Goal: Task Accomplishment & Management: Complete application form

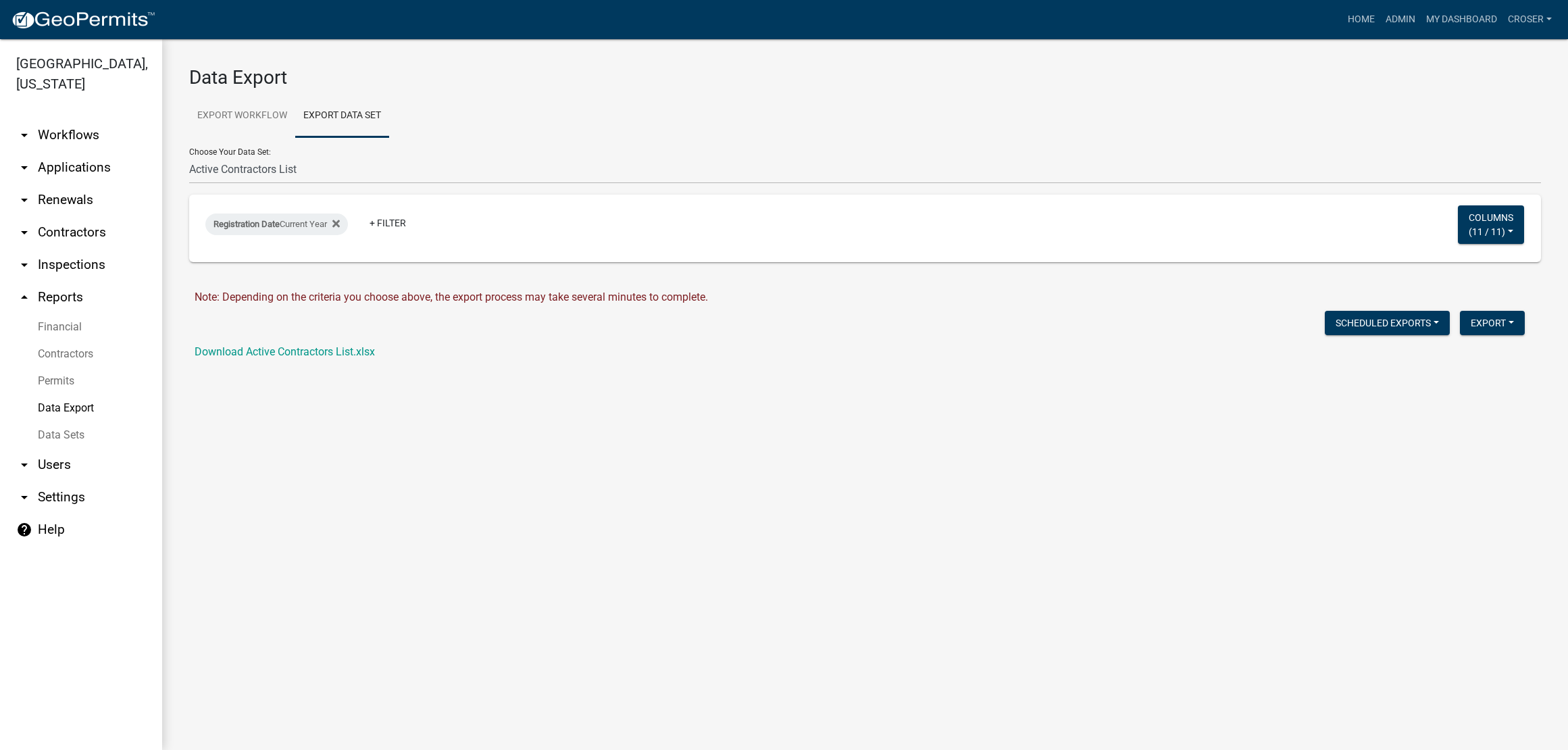
select select "1: 3e6e9283-d2c5-49df-bd05-660387007ff9"
click at [99, 184] on link "arrow_drop_down Applications" at bounding box center [81, 168] width 162 height 33
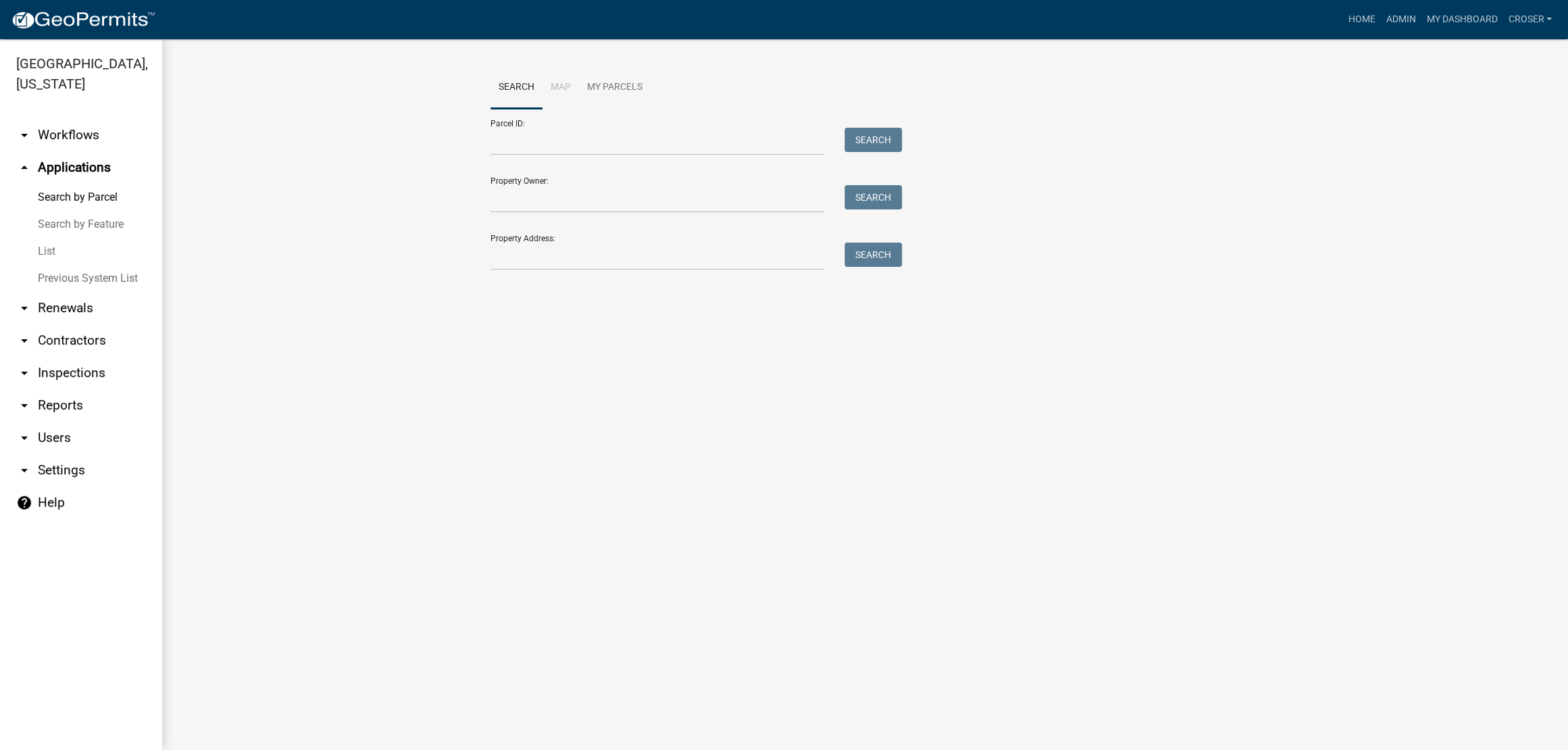
click at [71, 265] on link "List" at bounding box center [81, 251] width 162 height 27
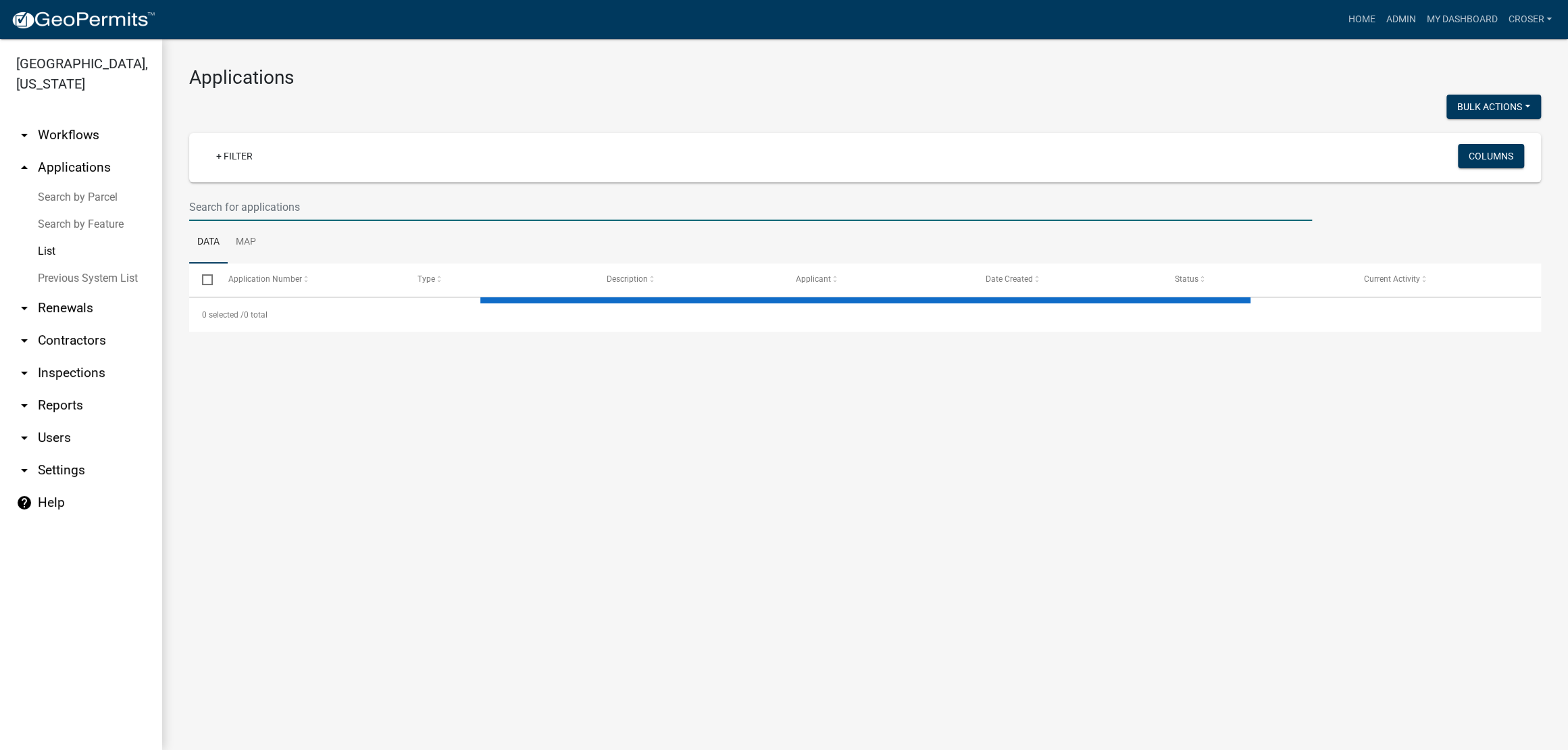
click at [279, 221] on input "text" at bounding box center [750, 207] width 1123 height 28
select select "3: 100"
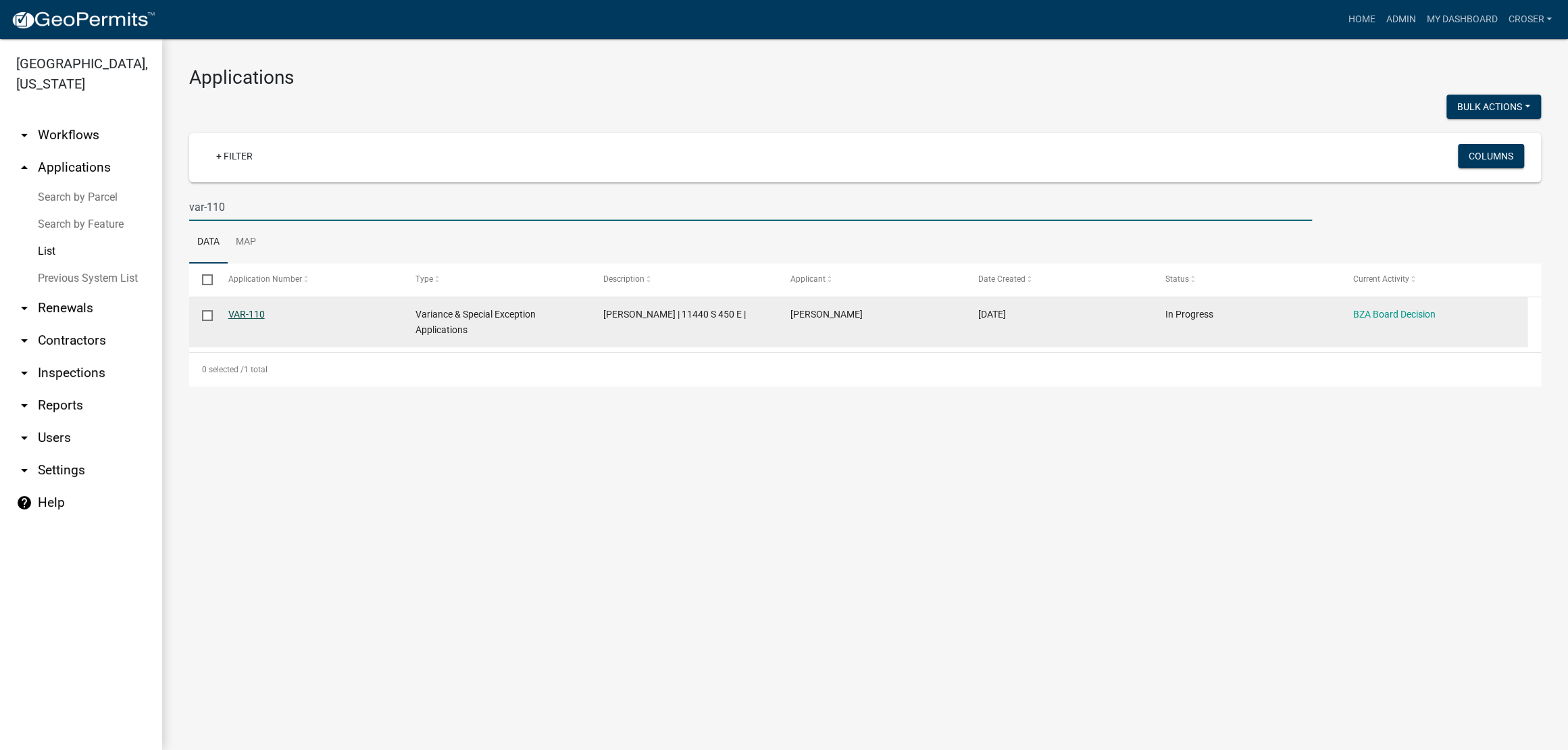
type input "var-110"
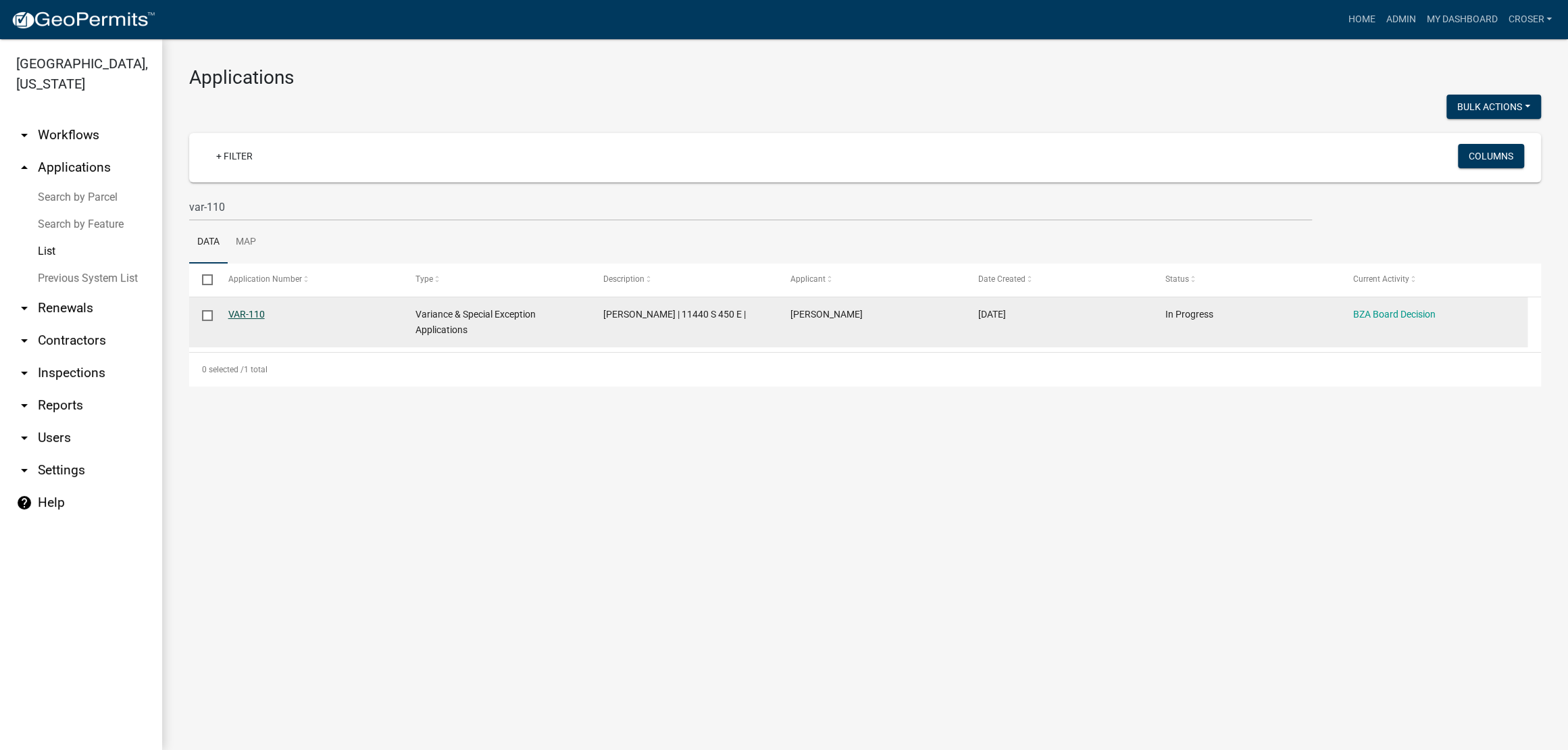
click at [244, 319] on link "VAR-110" at bounding box center [247, 314] width 37 height 11
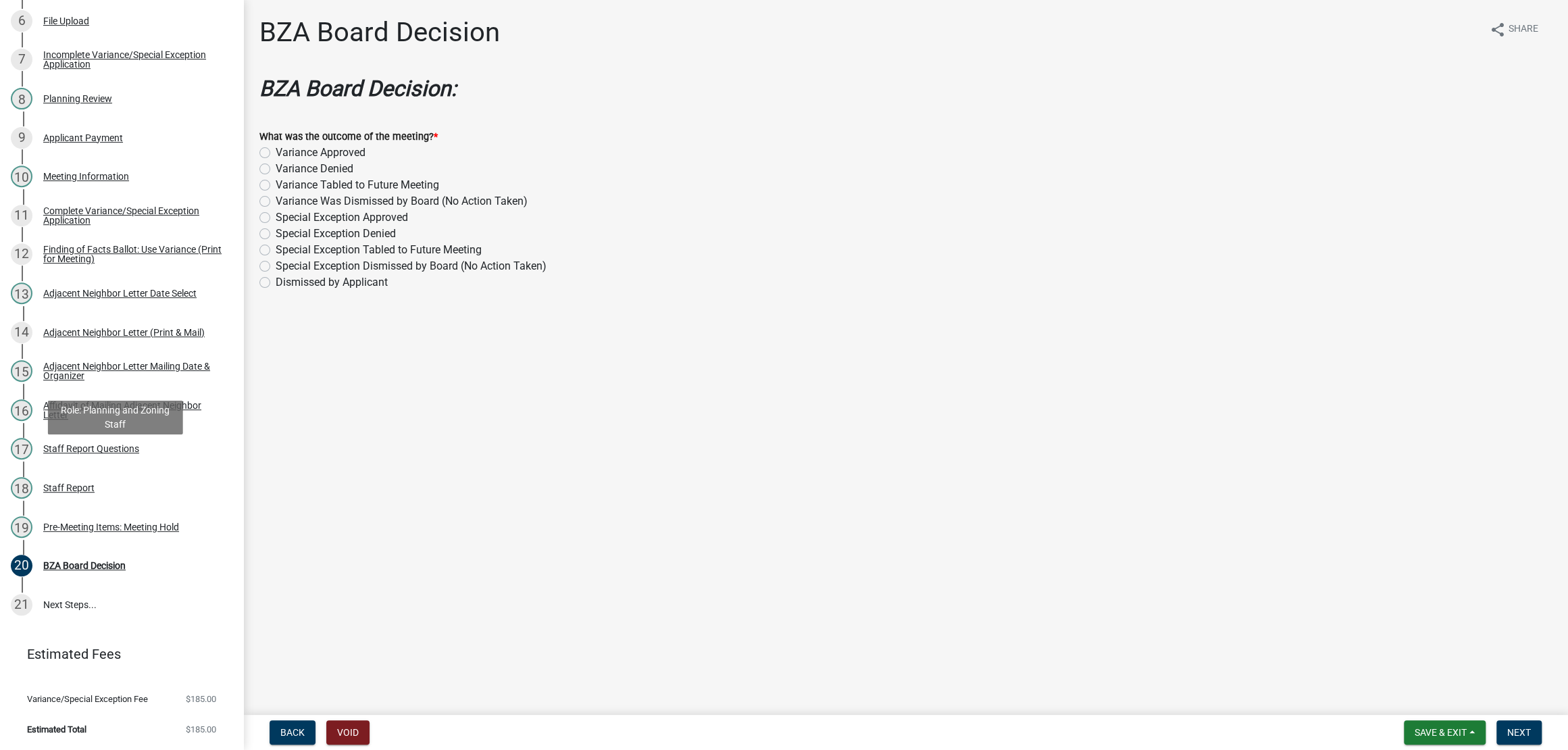
scroll to position [794, 0]
click at [89, 483] on div "Staff Report" at bounding box center [69, 487] width 52 height 9
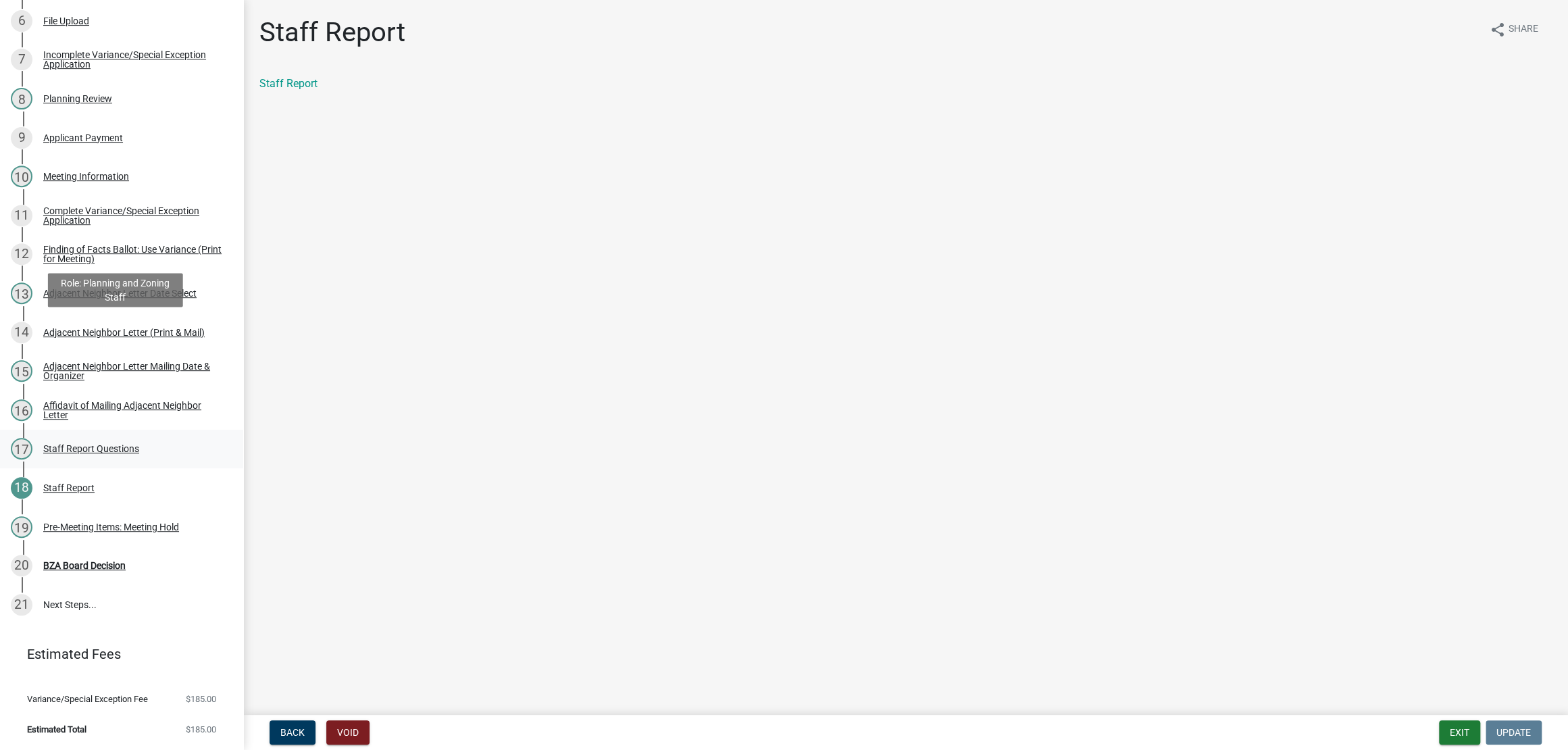
click at [113, 444] on div "Staff Report Questions" at bounding box center [91, 448] width 96 height 9
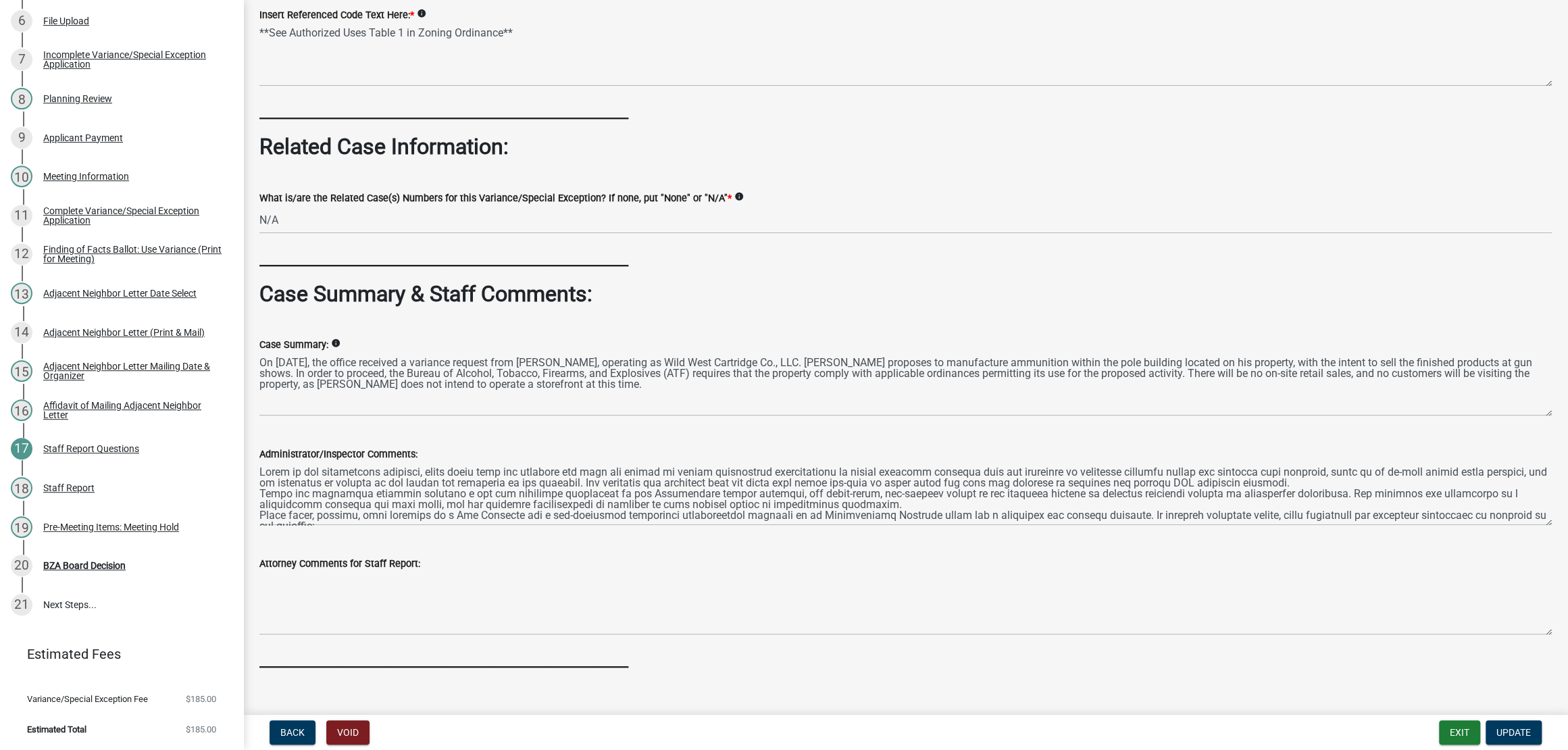
scroll to position [948, 0]
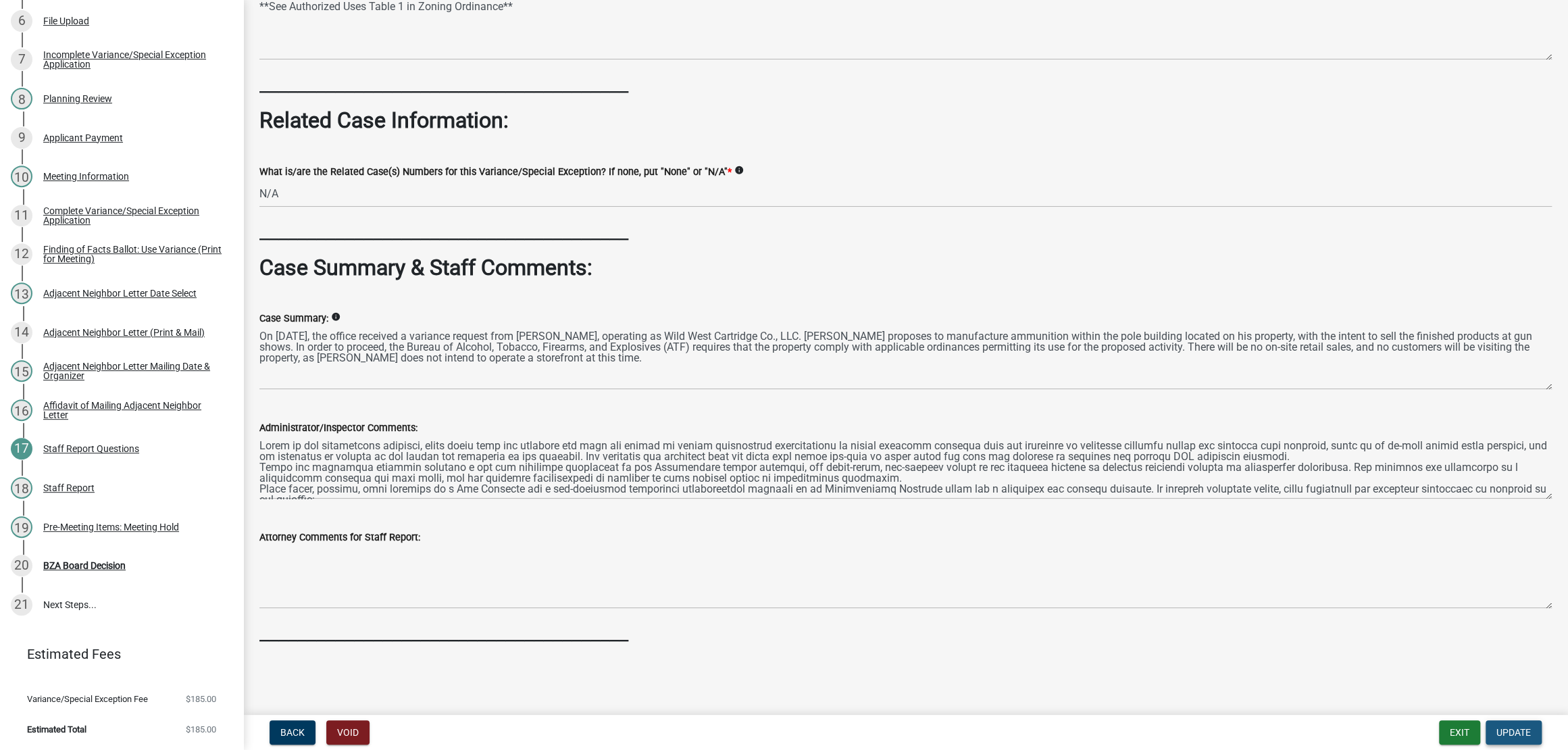
click at [1497, 734] on span "Update" at bounding box center [1513, 732] width 35 height 11
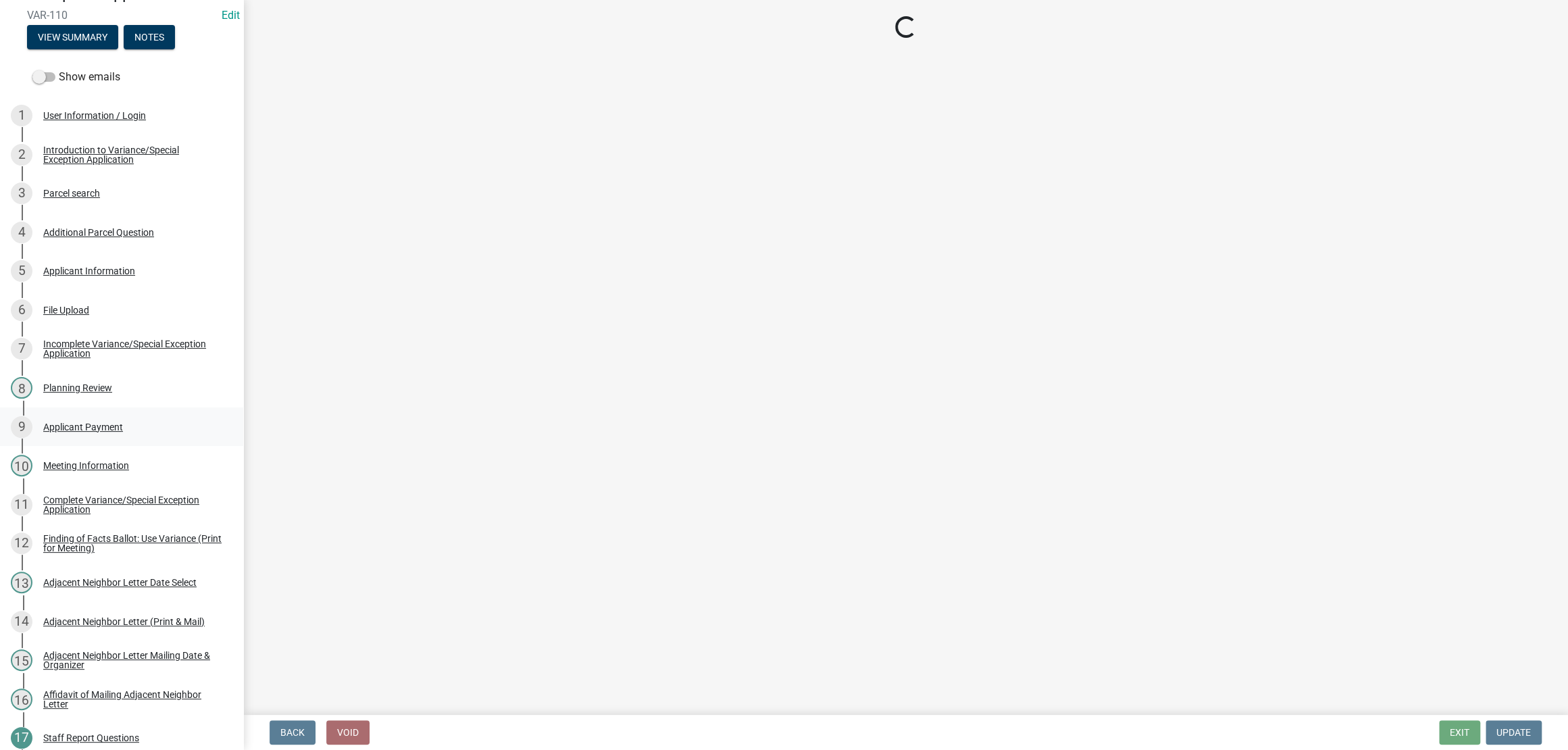
scroll to position [0, 0]
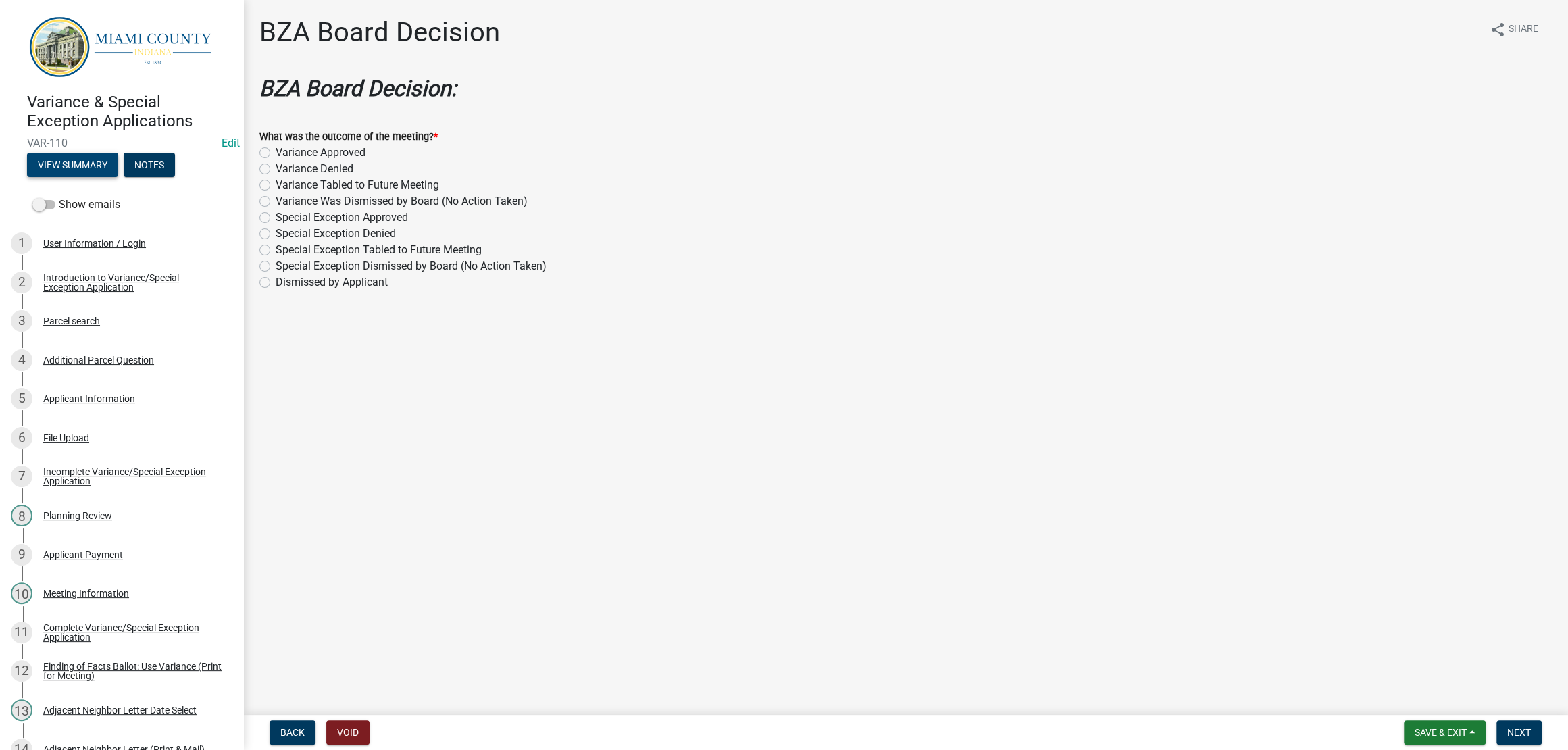
click at [107, 177] on button "View Summary" at bounding box center [72, 165] width 91 height 24
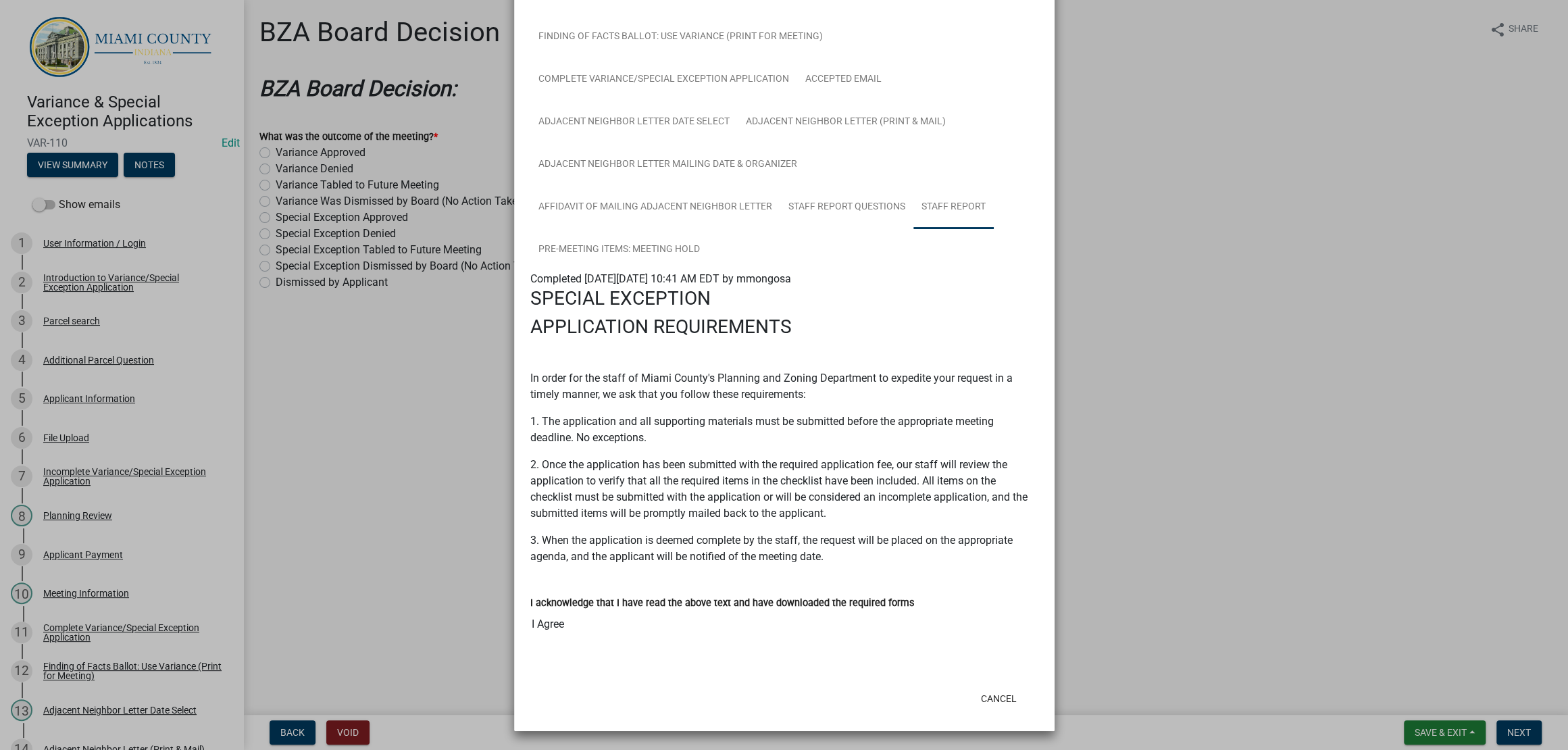
click at [913, 229] on link "Staff Report" at bounding box center [954, 207] width 81 height 43
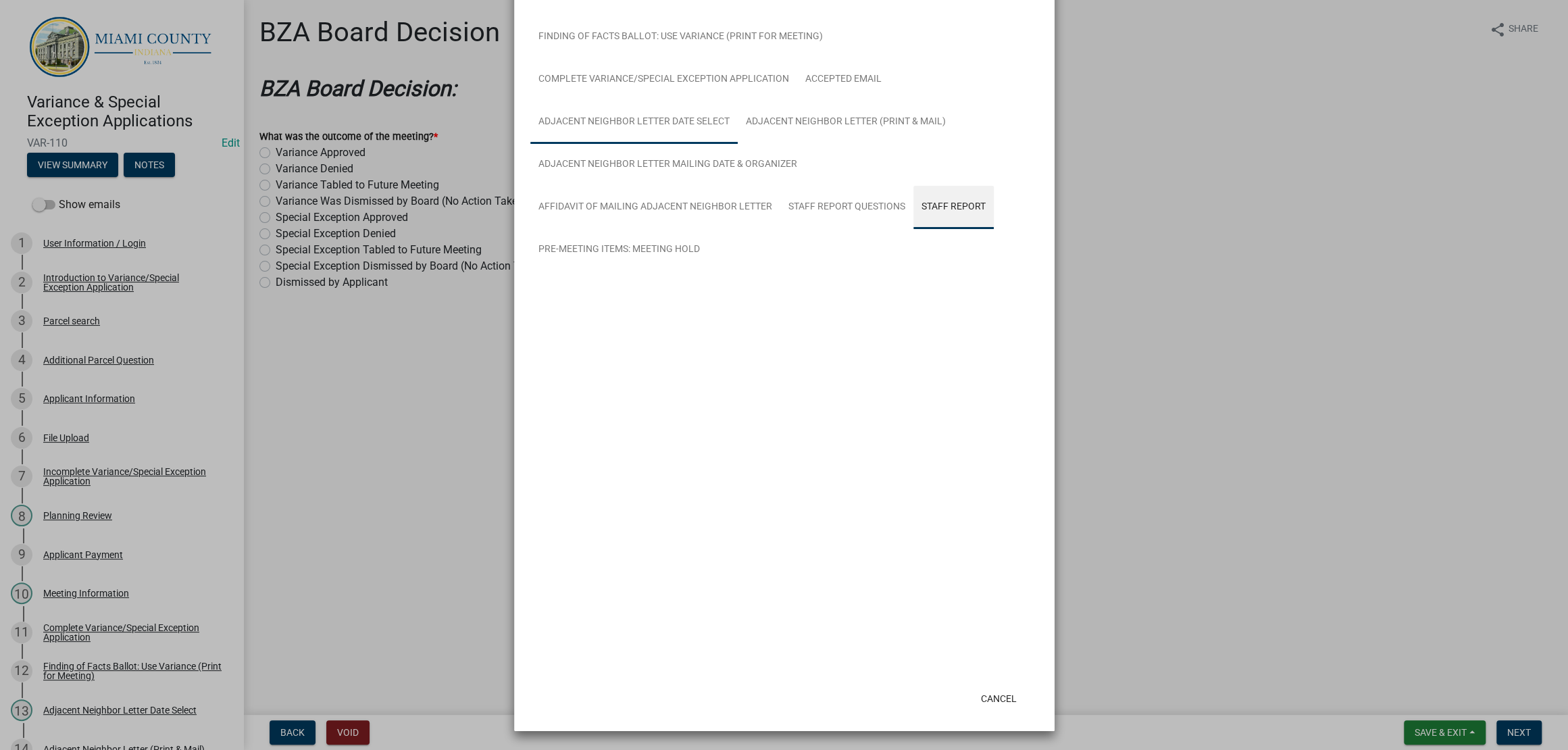
scroll to position [207, 0]
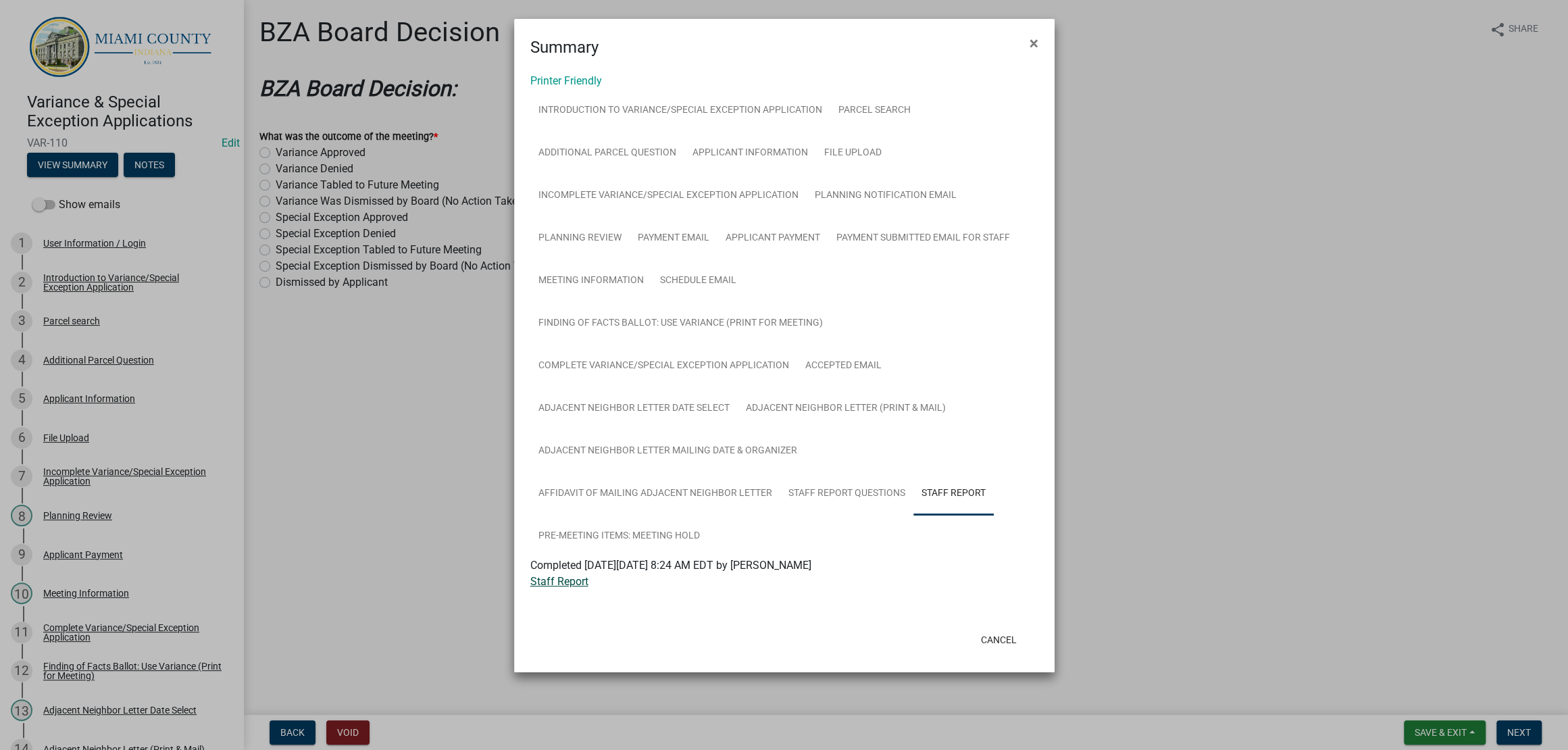
click at [564, 588] on link "Staff Report" at bounding box center [559, 581] width 58 height 13
click at [979, 652] on button "Cancel" at bounding box center [998, 640] width 57 height 24
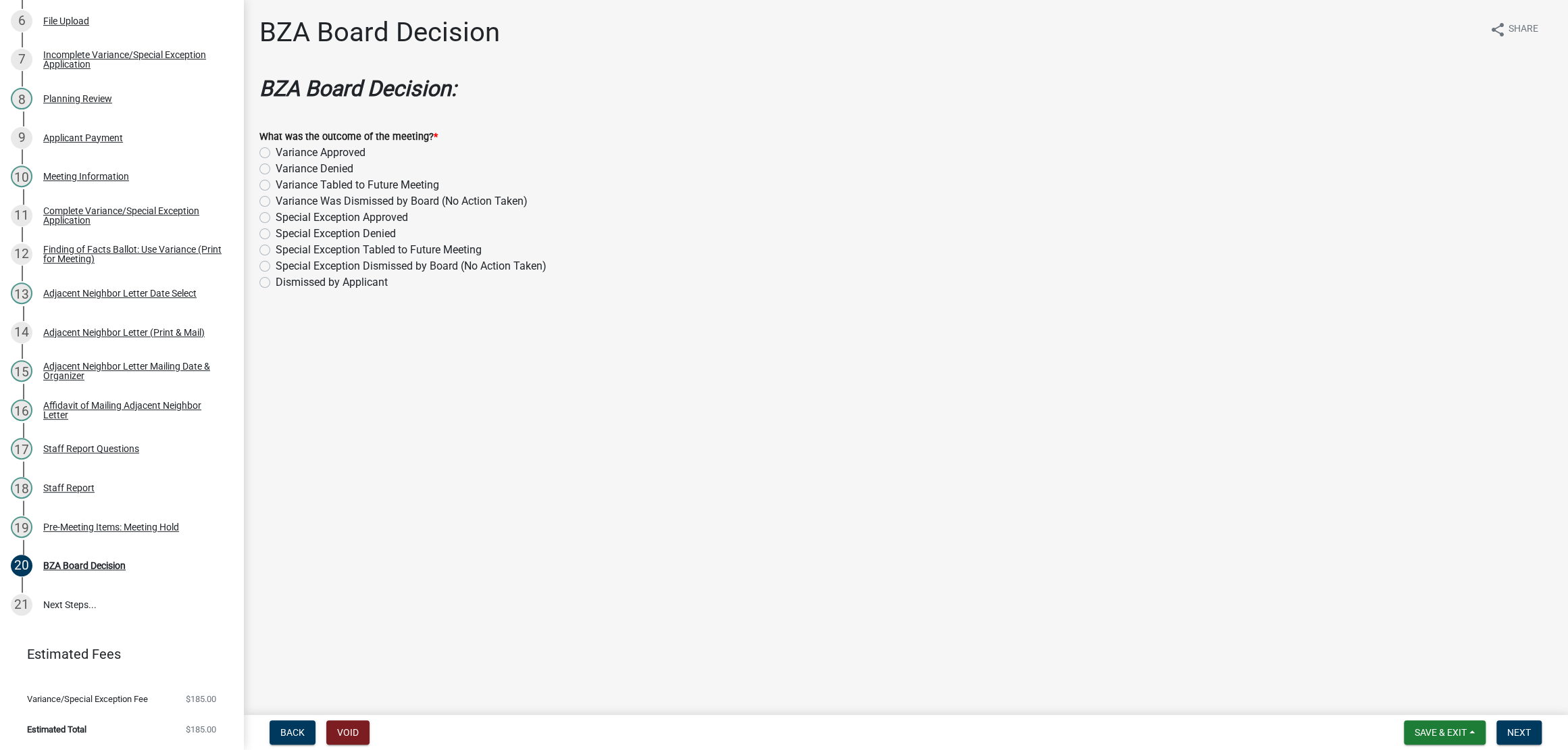
scroll to position [794, 0]
click at [96, 523] on div "Pre-Meeting Items: Meeting Hold" at bounding box center [111, 527] width 136 height 9
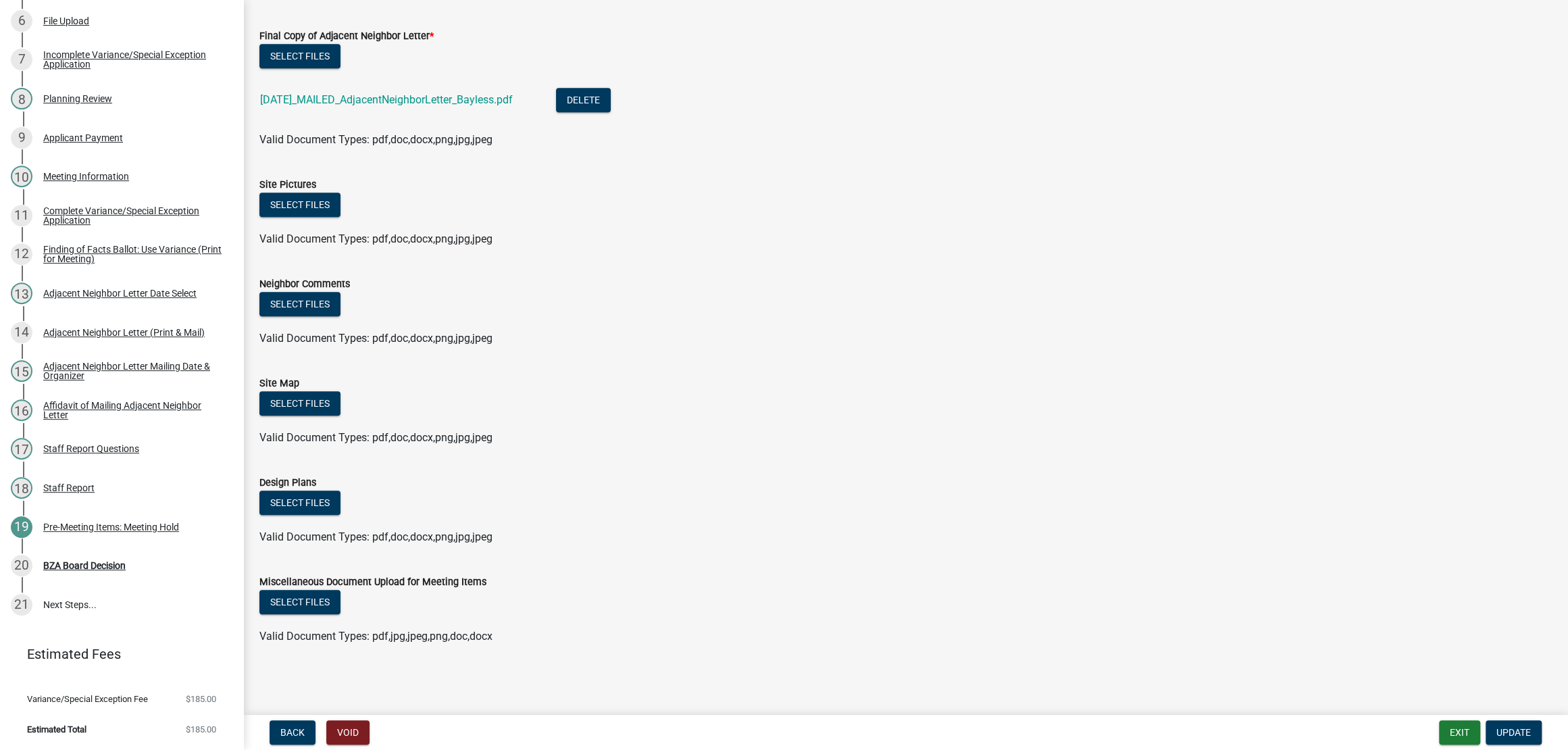
scroll to position [850, 0]
click at [304, 590] on button "Select files" at bounding box center [299, 602] width 81 height 24
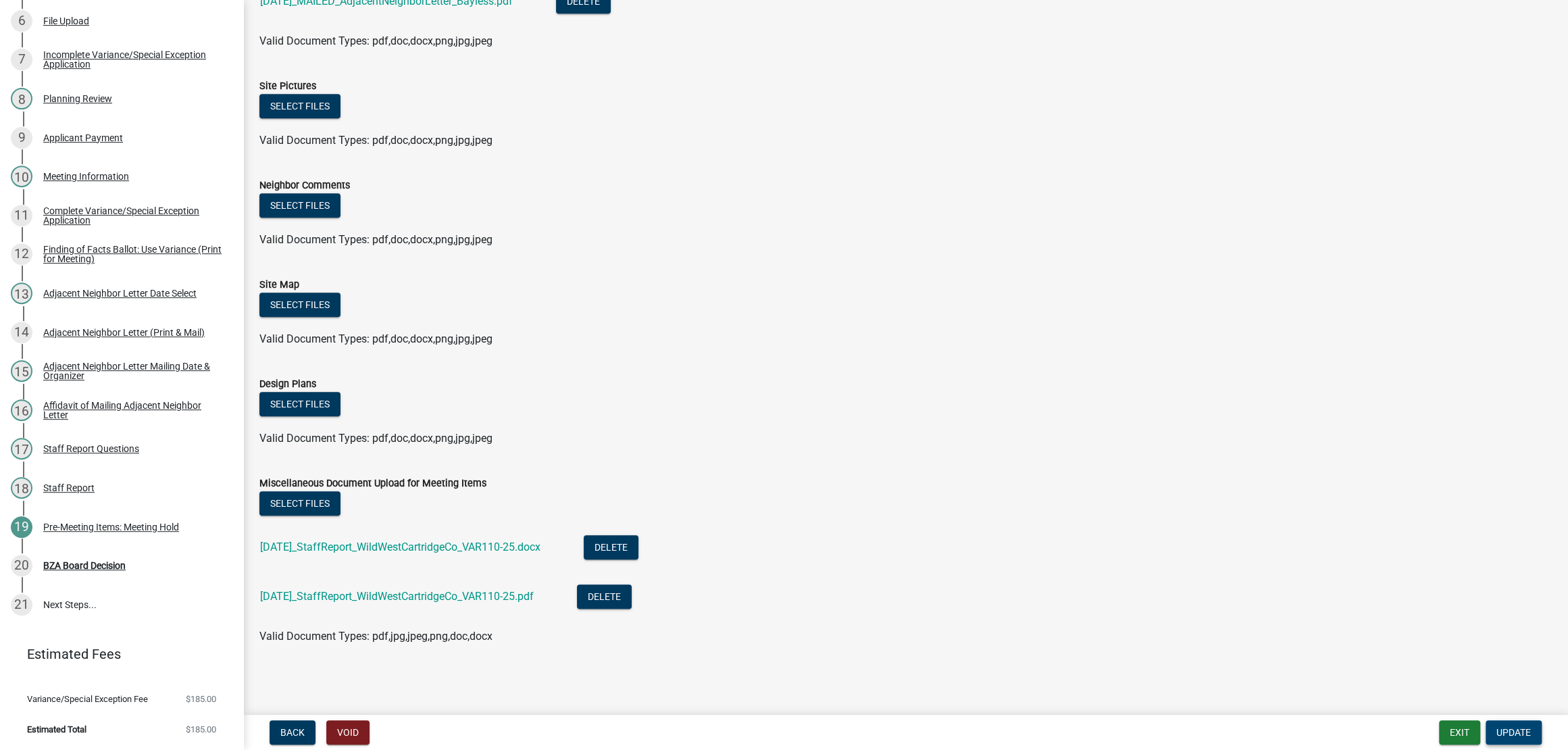
click at [1497, 727] on span "Update" at bounding box center [1513, 732] width 35 height 11
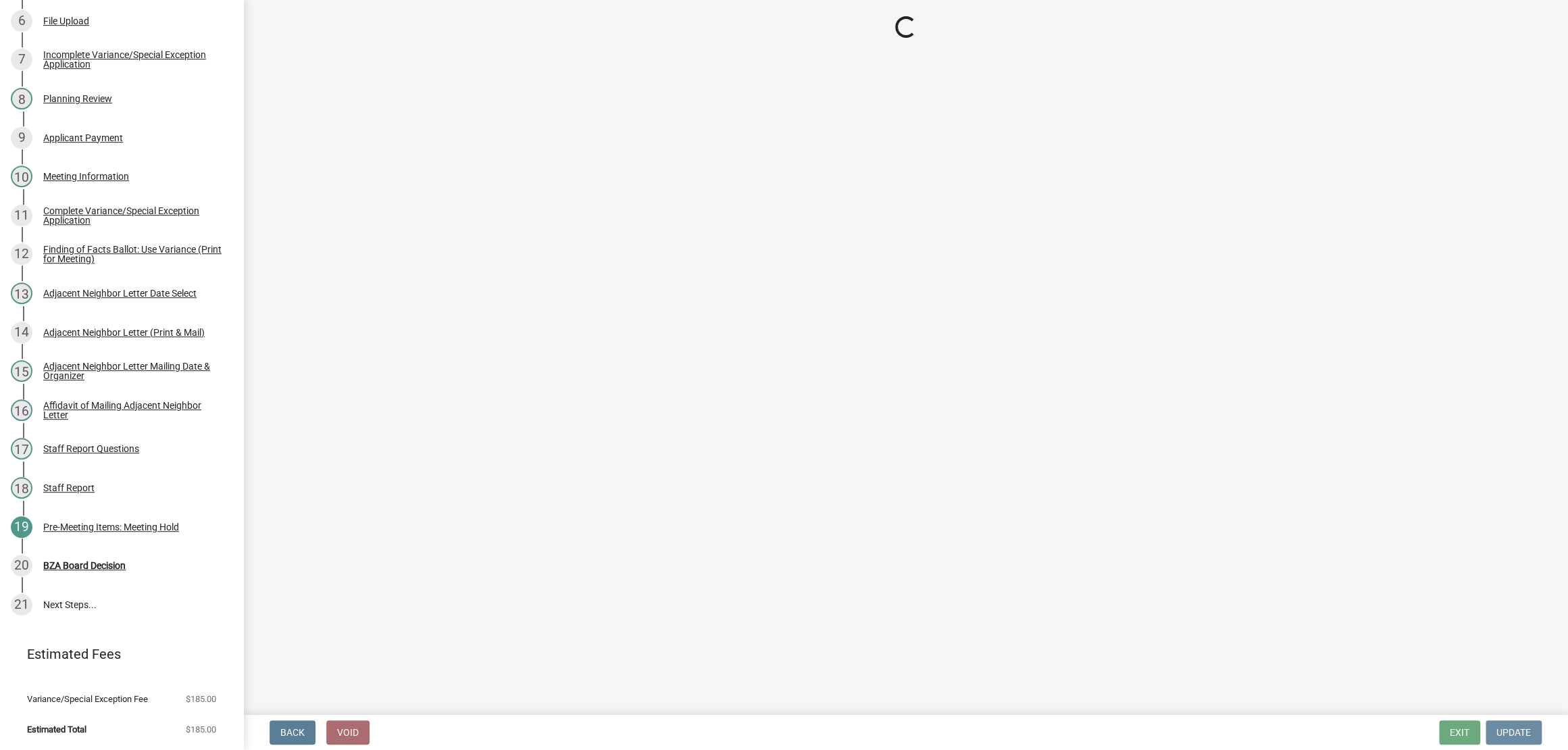
scroll to position [0, 0]
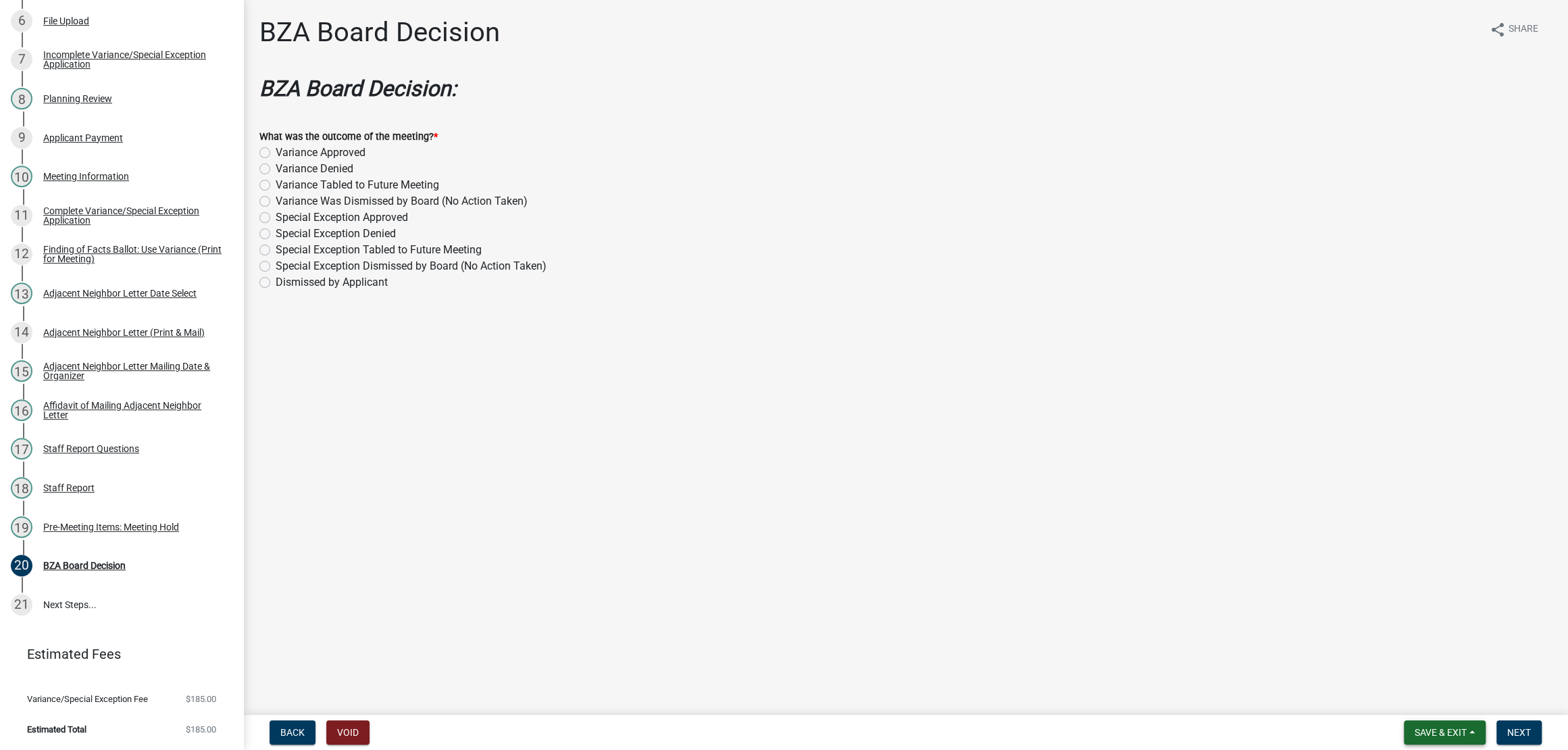
click at [1436, 732] on span "Save & Exit" at bounding box center [1440, 732] width 52 height 11
click at [1405, 691] on button "Save & Exit" at bounding box center [1431, 691] width 108 height 33
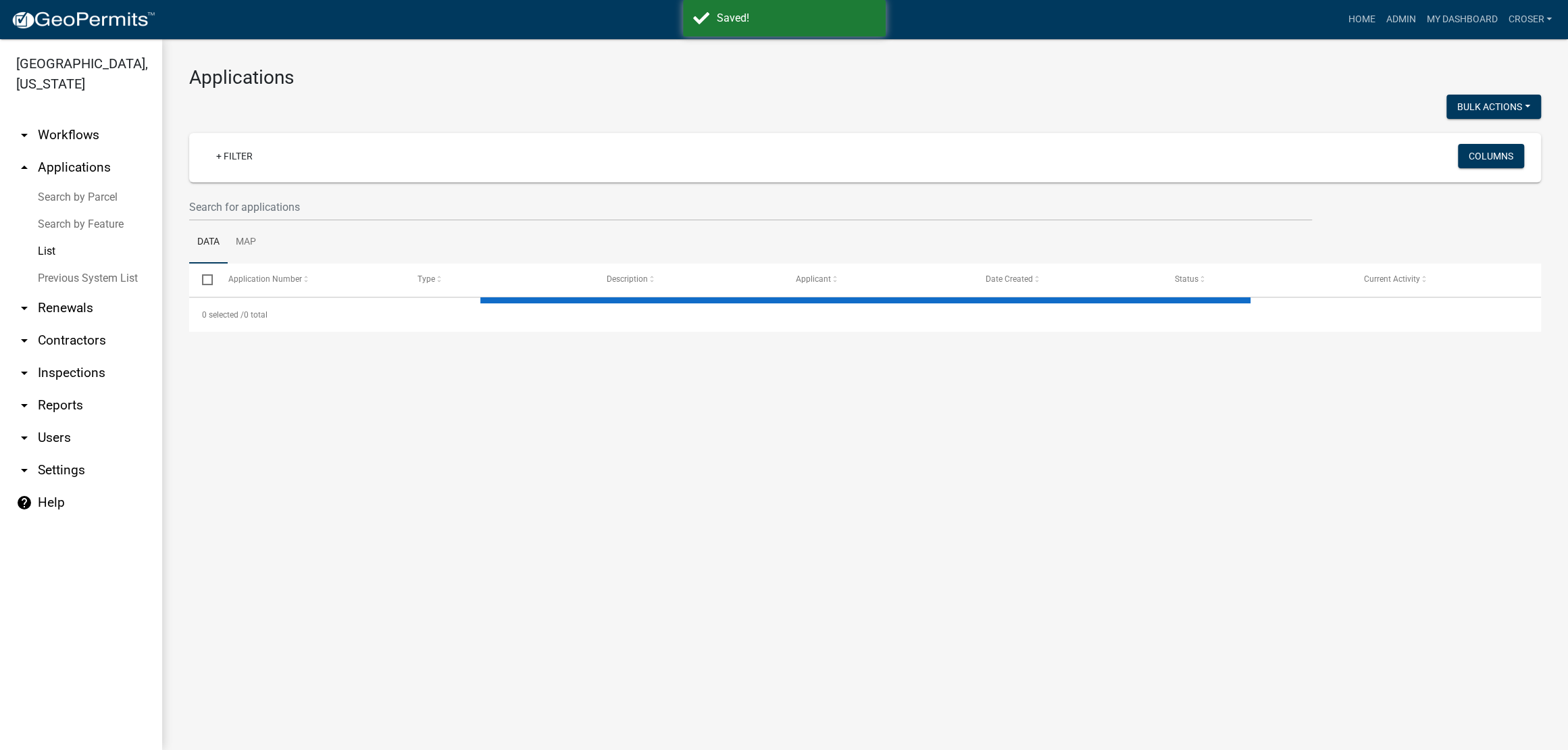
select select "3: 100"
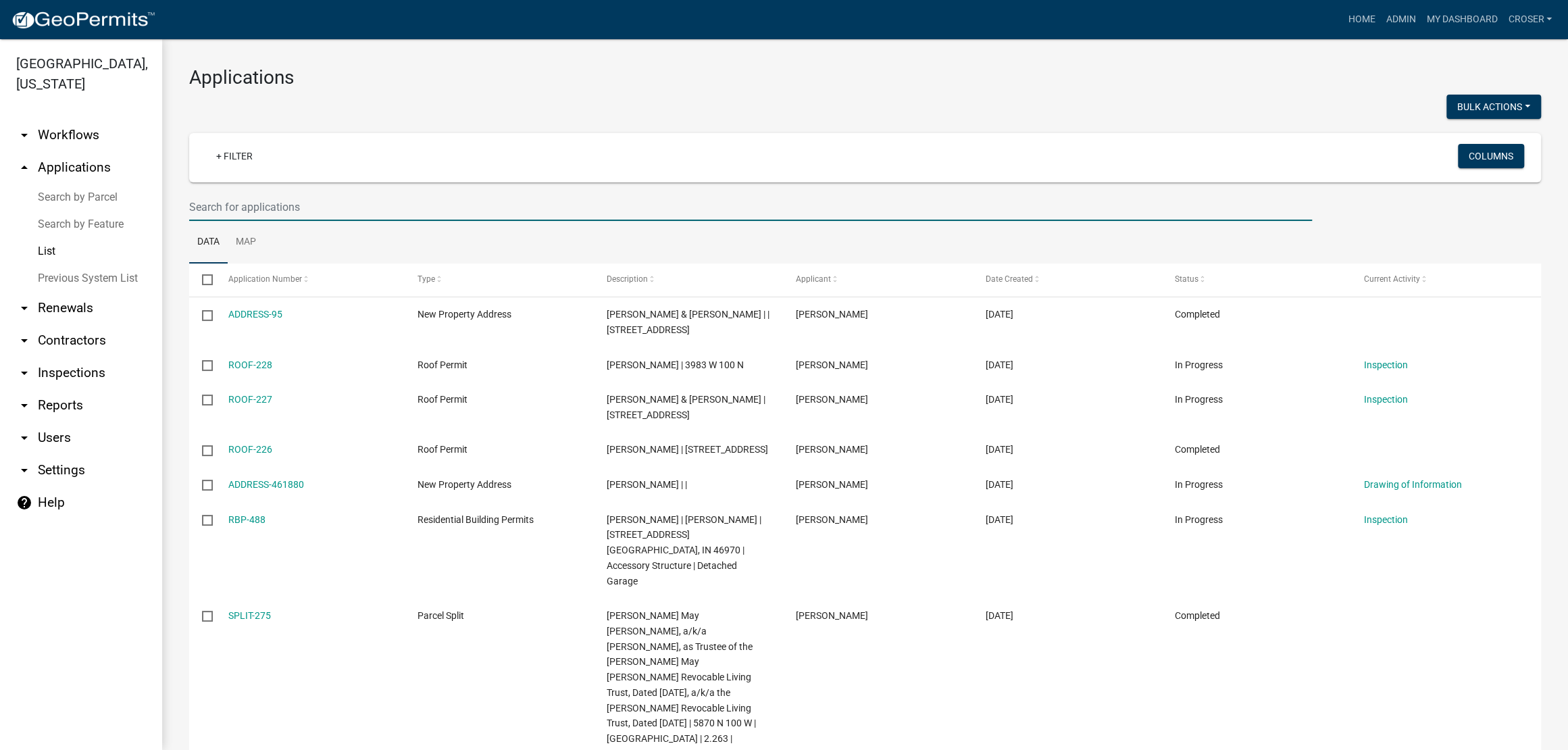
click at [362, 221] on input "text" at bounding box center [750, 207] width 1123 height 28
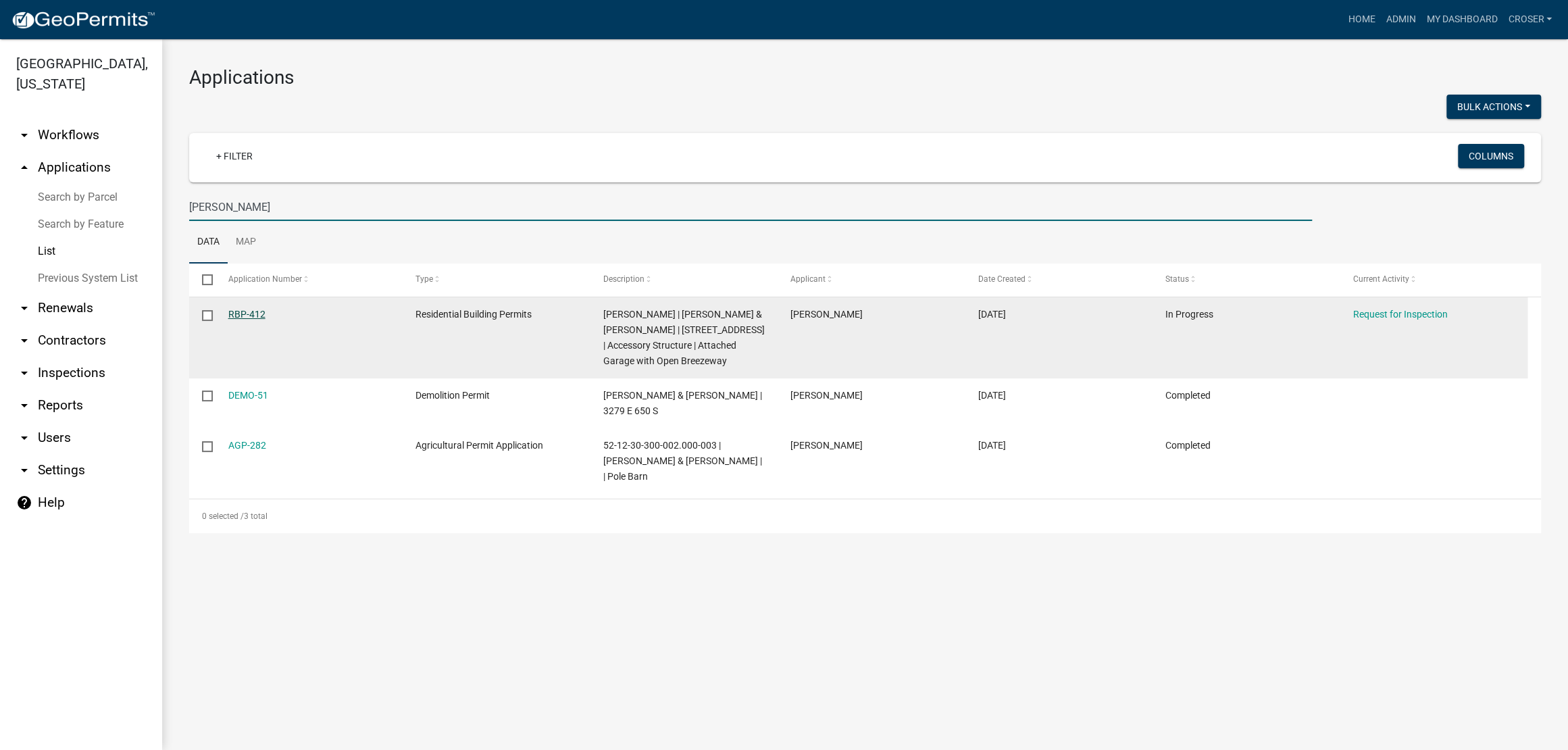
type input "hunt, dan"
click at [261, 319] on link "RBP-412" at bounding box center [247, 314] width 37 height 11
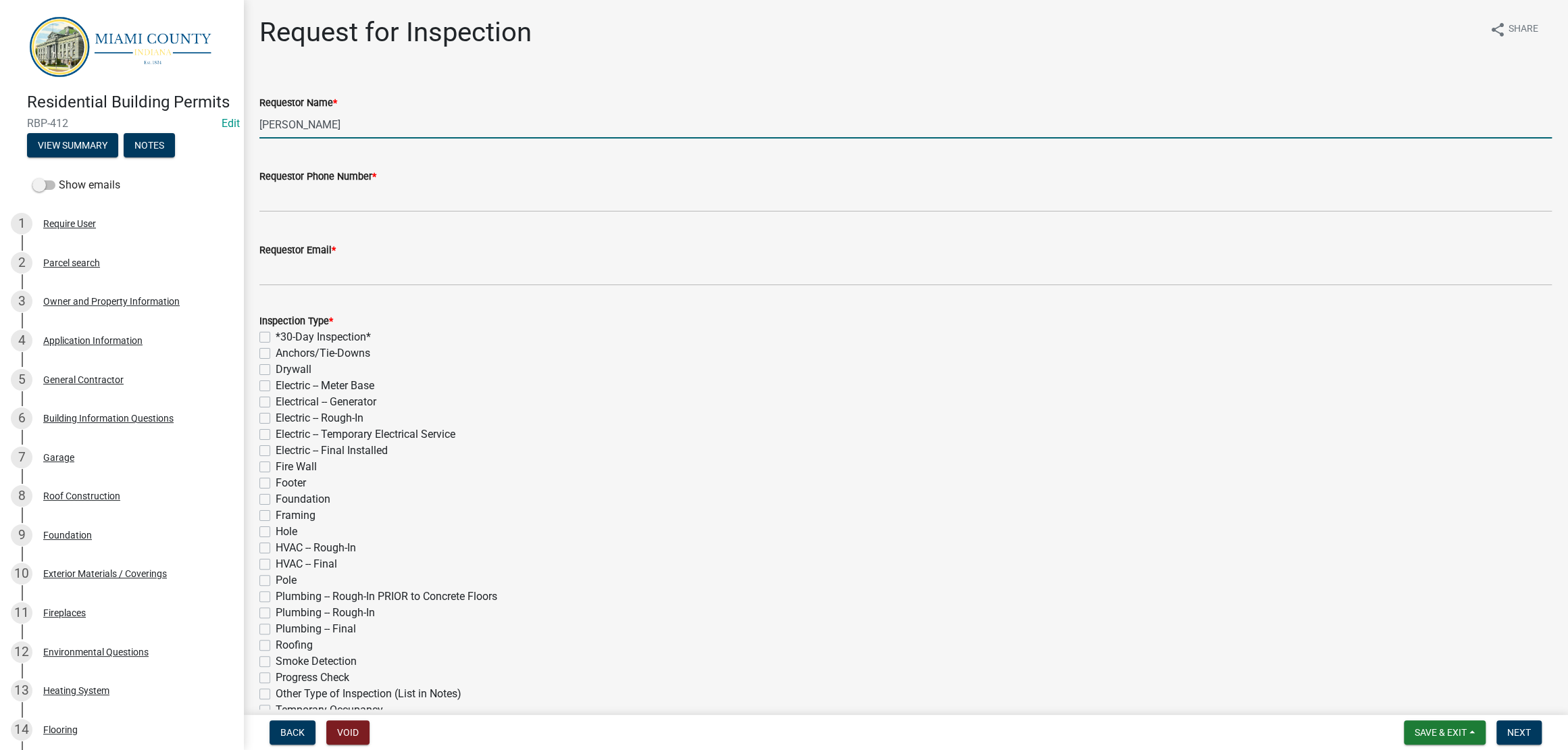
drag, startPoint x: 348, startPoint y: 158, endPoint x: 274, endPoint y: 154, distance: 74.1
click at [274, 139] on input "[PERSON_NAME]" at bounding box center [905, 125] width 1293 height 28
type input "K"
type input "Dann Hunt"
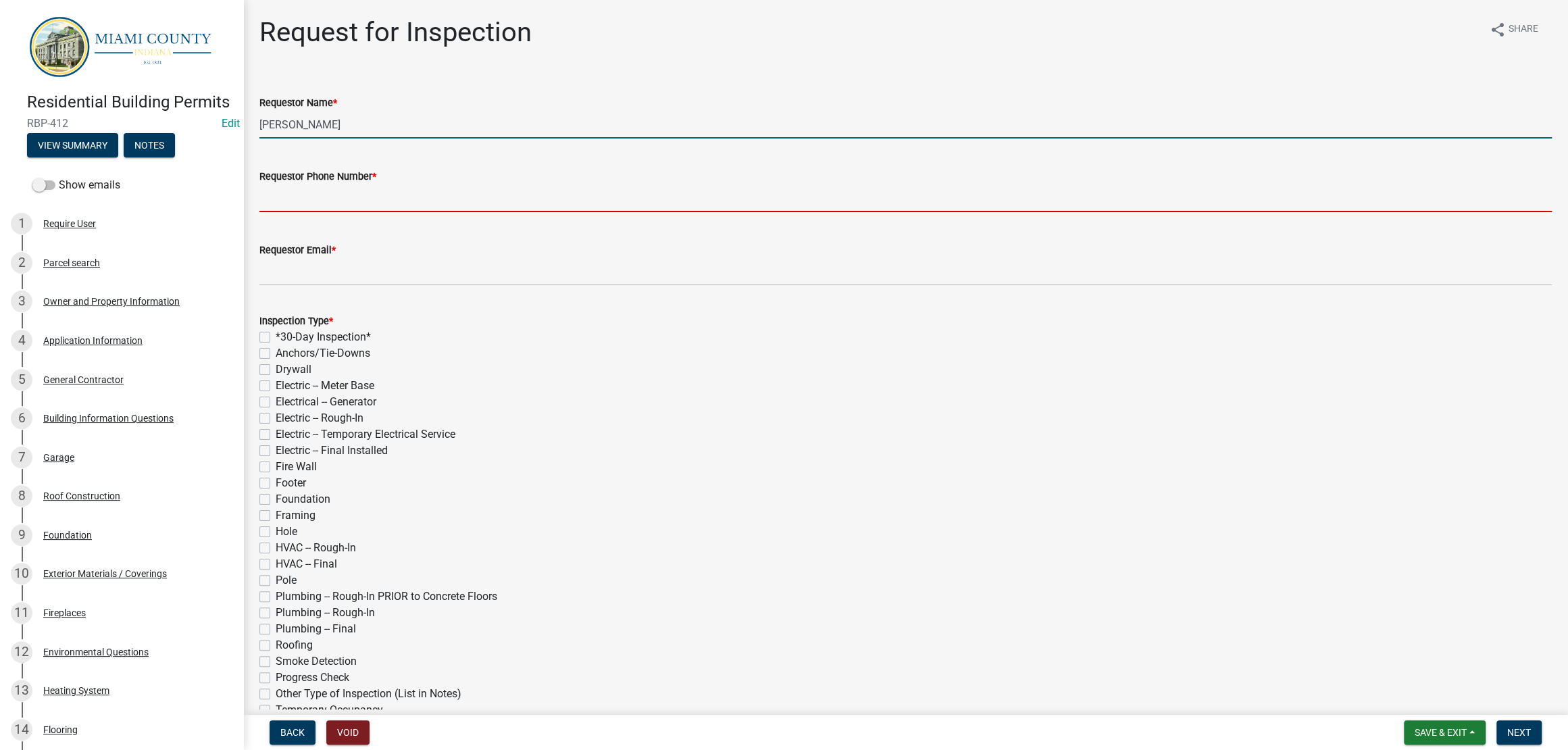
click at [396, 212] on input "Requestor Phone Number *" at bounding box center [905, 198] width 1293 height 28
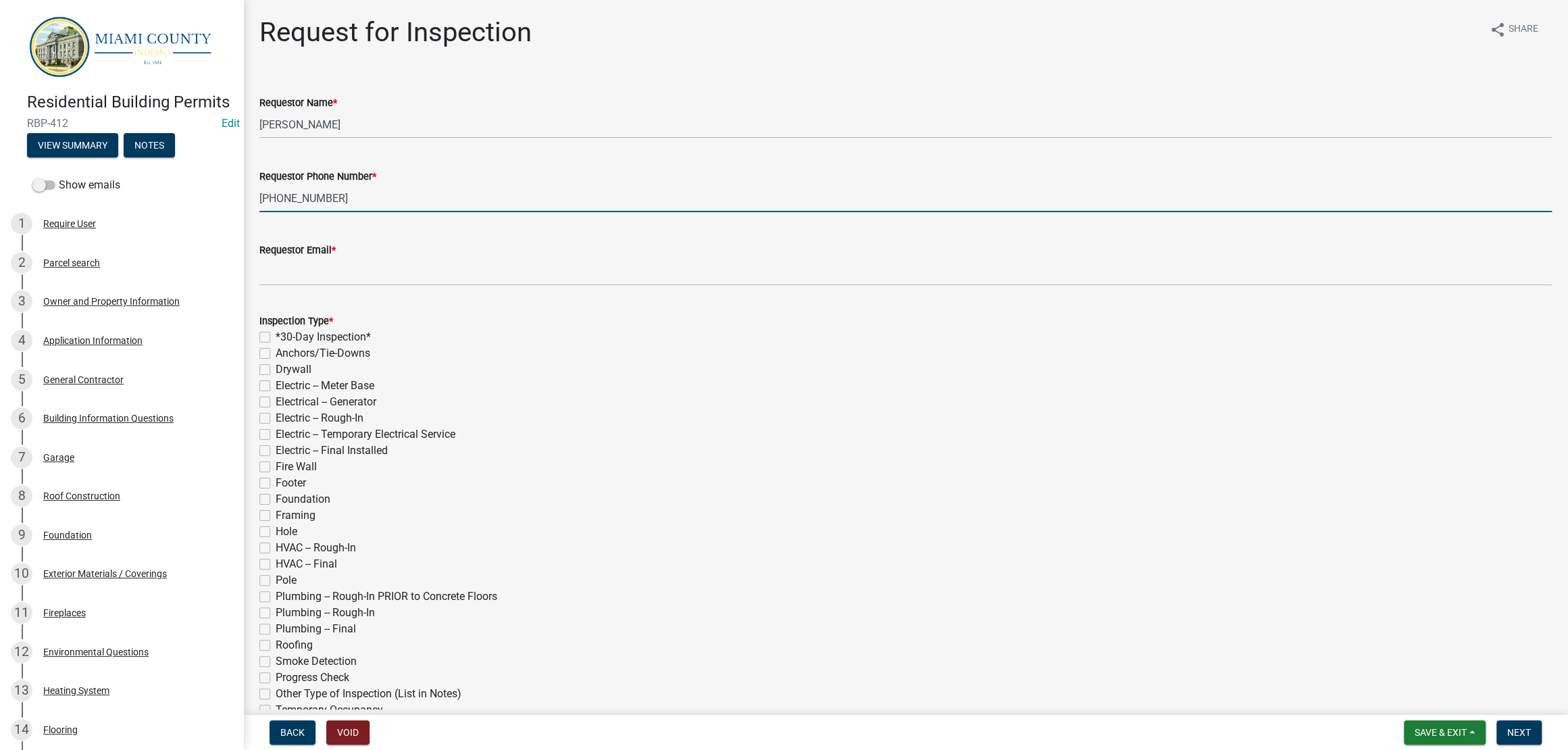
type input "765-776-0545"
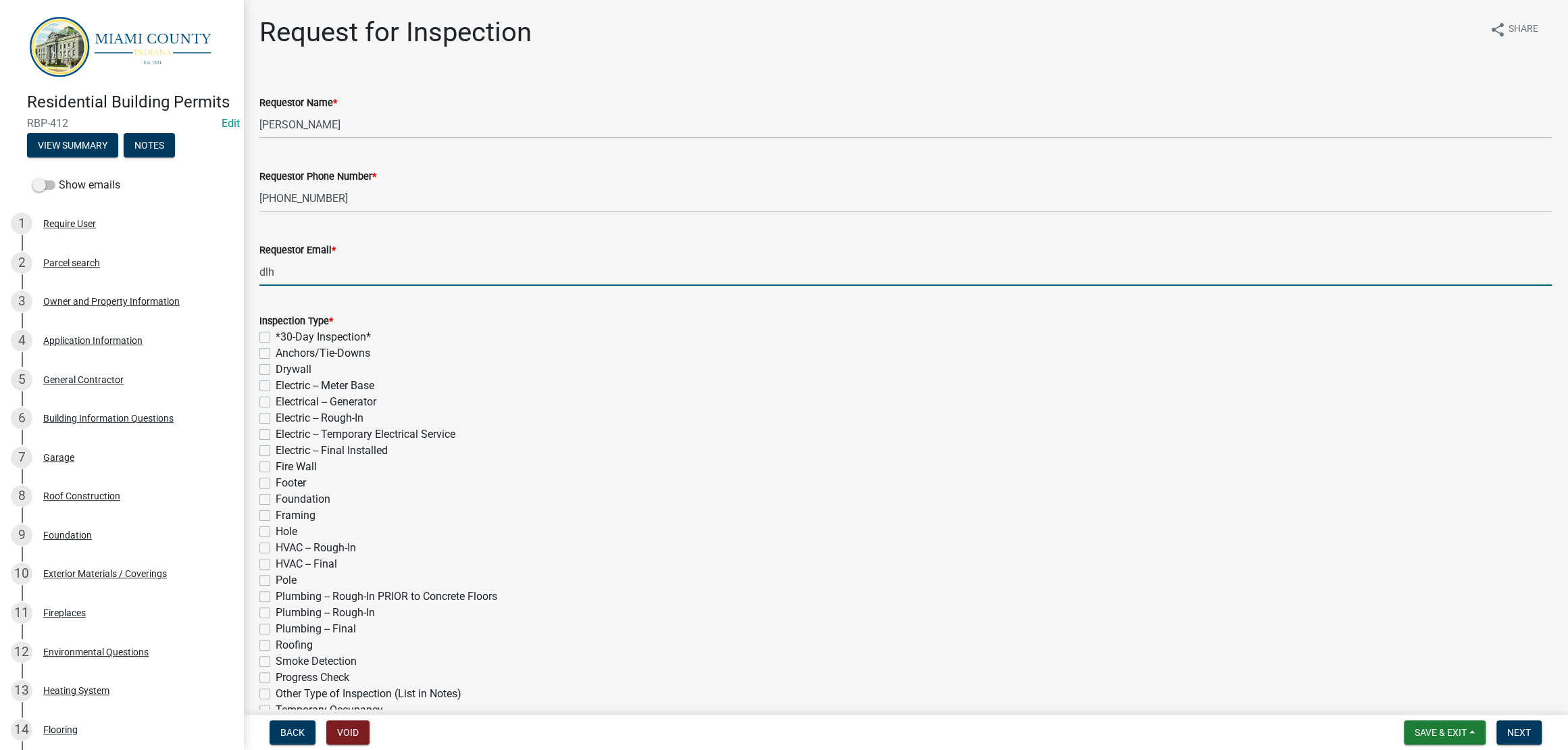
type input "dlh1066@hotmail.com"
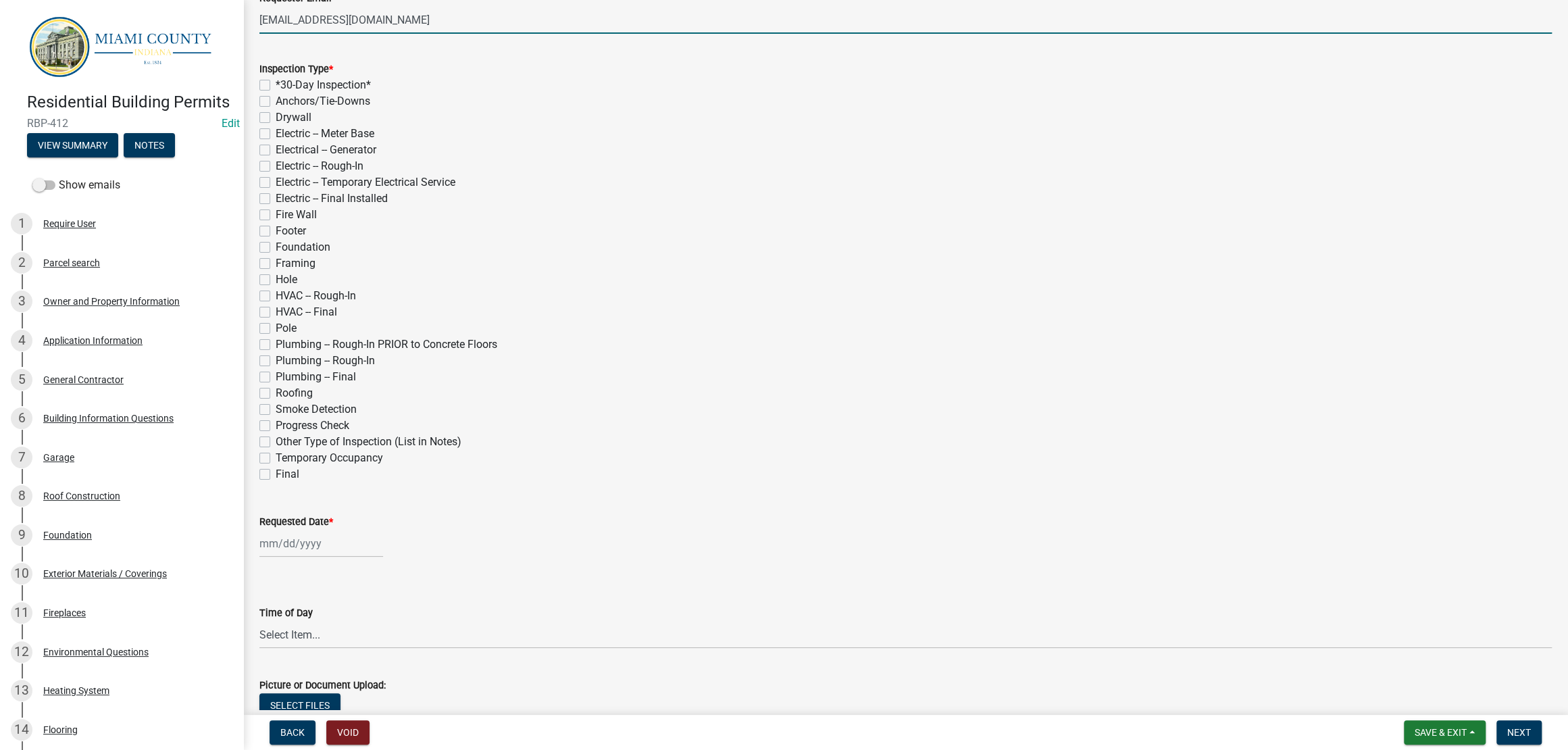
scroll to position [253, 0]
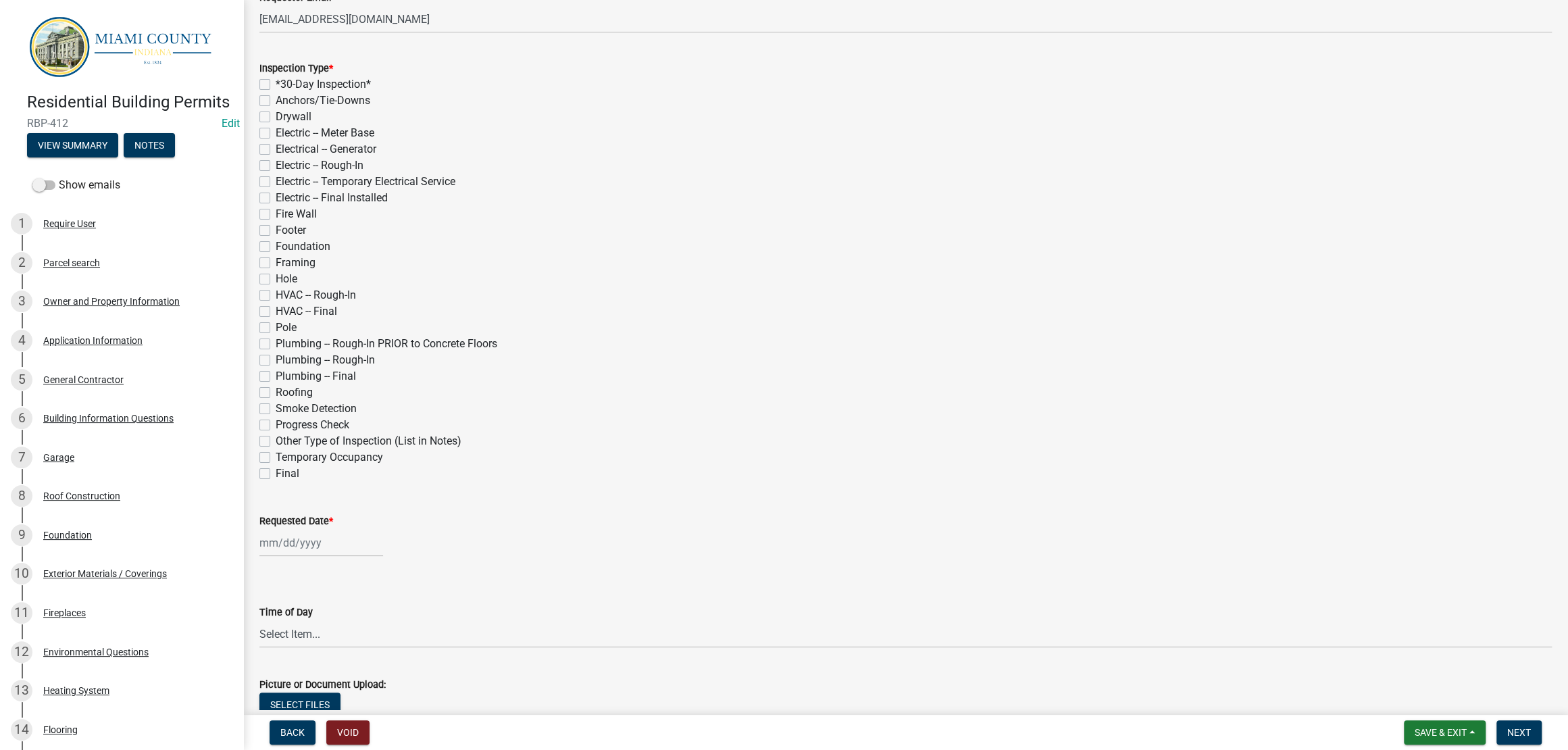
click at [299, 482] on label "Final" at bounding box center [287, 474] width 23 height 16
click at [285, 475] on input "Final" at bounding box center [280, 470] width 8 height 8
checkbox input "true"
checkbox input "false"
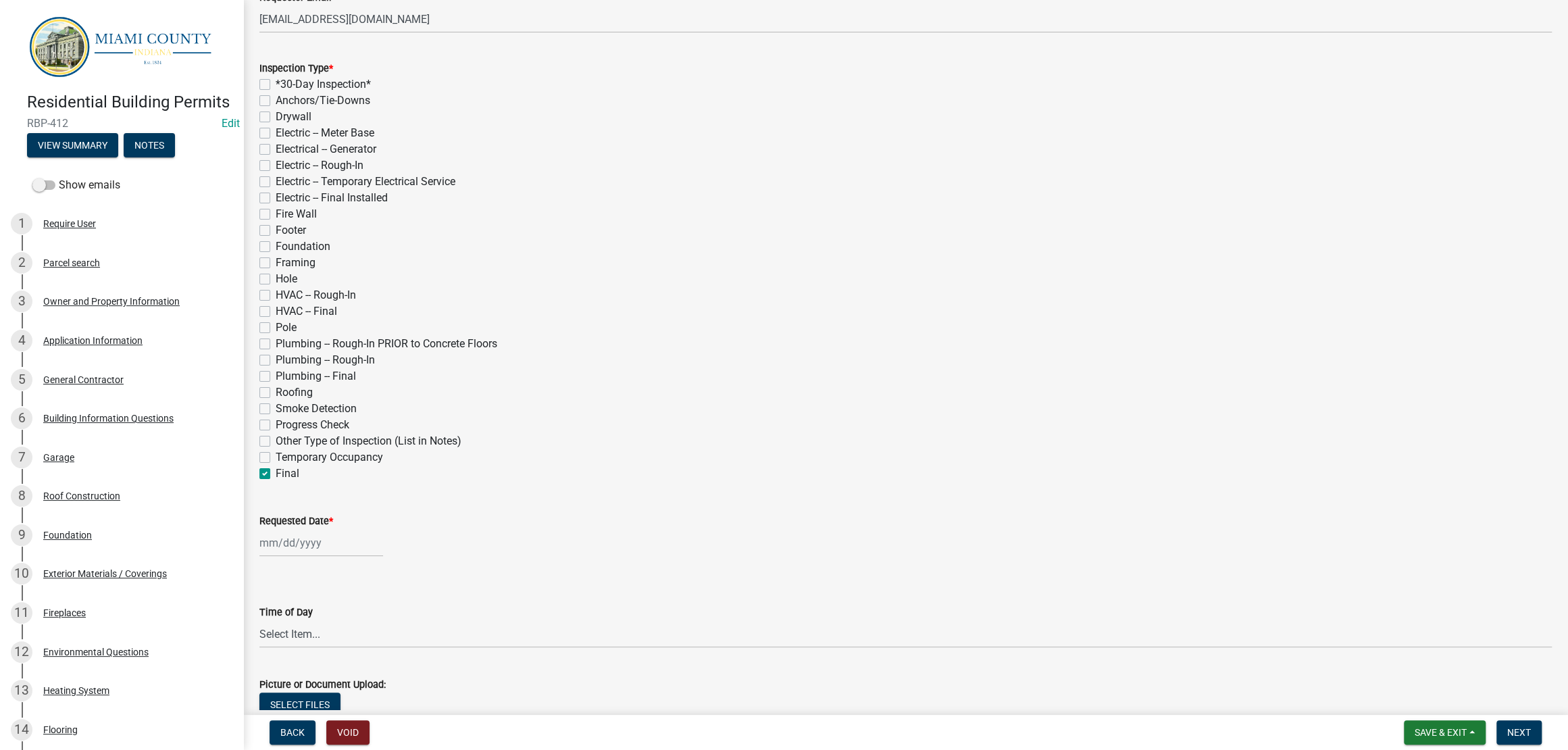
checkbox input "false"
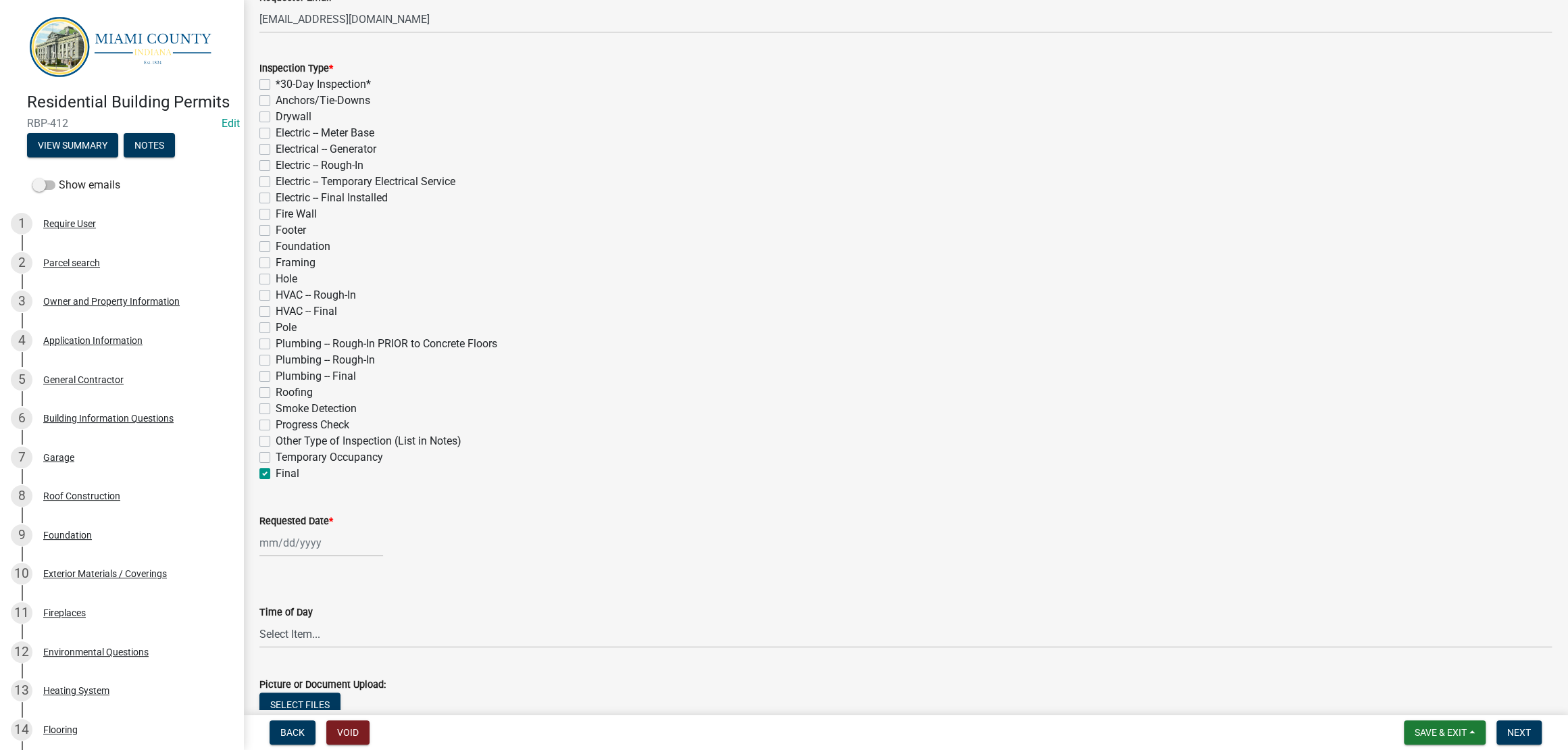
checkbox input "false"
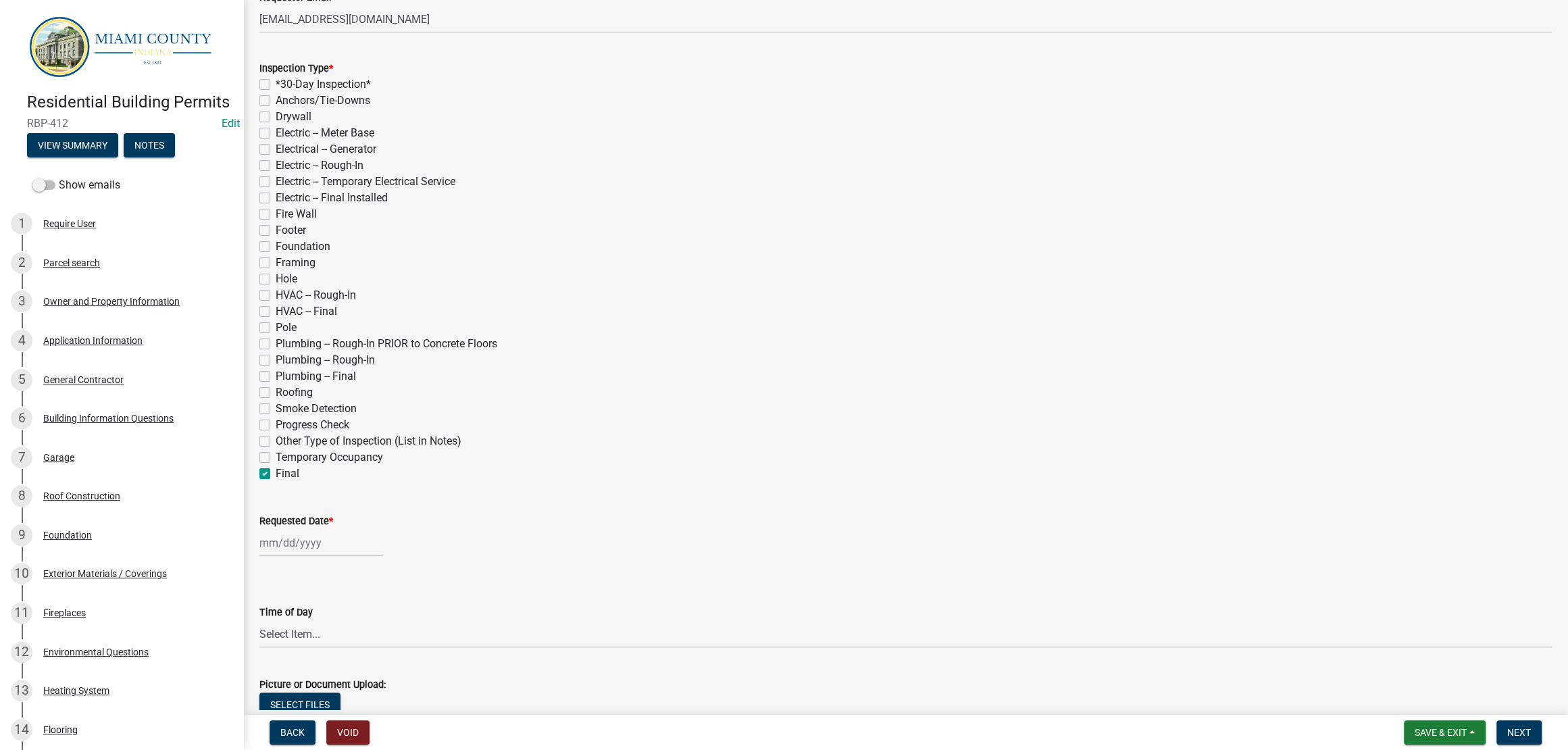
checkbox input "false"
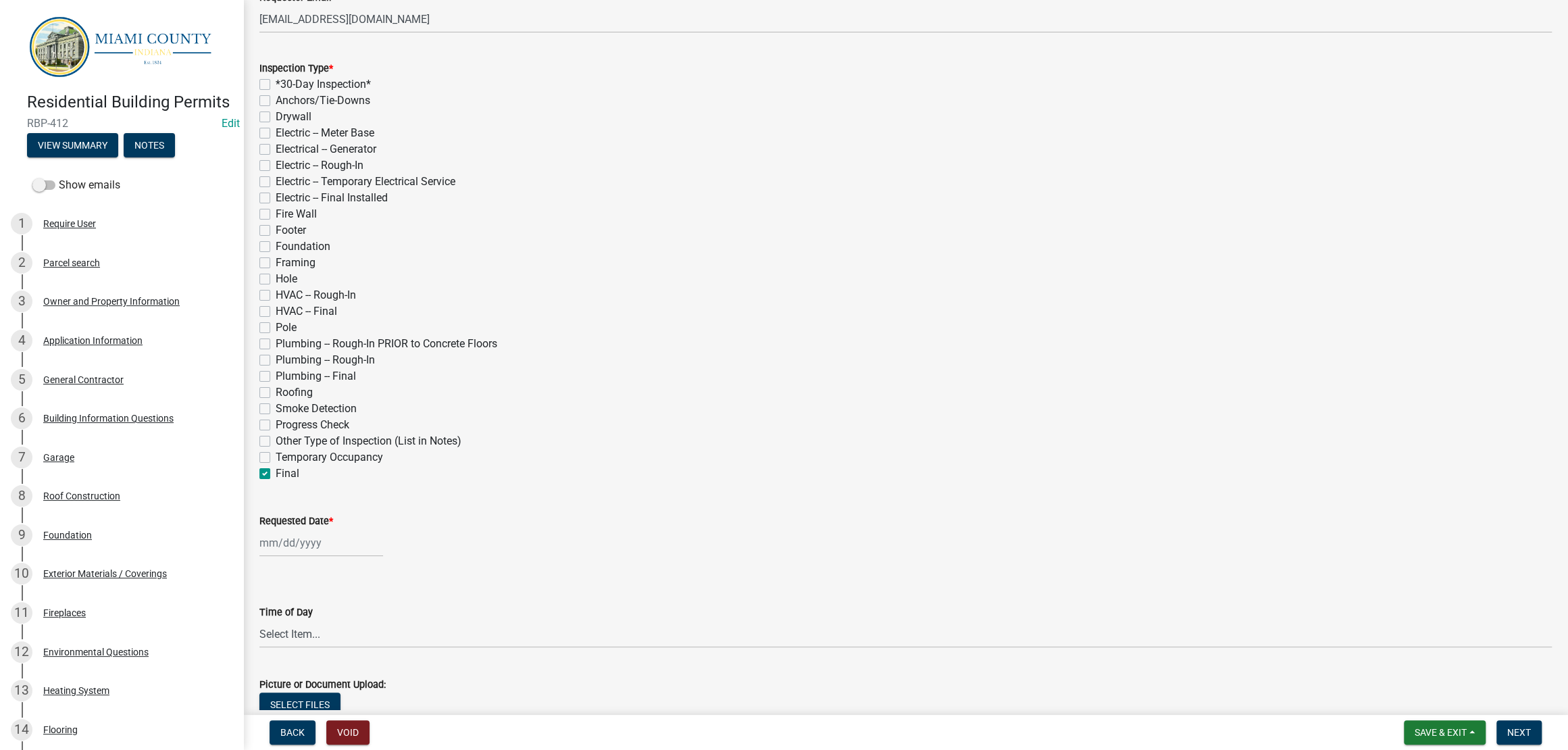
checkbox input "false"
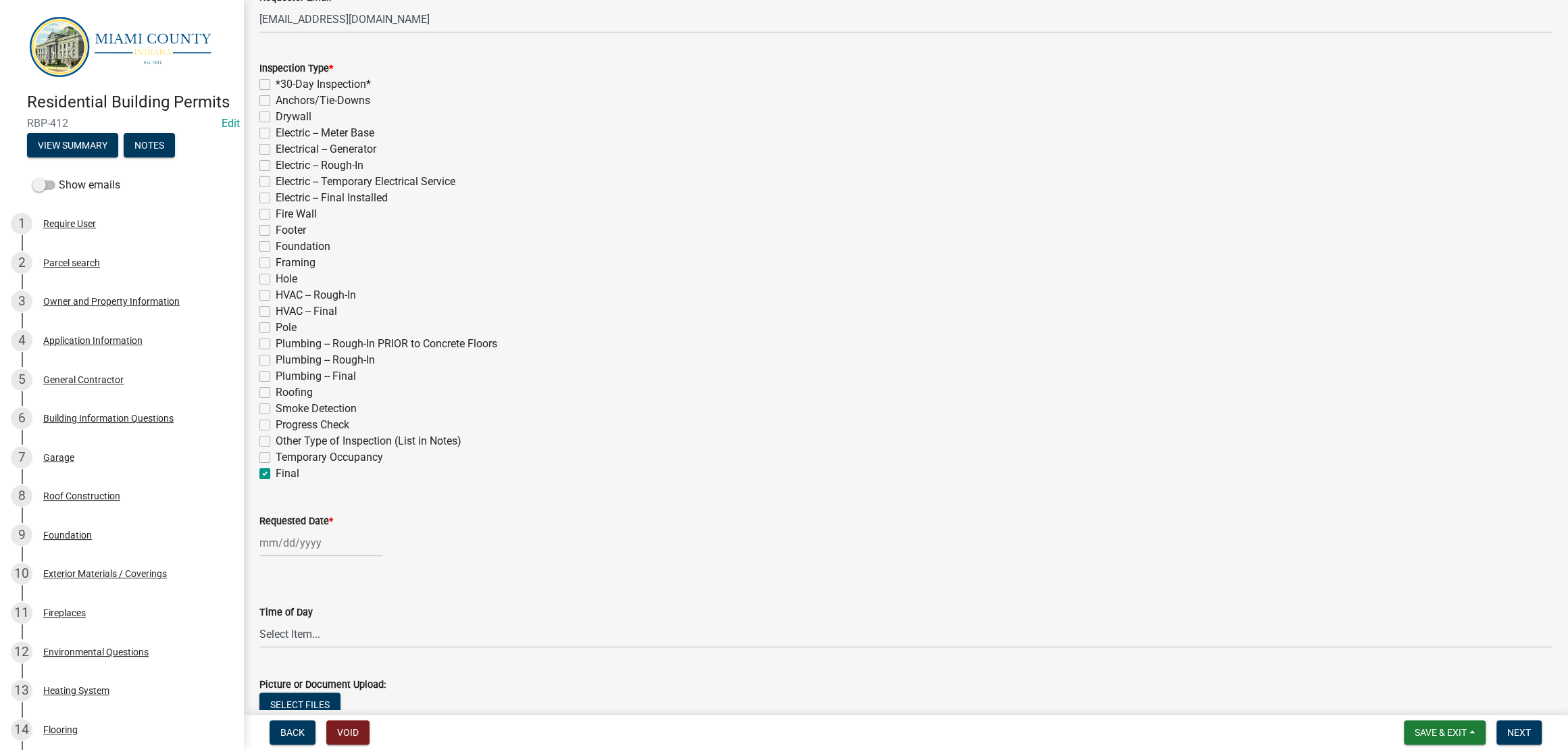
checkbox input "false"
checkbox input "true"
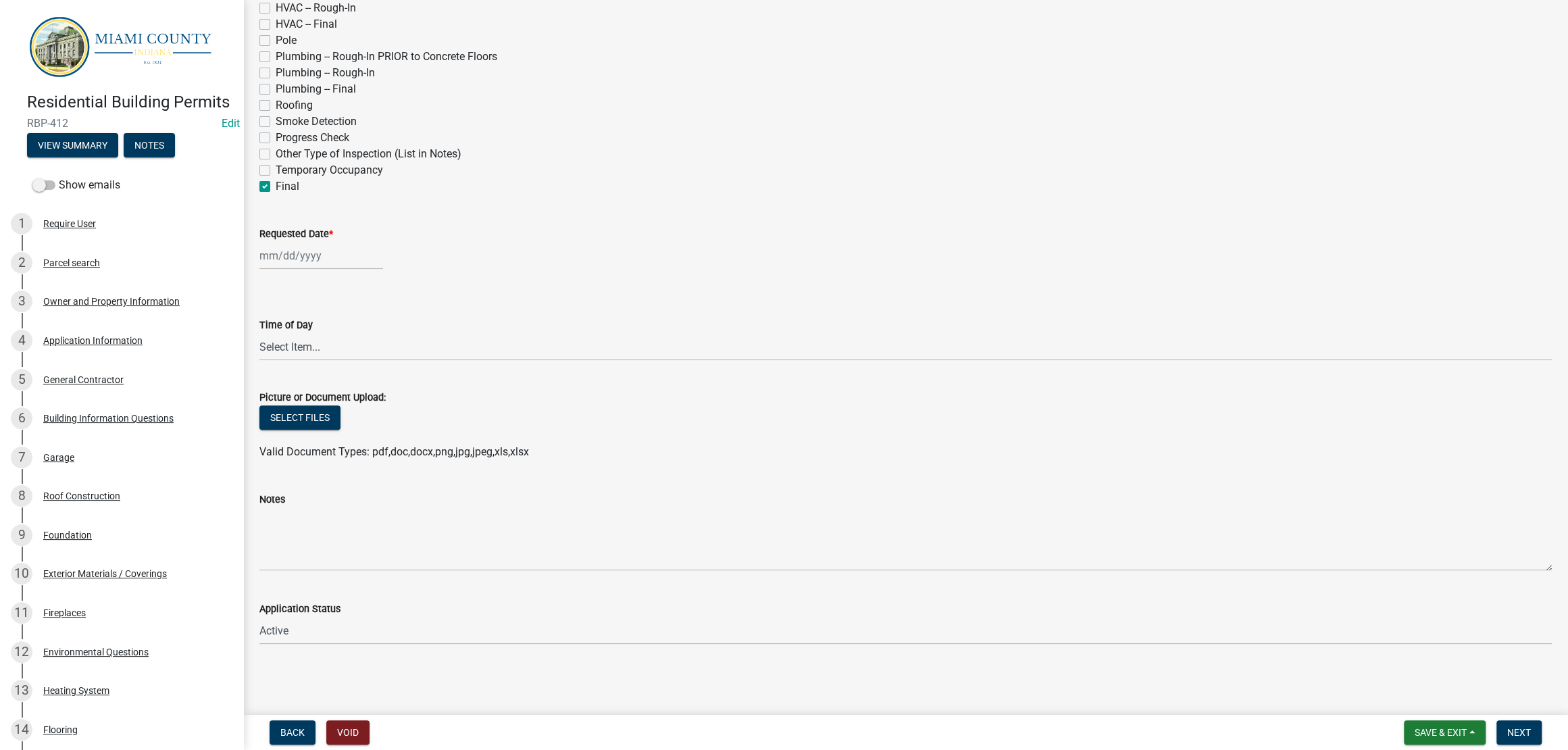
scroll to position [760, 0]
click at [90, 157] on button "View Summary" at bounding box center [72, 145] width 91 height 24
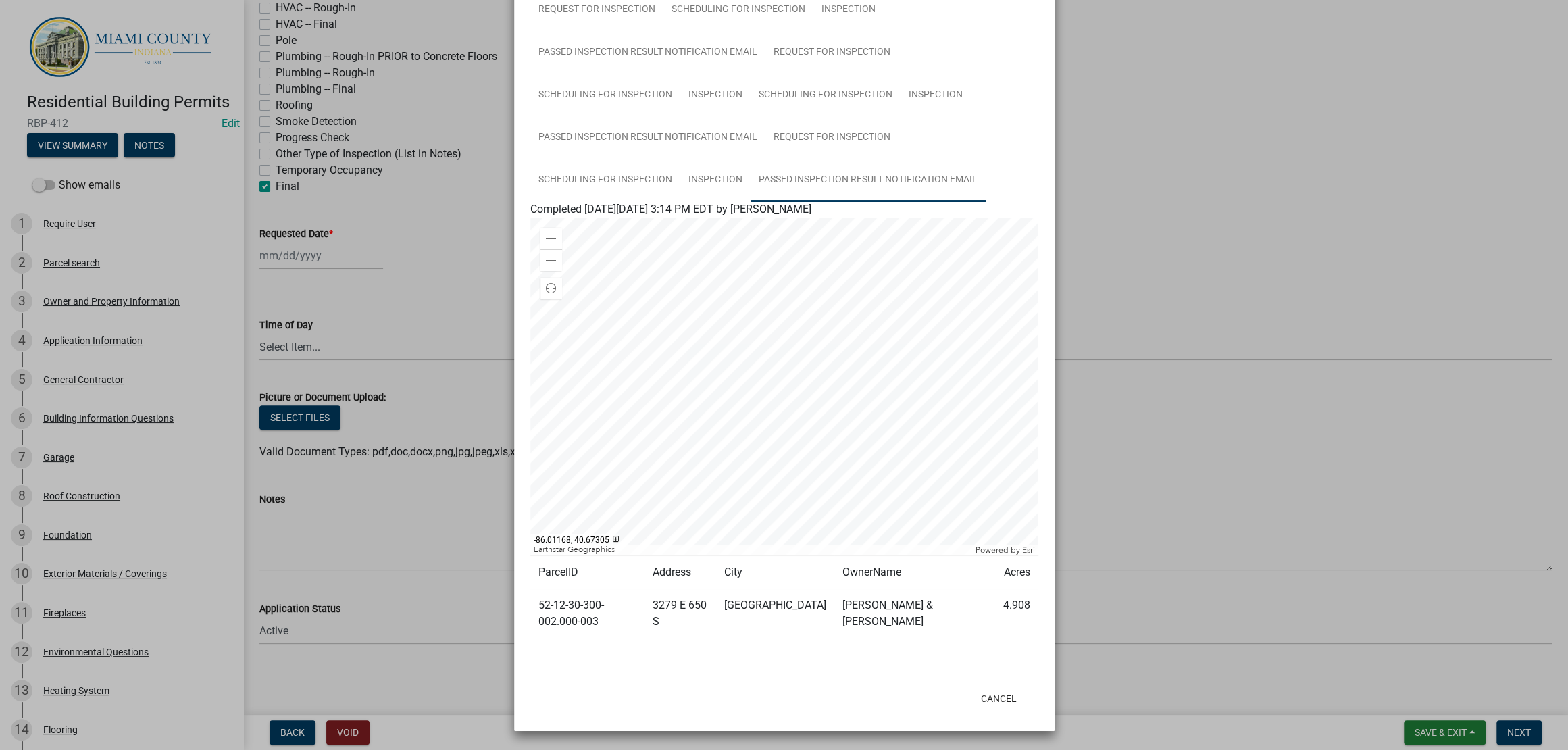
scroll to position [1098, 0]
click at [741, 159] on link "Inspection" at bounding box center [715, 180] width 70 height 43
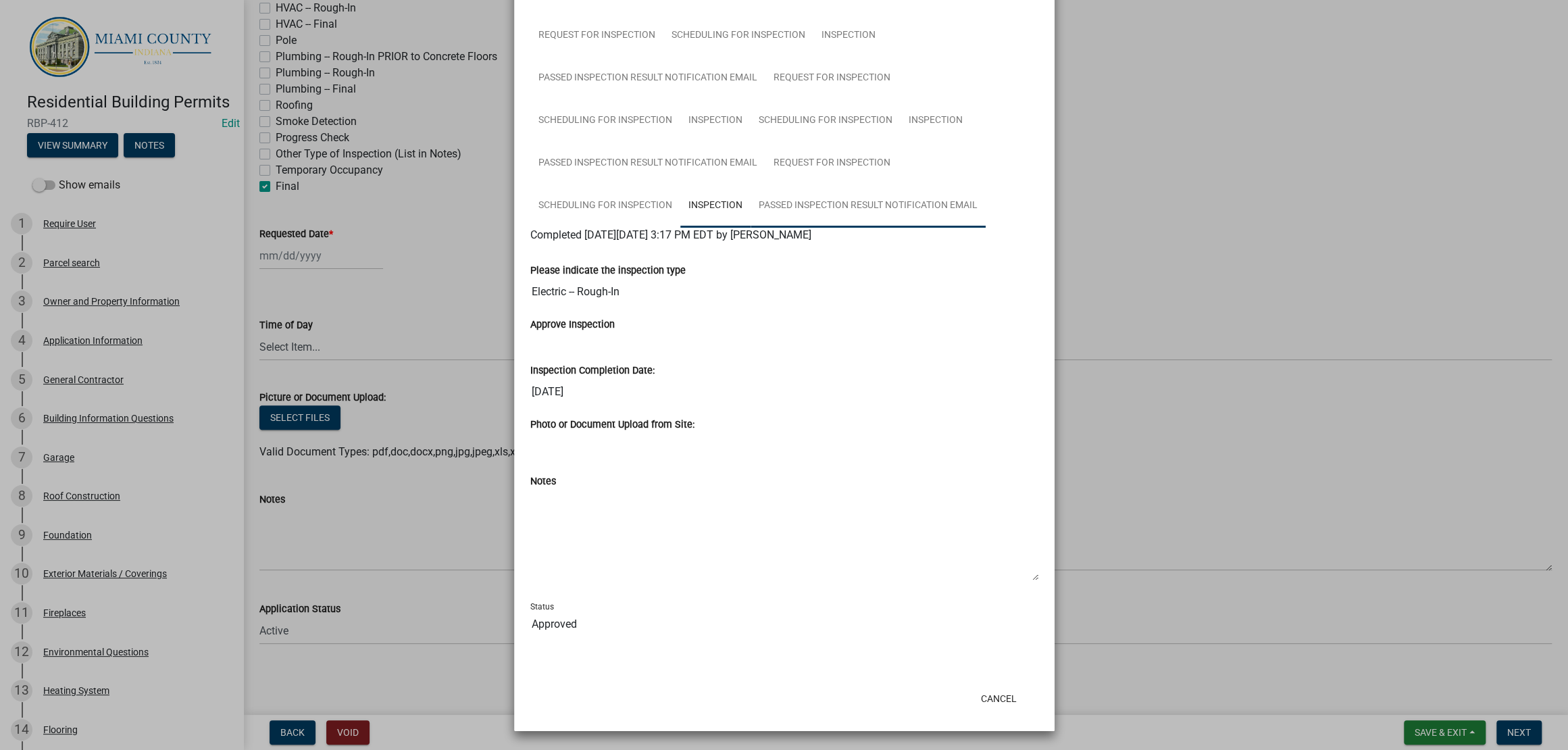
click at [753, 185] on link "Passed Inspection Result Notification Email" at bounding box center [868, 206] width 235 height 43
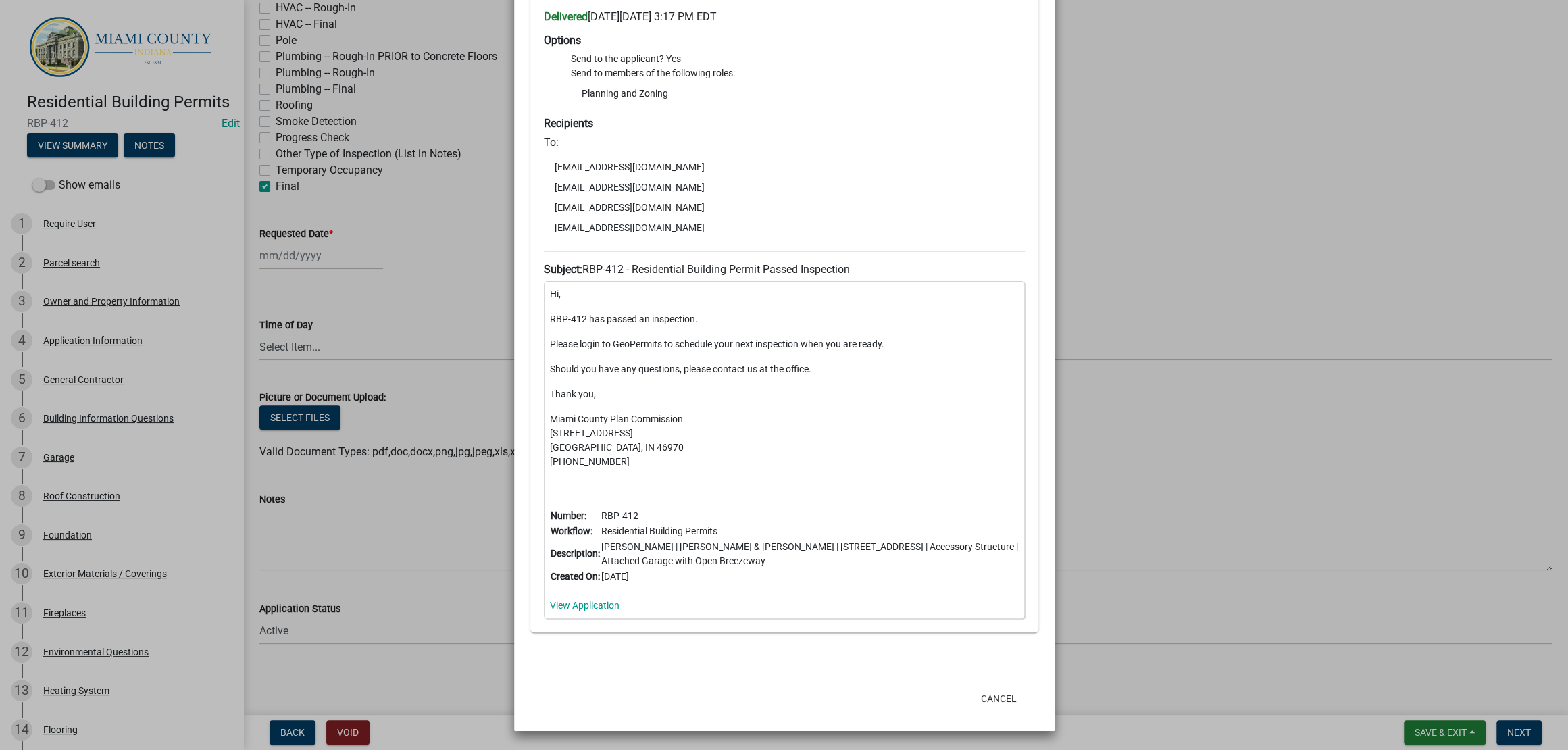
scroll to position [1537, 0]
click at [1002, 687] on button "Cancel" at bounding box center [998, 699] width 57 height 24
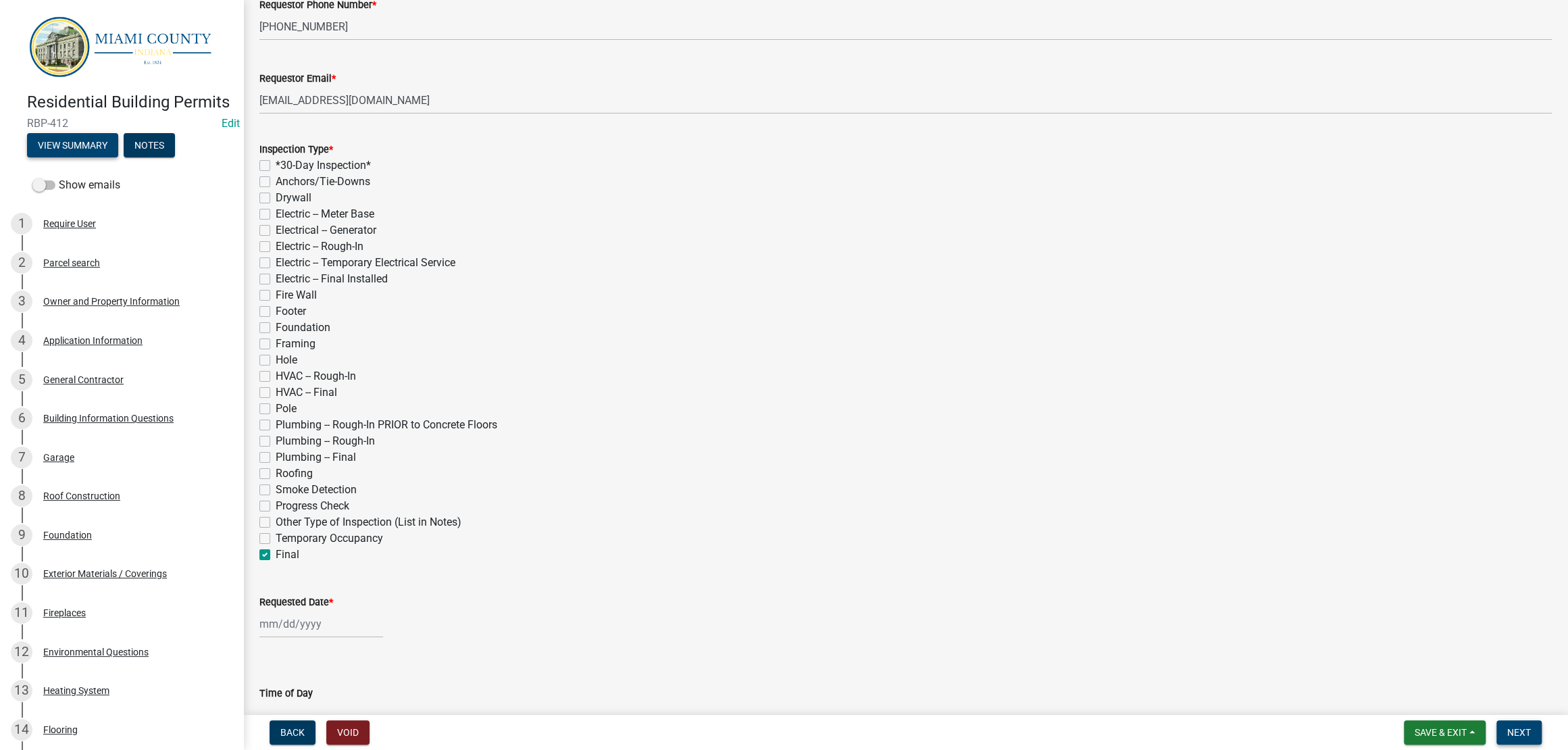
scroll to position [171, 0]
click at [1506, 740] on button "Next" at bounding box center [1519, 732] width 45 height 24
click at [1510, 728] on span "Next" at bounding box center [1518, 732] width 23 height 11
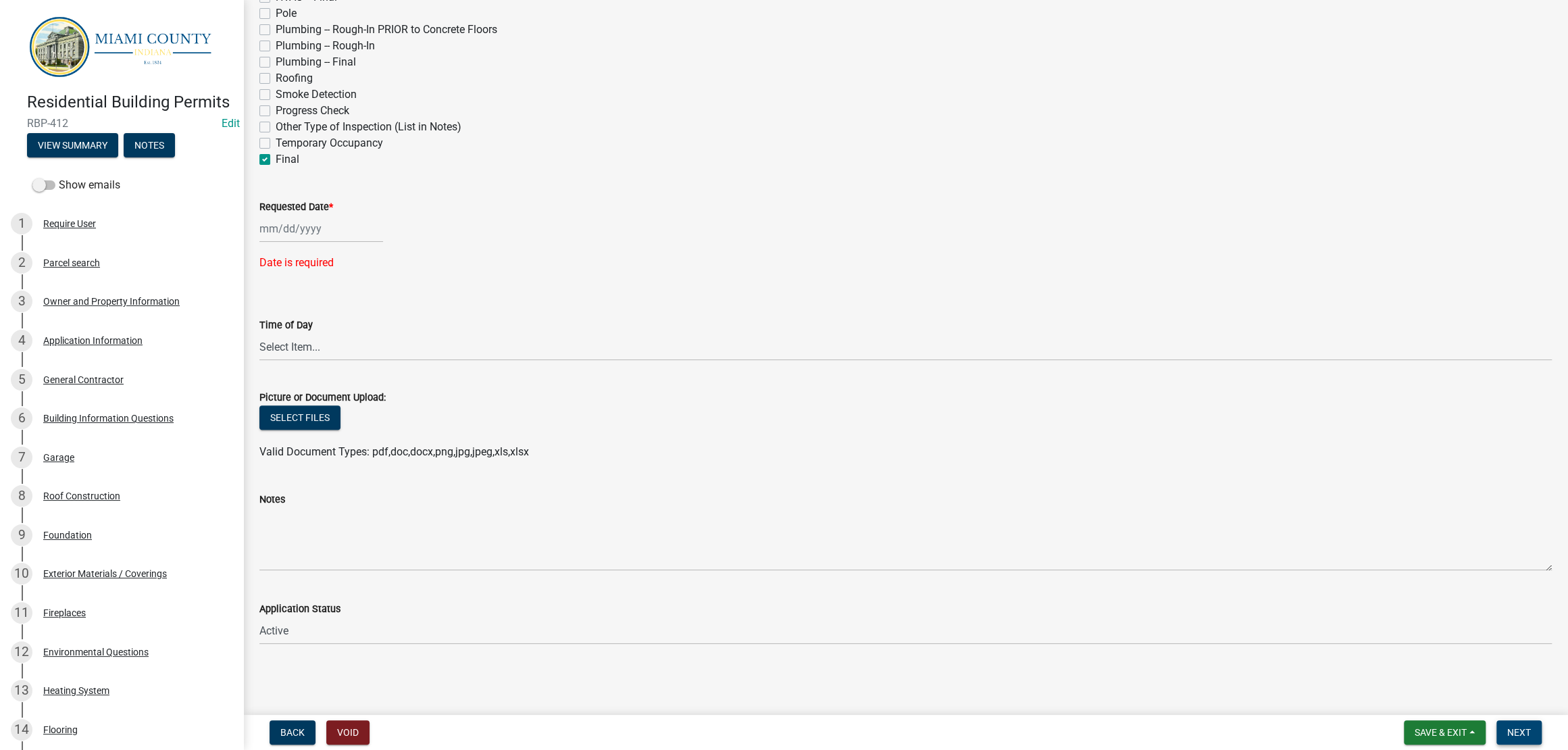
scroll to position [677, 0]
click at [309, 243] on div at bounding box center [321, 228] width 124 height 28
select select "8"
select select "2025"
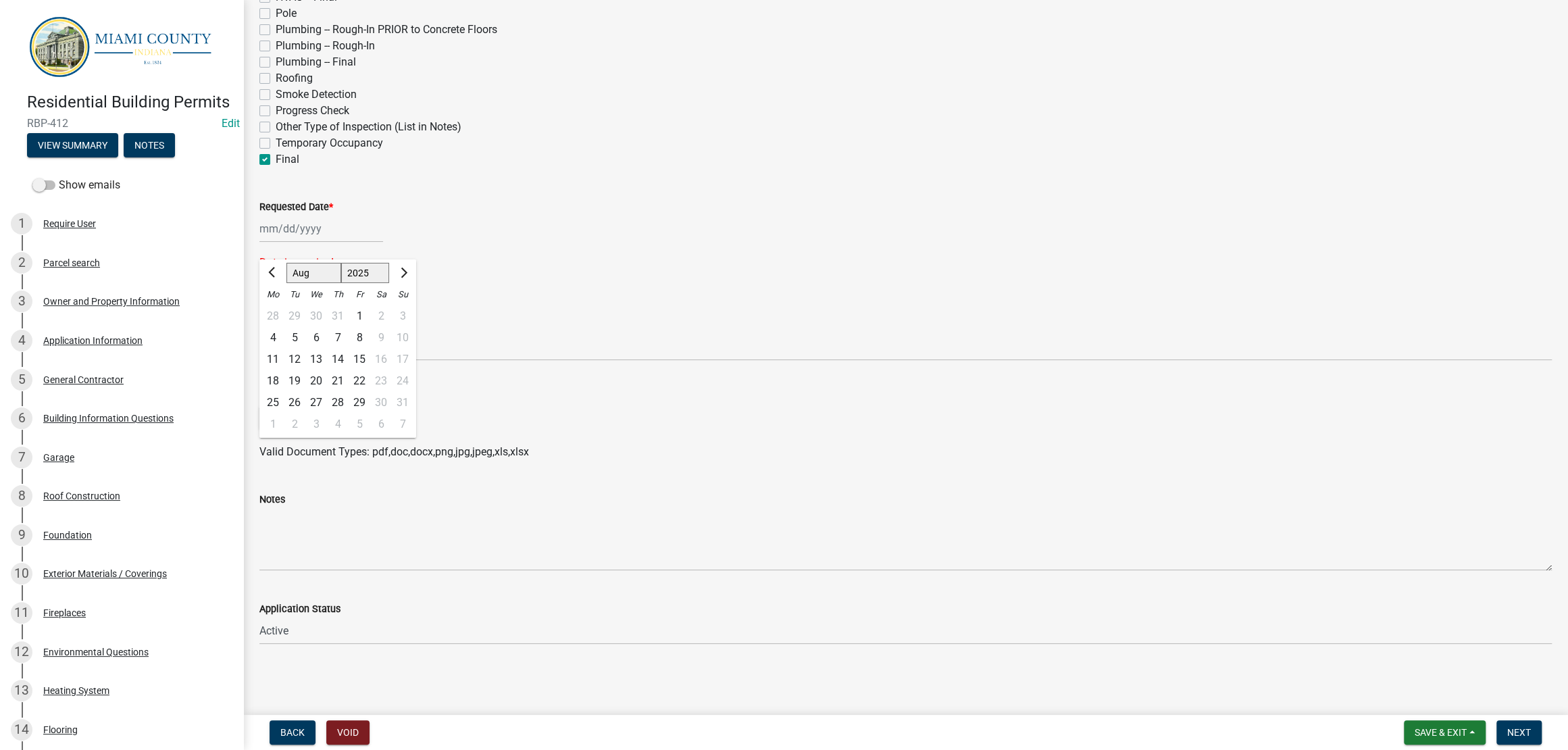
click at [280, 392] on div "18" at bounding box center [273, 381] width 22 height 22
type input "[DATE]"
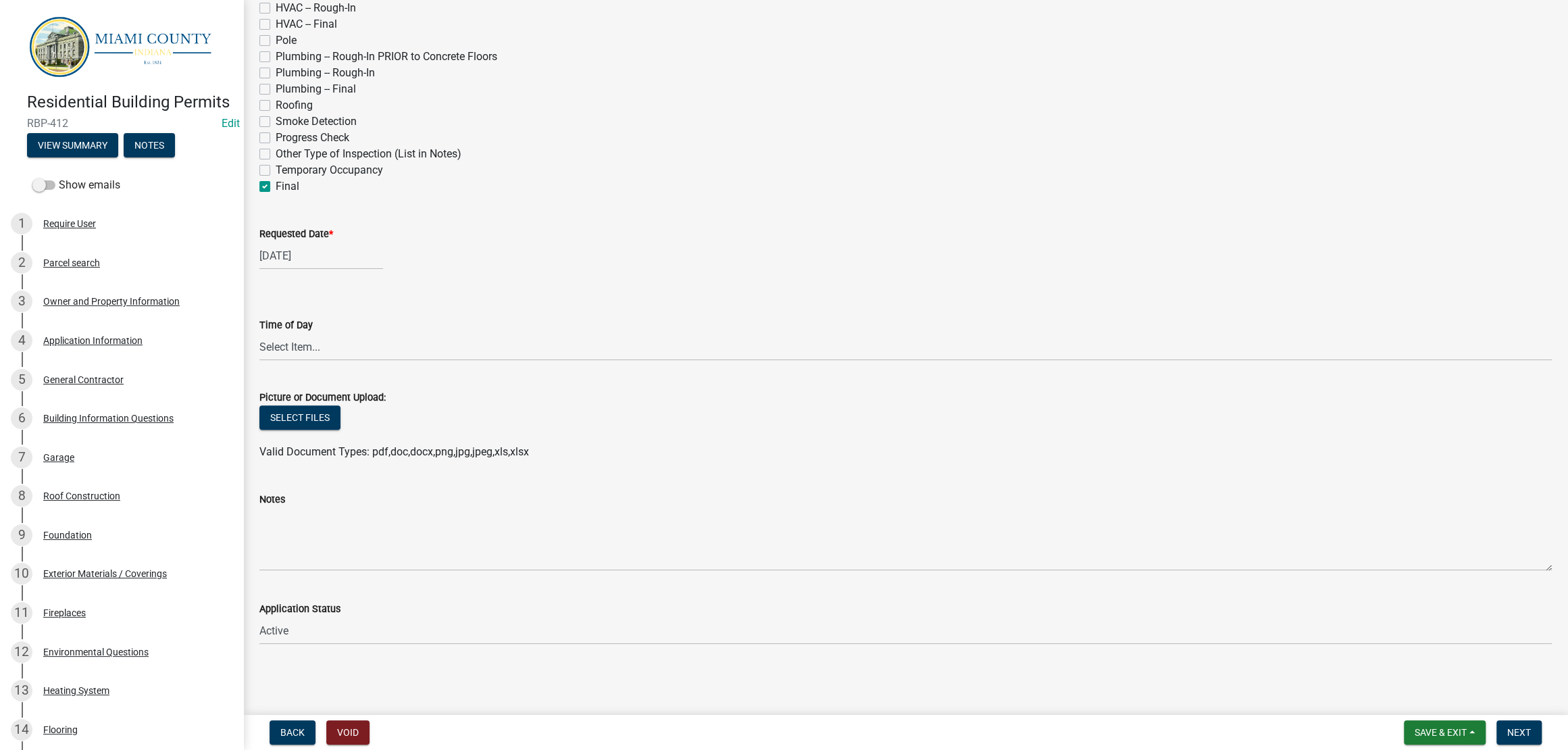
scroll to position [839, 0]
click at [1507, 727] on span "Next" at bounding box center [1518, 732] width 23 height 11
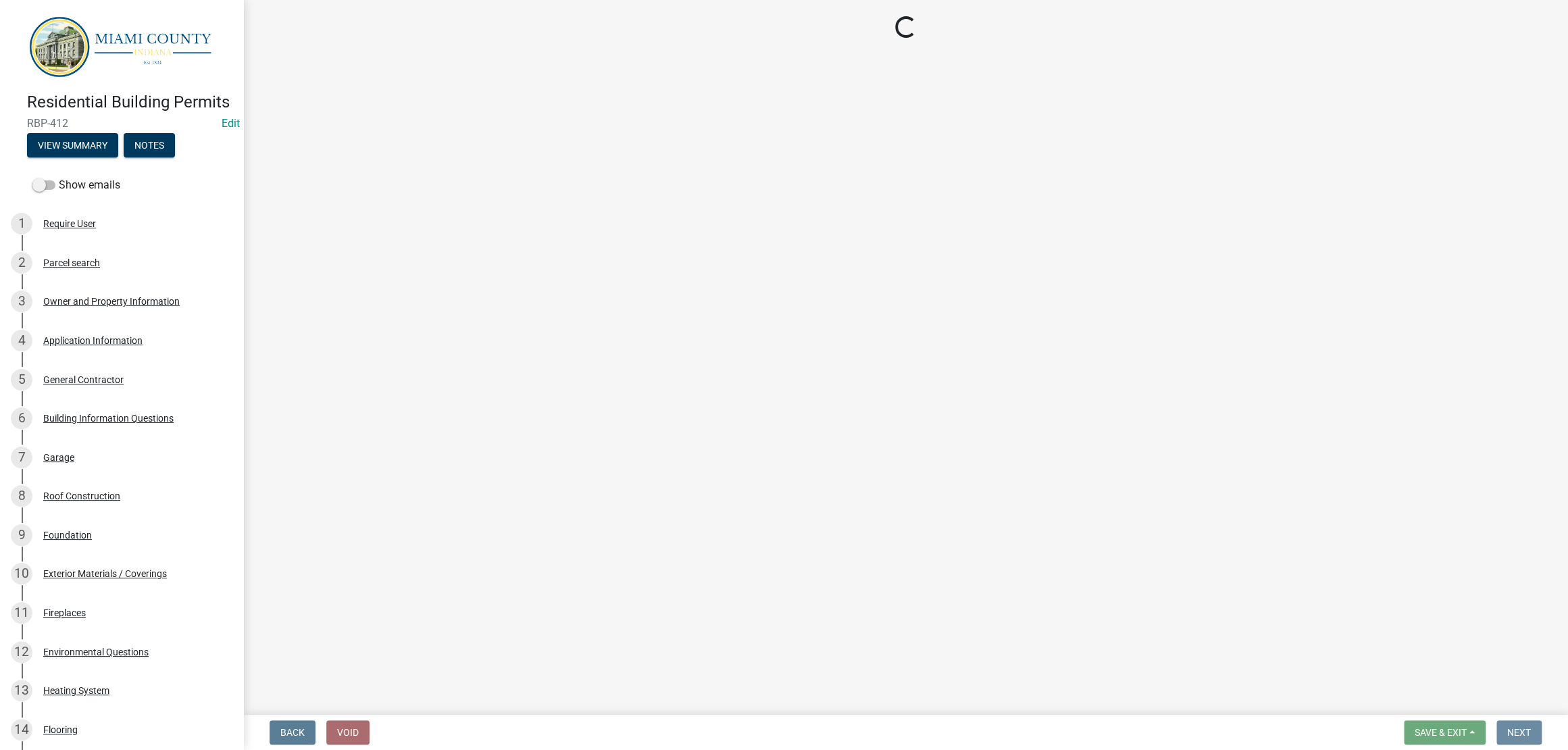
scroll to position [0, 0]
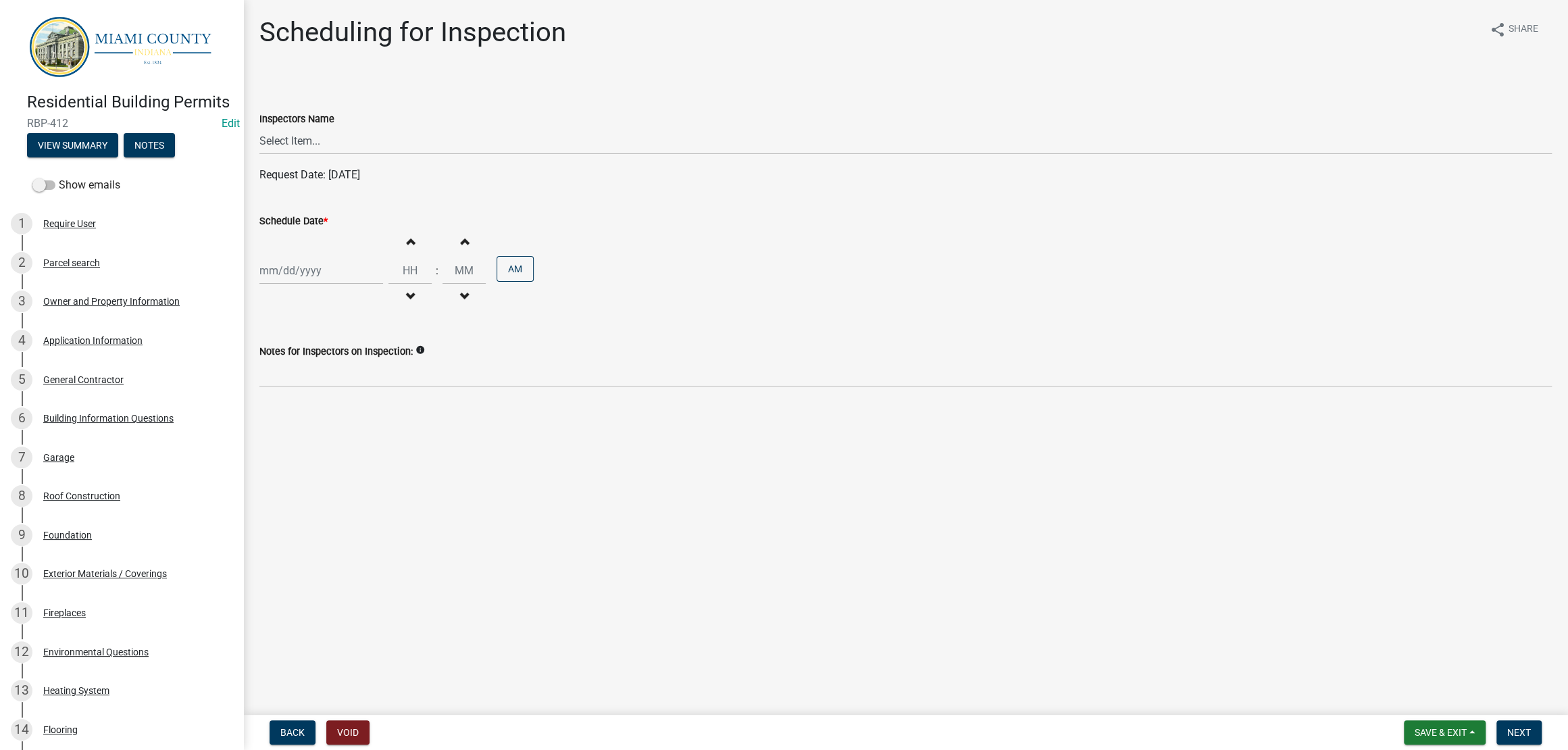
drag, startPoint x: 458, startPoint y: 195, endPoint x: 453, endPoint y: 188, distance: 8.6
click at [456, 167] on wm-data-entity-input "Inspectors Name Select Item... bmthomas (Brooklyn Thomas) croser (Corey) megang…" at bounding box center [905, 121] width 1293 height 91
click at [453, 155] on select "Select Item... bmthomas (Brooklyn Thomas) croser (Corey) megangipson (Megan Gip…" at bounding box center [905, 140] width 1293 height 28
select select "25b75ae6-03c7-4280-9b34-fcf63005d5e5"
click at [263, 155] on select "Select Item... bmthomas (Brooklyn Thomas) croser (Corey) megangipson (Megan Gip…" at bounding box center [905, 140] width 1293 height 28
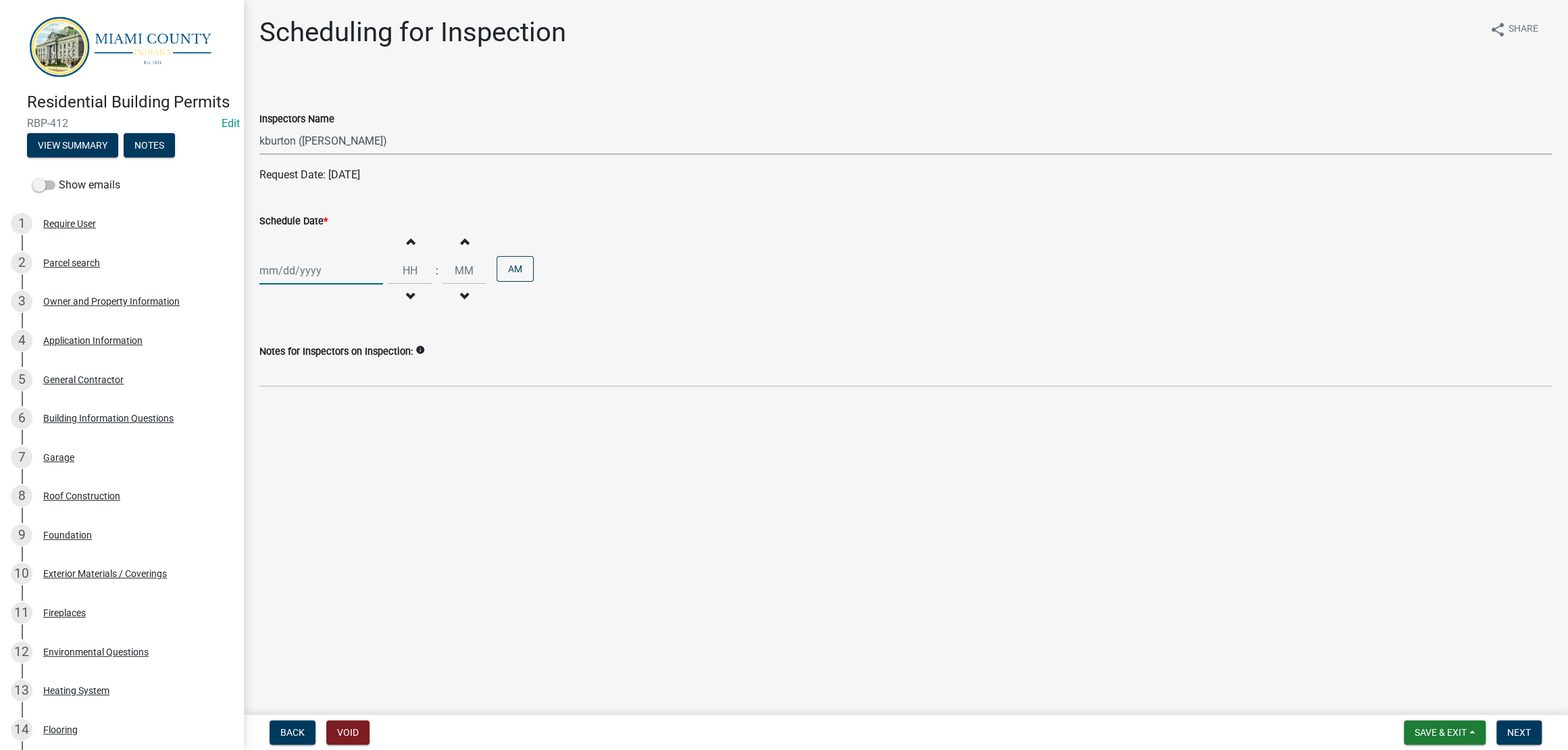
click at [357, 285] on div at bounding box center [321, 271] width 124 height 28
select select "8"
select select "2025"
click at [282, 441] on div "18" at bounding box center [273, 430] width 22 height 22
type input "[DATE]"
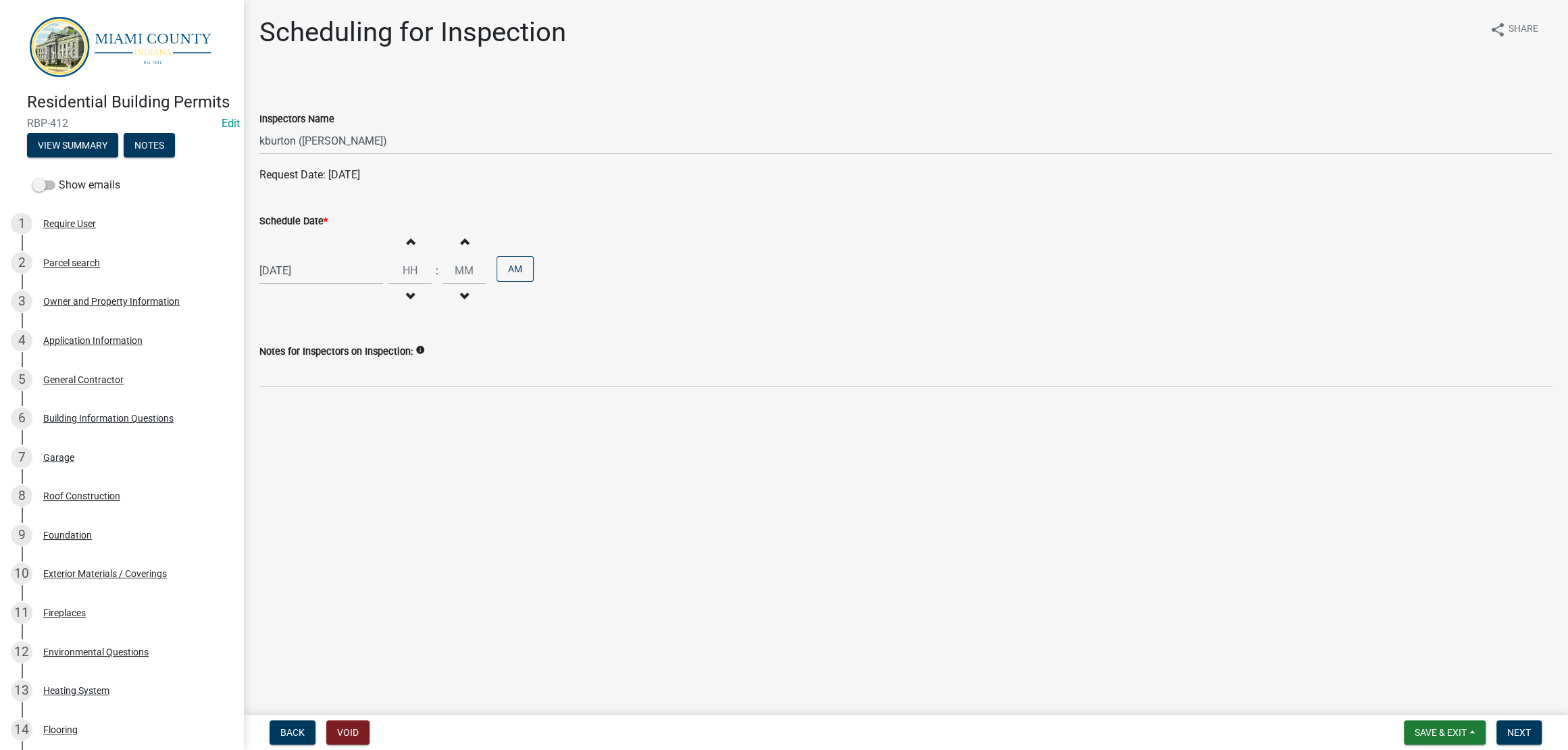
click at [758, 556] on main "Scheduling for Inspection share Share Inspectors Name Select Item... bmthomas (…" at bounding box center [905, 355] width 1324 height 710
click at [1507, 732] on span "Next" at bounding box center [1518, 732] width 23 height 11
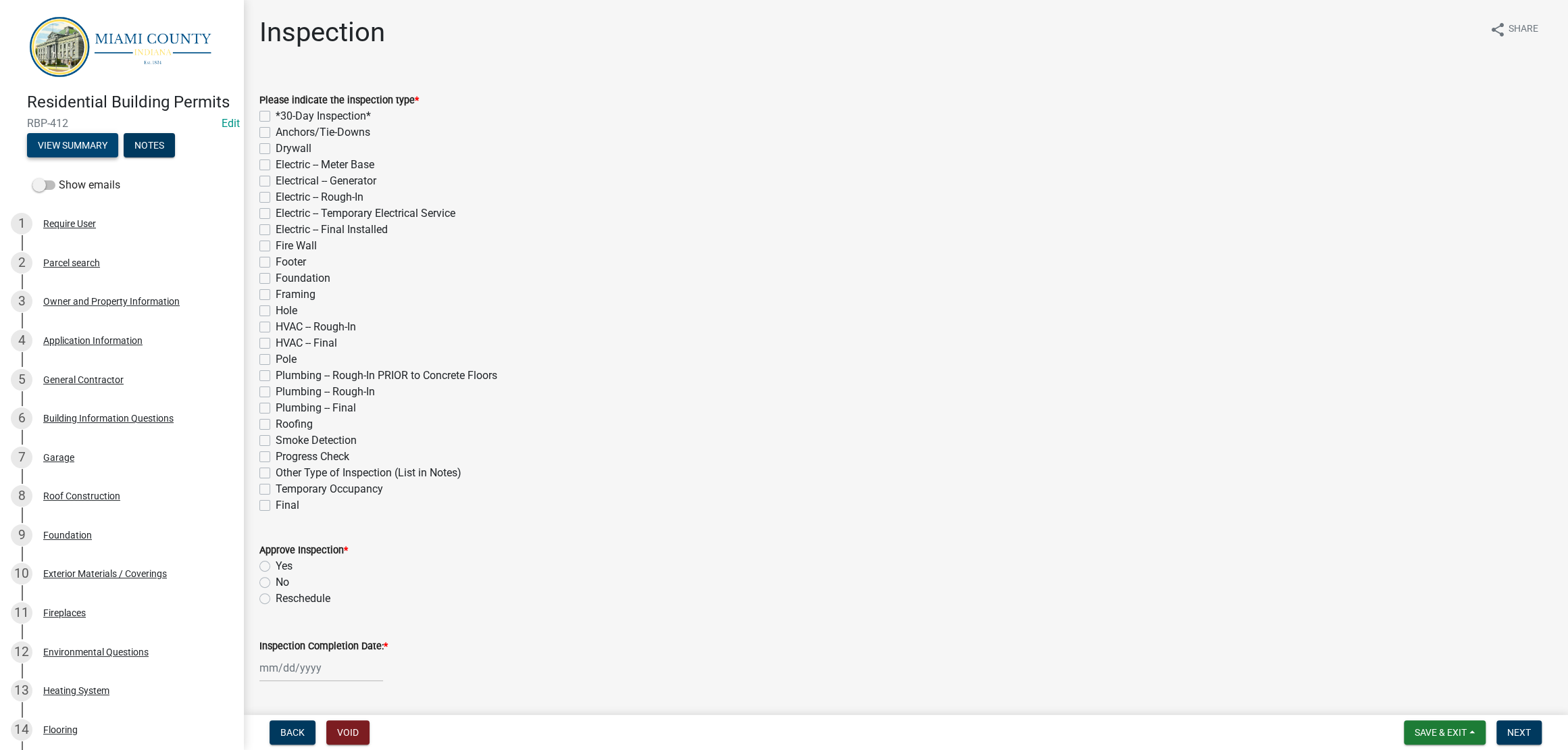
click at [93, 157] on button "View Summary" at bounding box center [72, 145] width 91 height 24
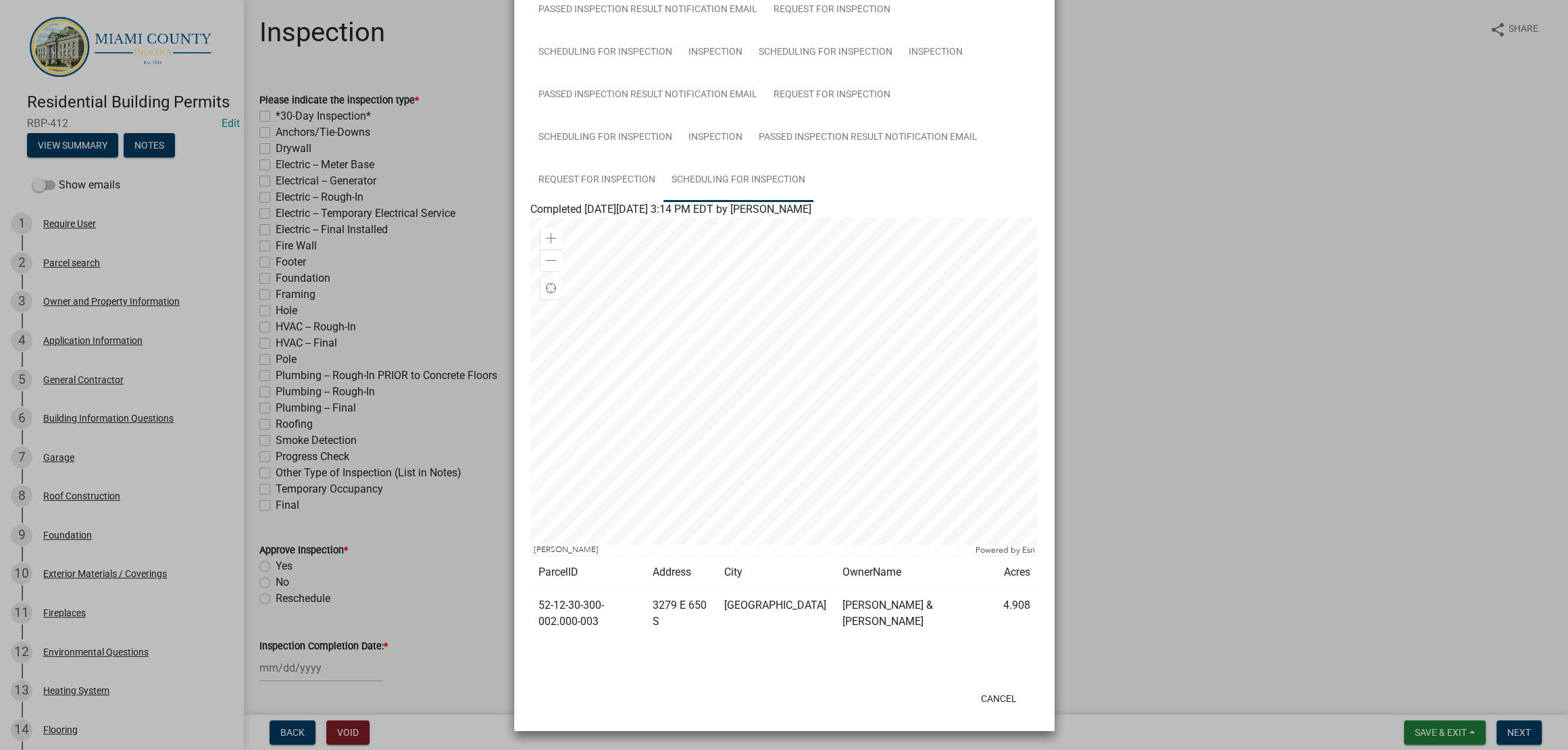
click at [663, 202] on link "Scheduling for Inspection" at bounding box center [738, 180] width 150 height 43
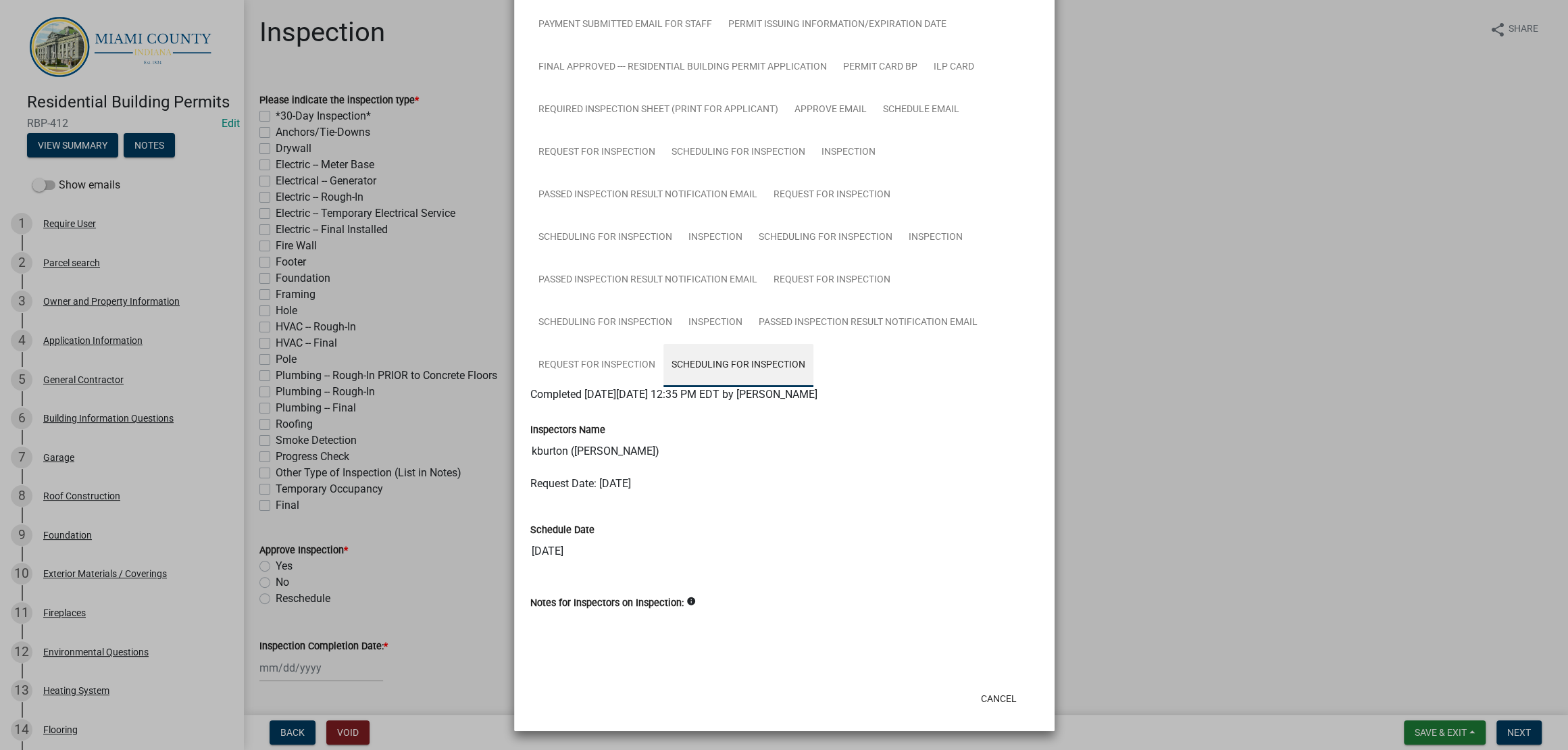
scroll to position [1025, 0]
click at [1201, 586] on ngb-modal-window "Summary × Printer Friendly Parcel search Owner and Property Information Applica…" at bounding box center [784, 375] width 1568 height 750
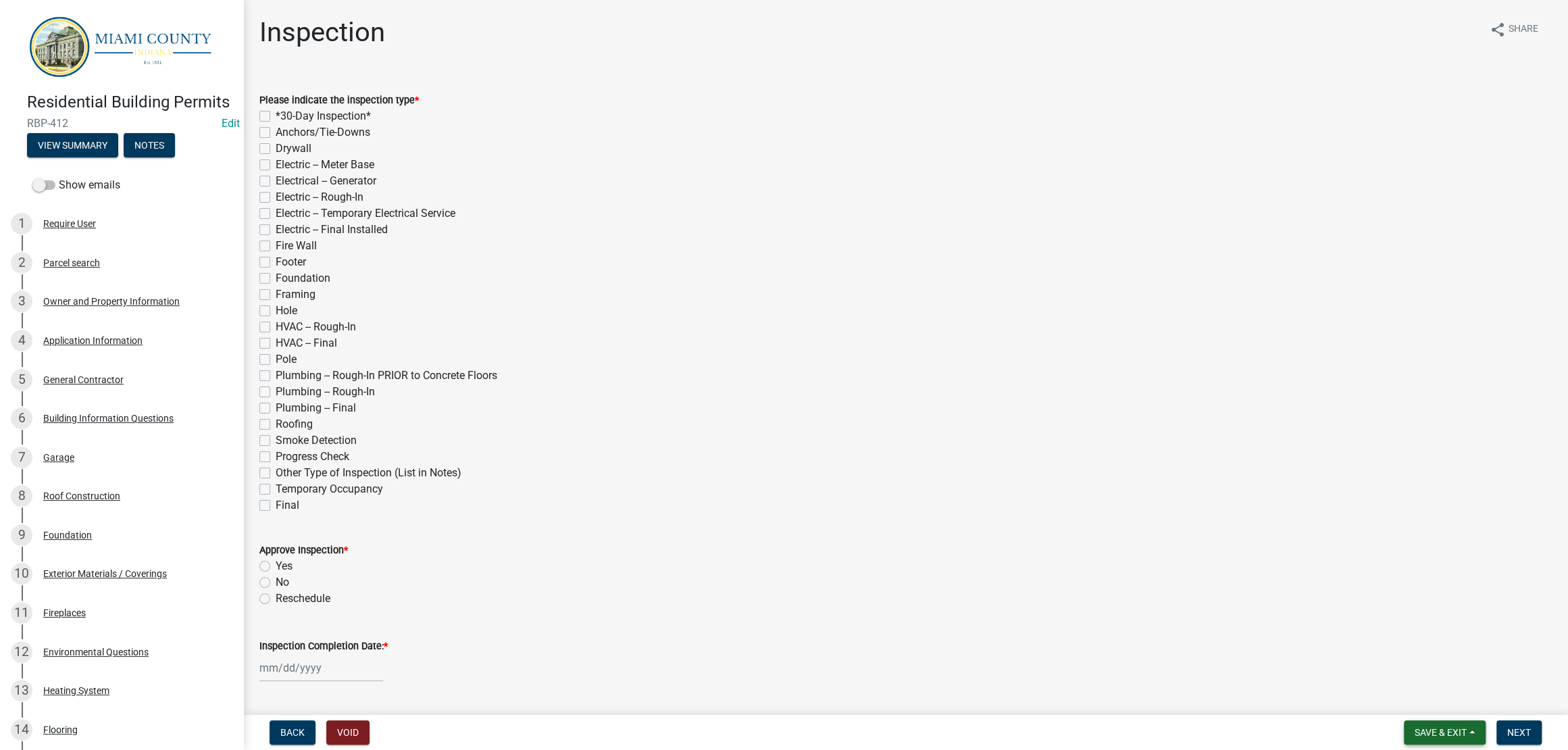
click at [1406, 720] on button "Save & Exit" at bounding box center [1444, 732] width 81 height 24
click at [1412, 686] on button "Save & Exit" at bounding box center [1431, 691] width 108 height 33
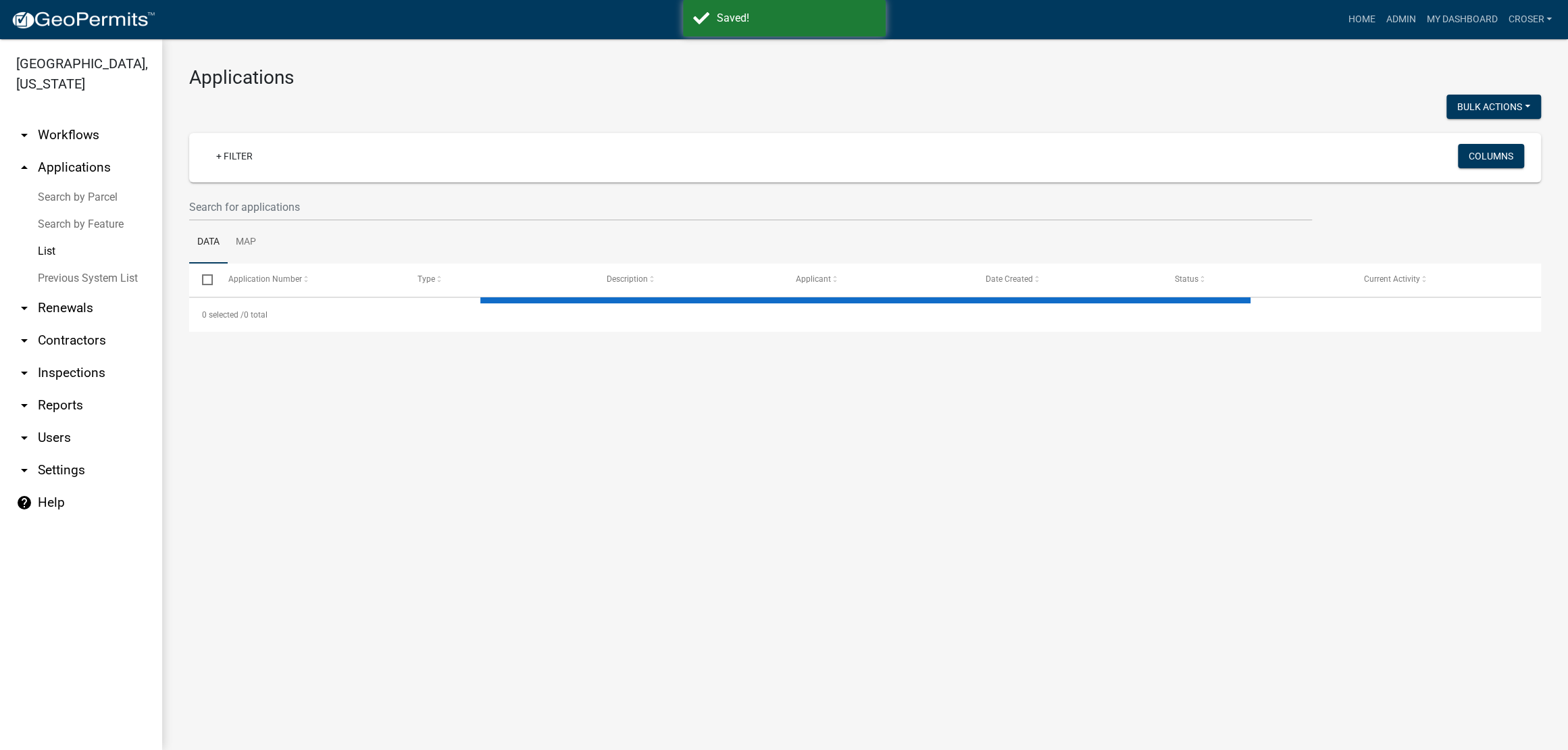
select select "3: 100"
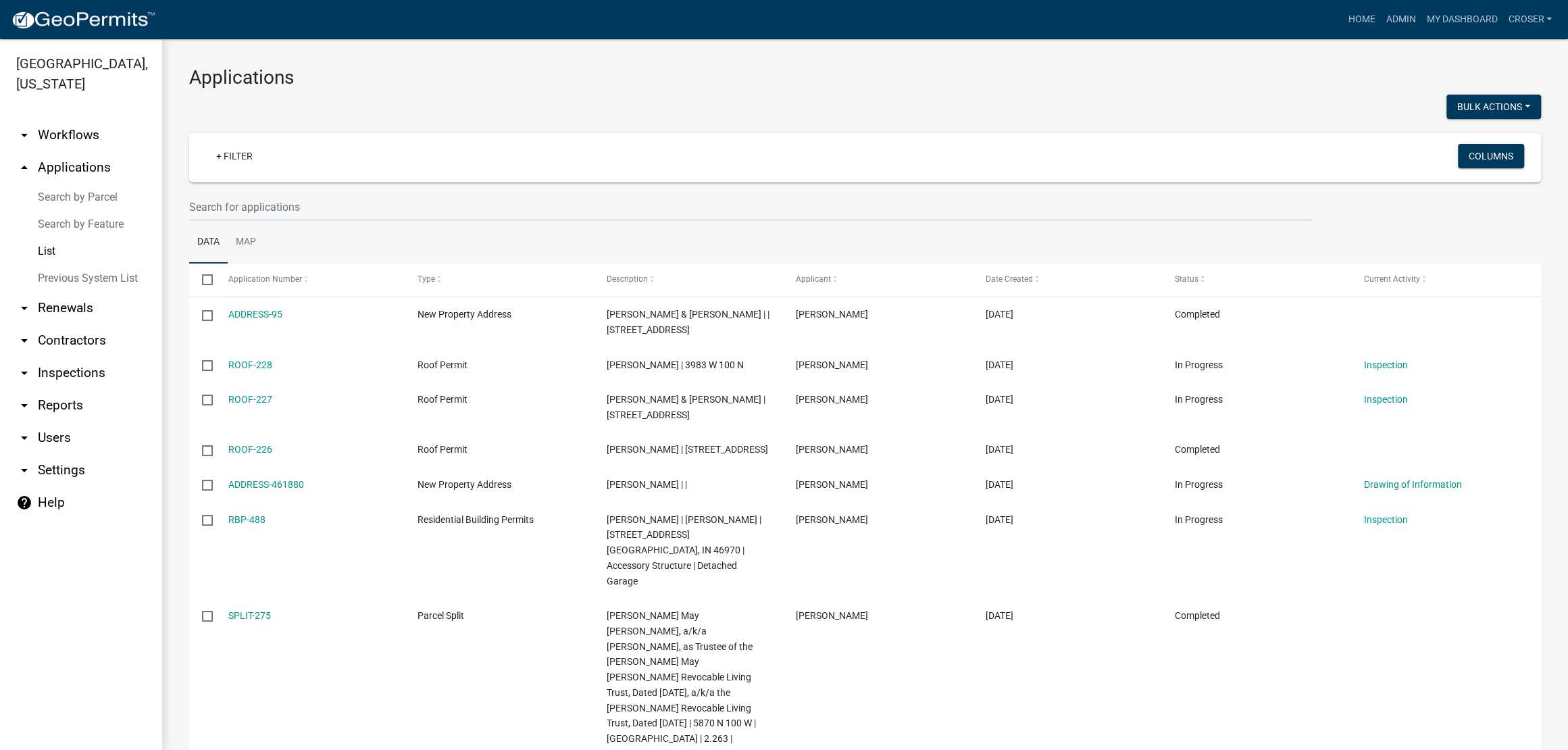
click at [110, 390] on link "arrow_drop_down Inspections" at bounding box center [81, 373] width 162 height 33
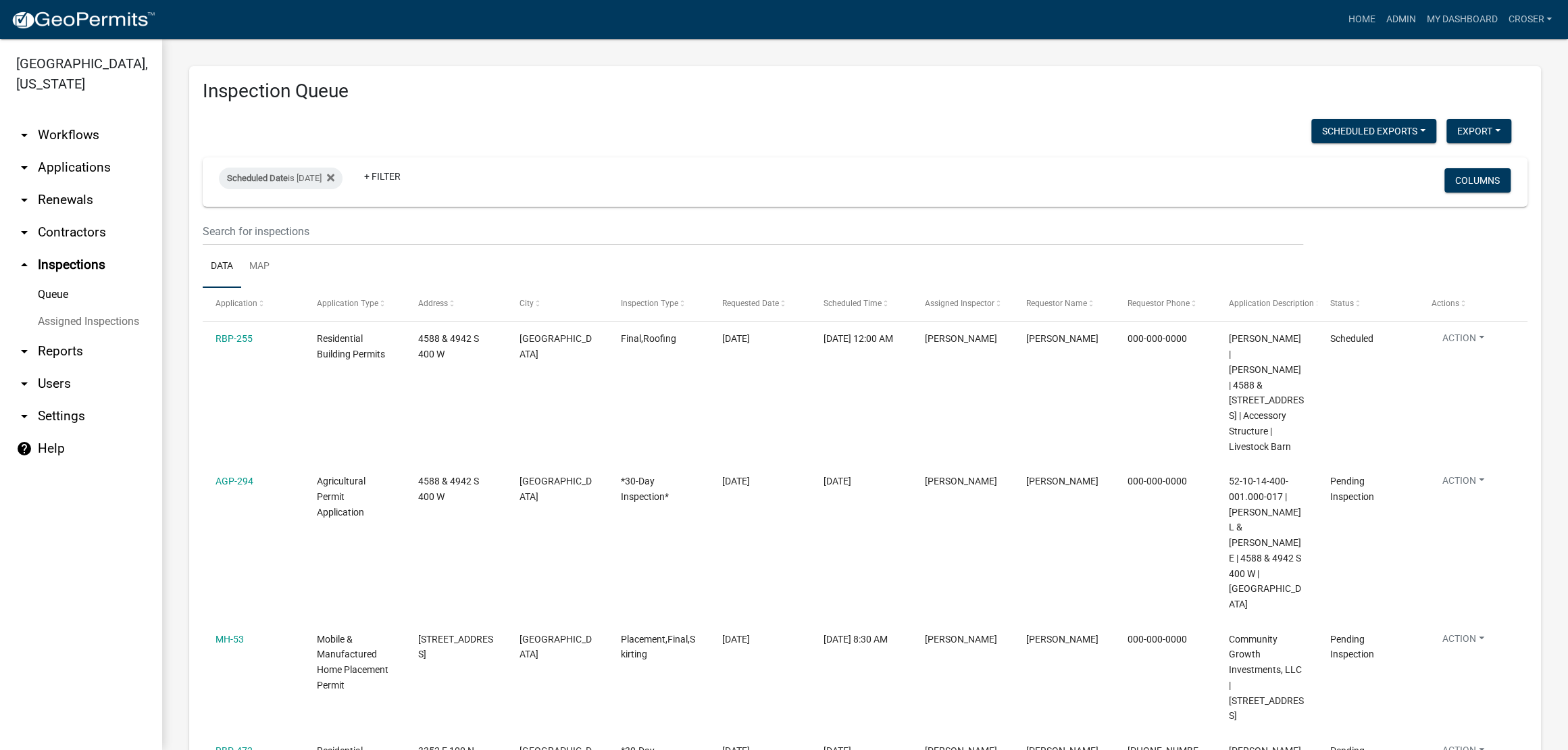
click at [110, 184] on link "arrow_drop_down Applications" at bounding box center [81, 168] width 162 height 33
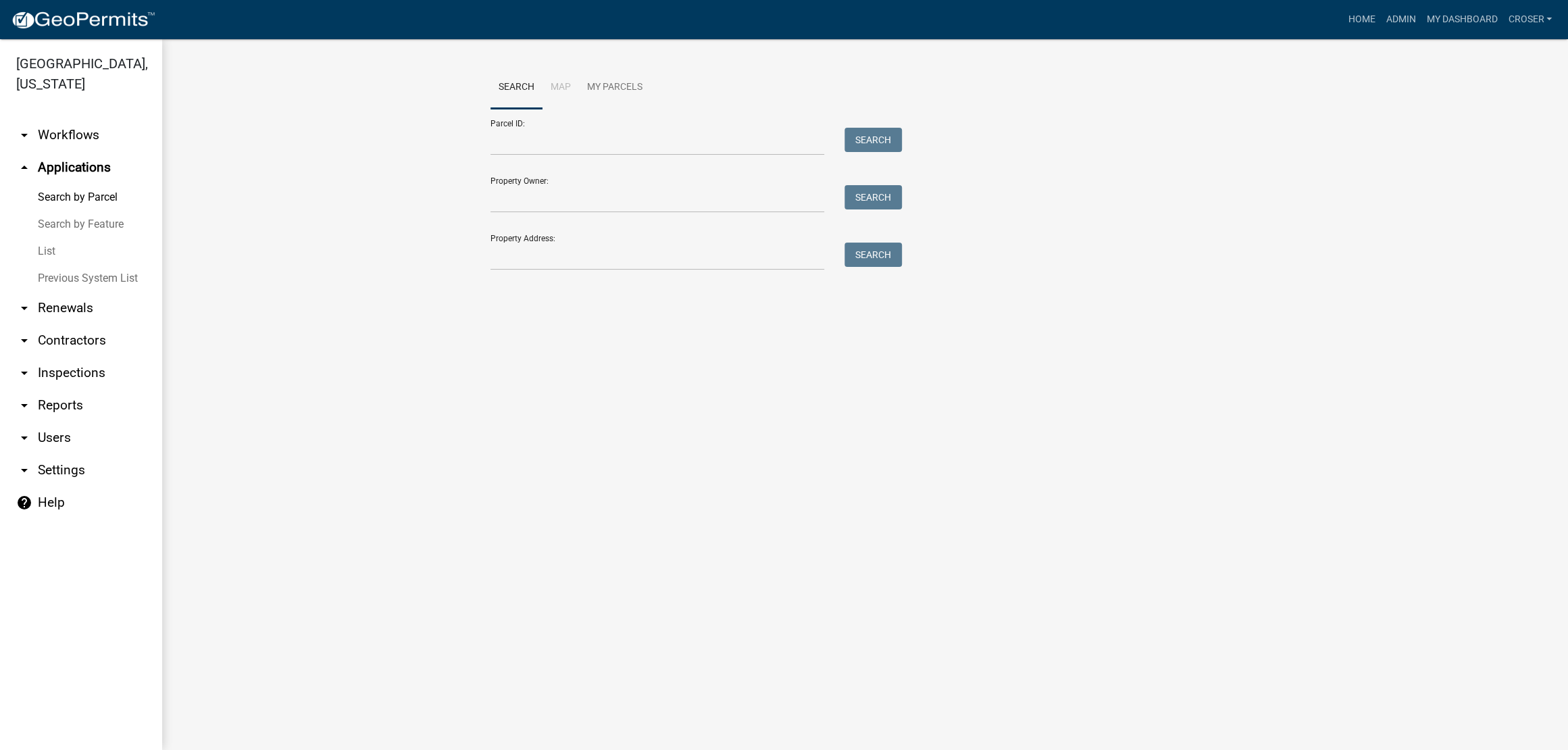
click at [71, 265] on link "List" at bounding box center [81, 251] width 162 height 27
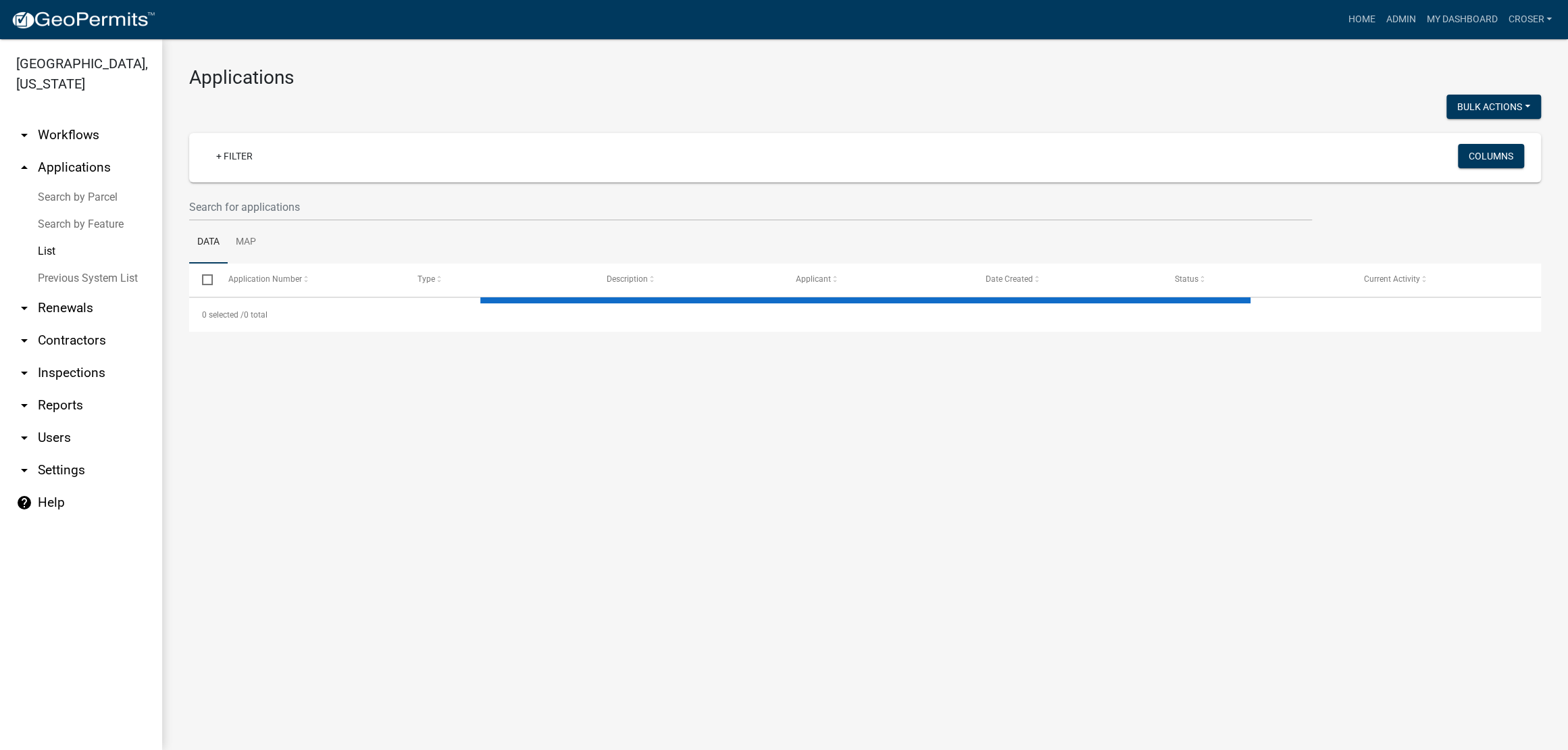
select select "3: 100"
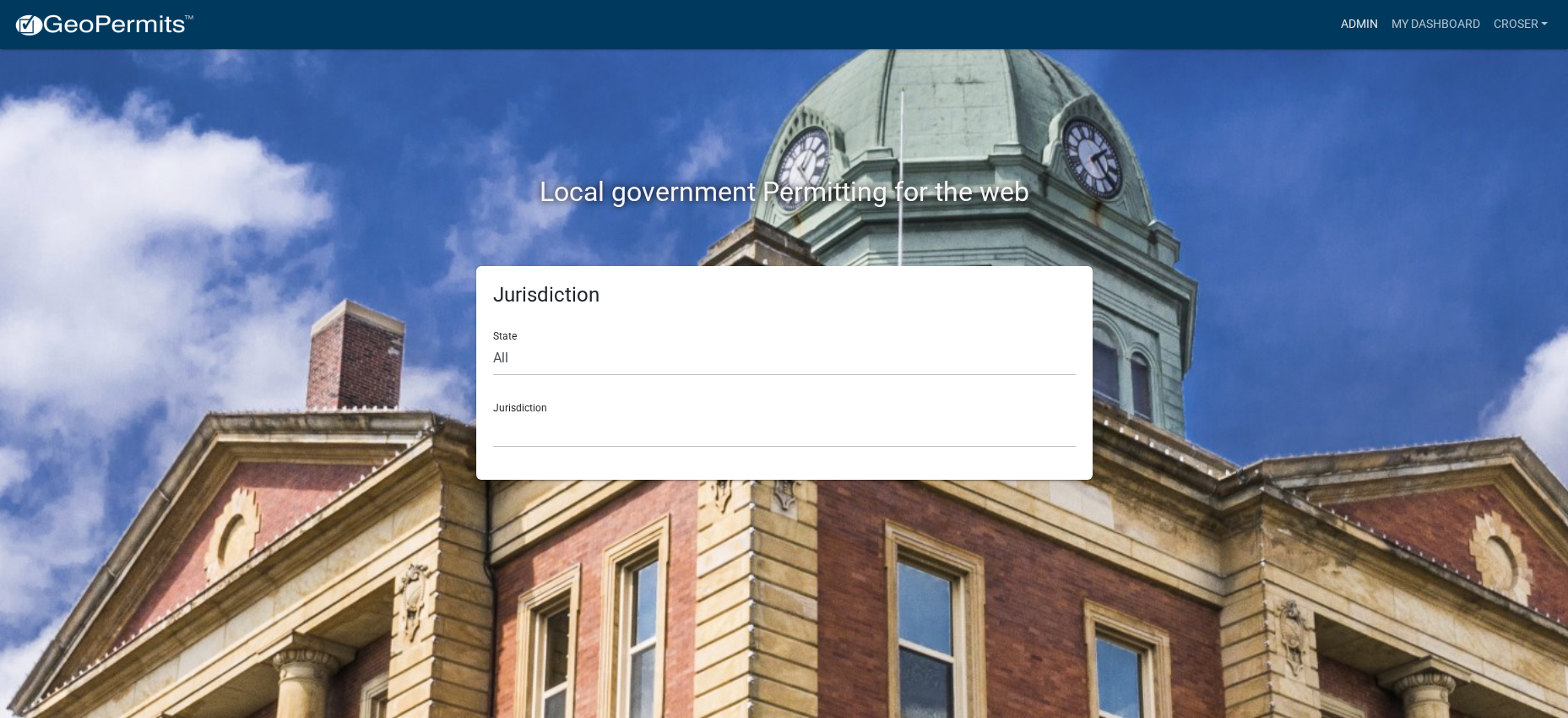
click at [1334, 10] on link "Admin" at bounding box center [1358, 25] width 50 height 32
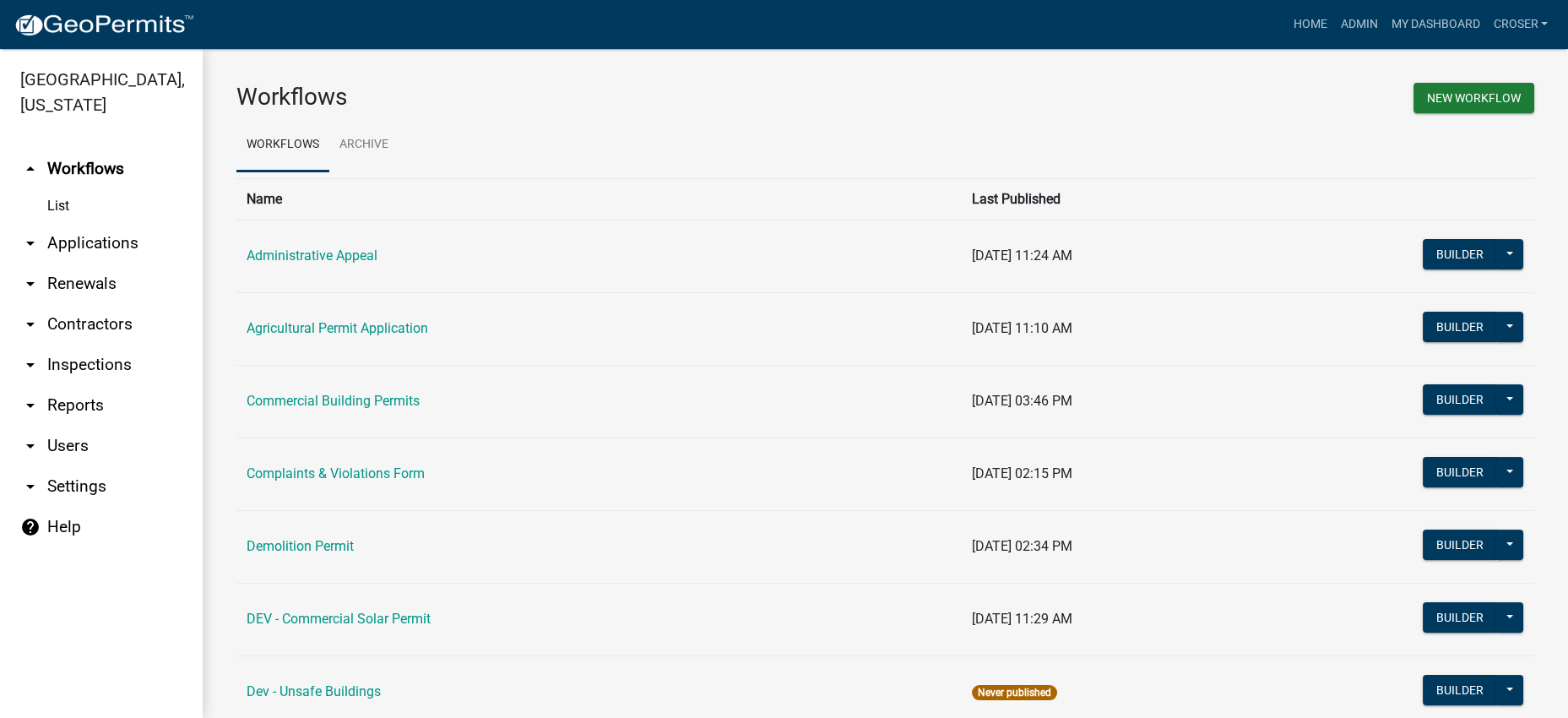
click at [114, 385] on link "arrow_drop_down Inspections" at bounding box center [101, 365] width 203 height 41
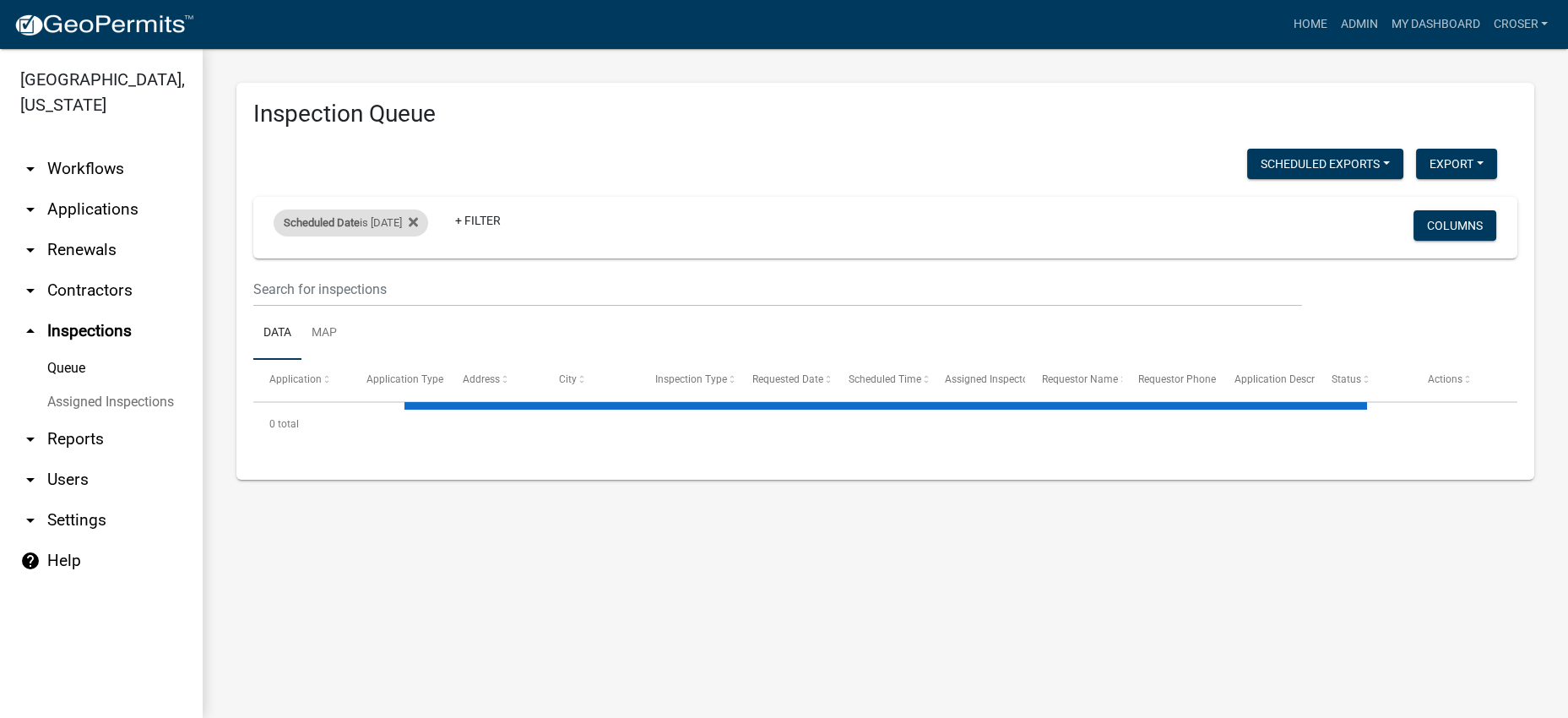
select select "3: 100"
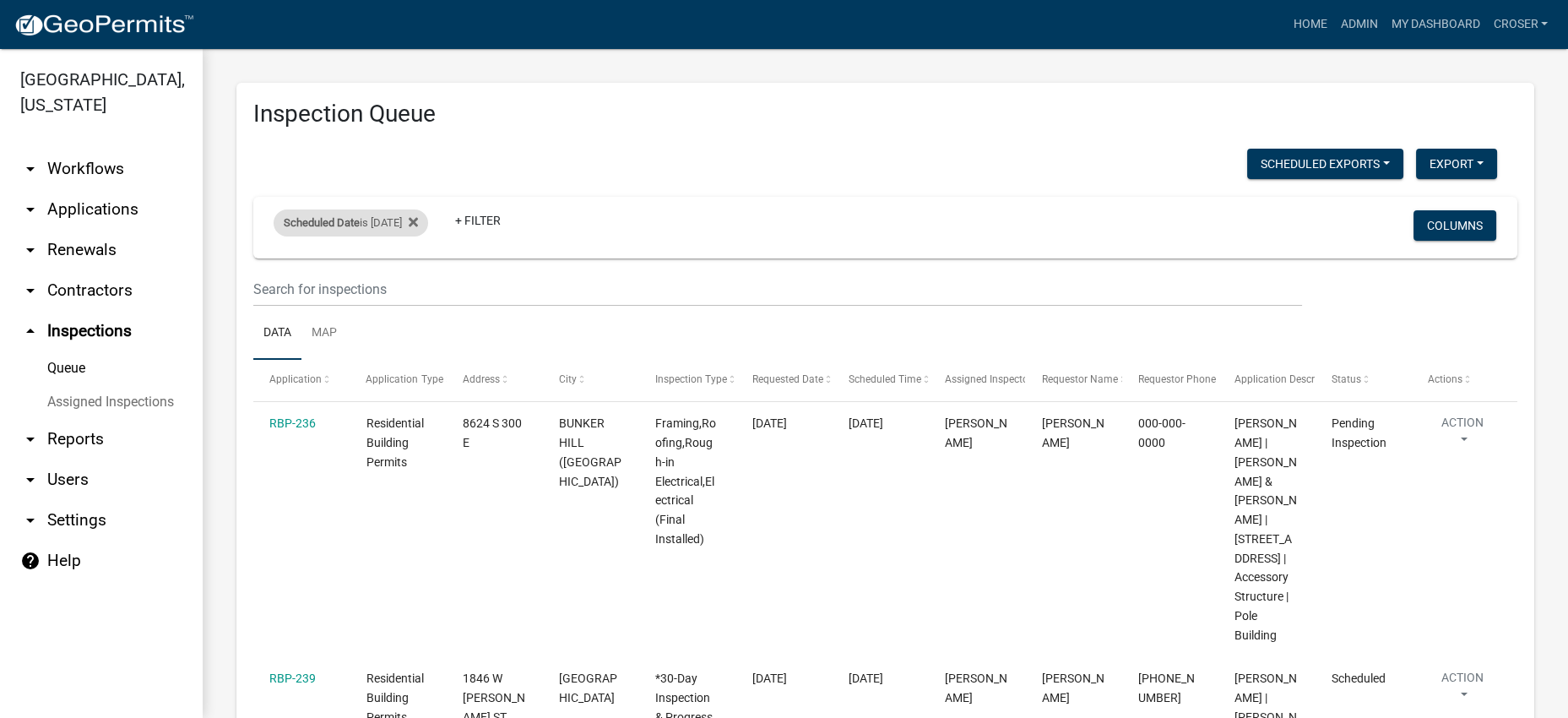
click at [422, 236] on div "Scheduled Date is [DATE]" at bounding box center [350, 223] width 155 height 27
click at [418, 327] on input "[DATE]" at bounding box center [359, 322] width 119 height 35
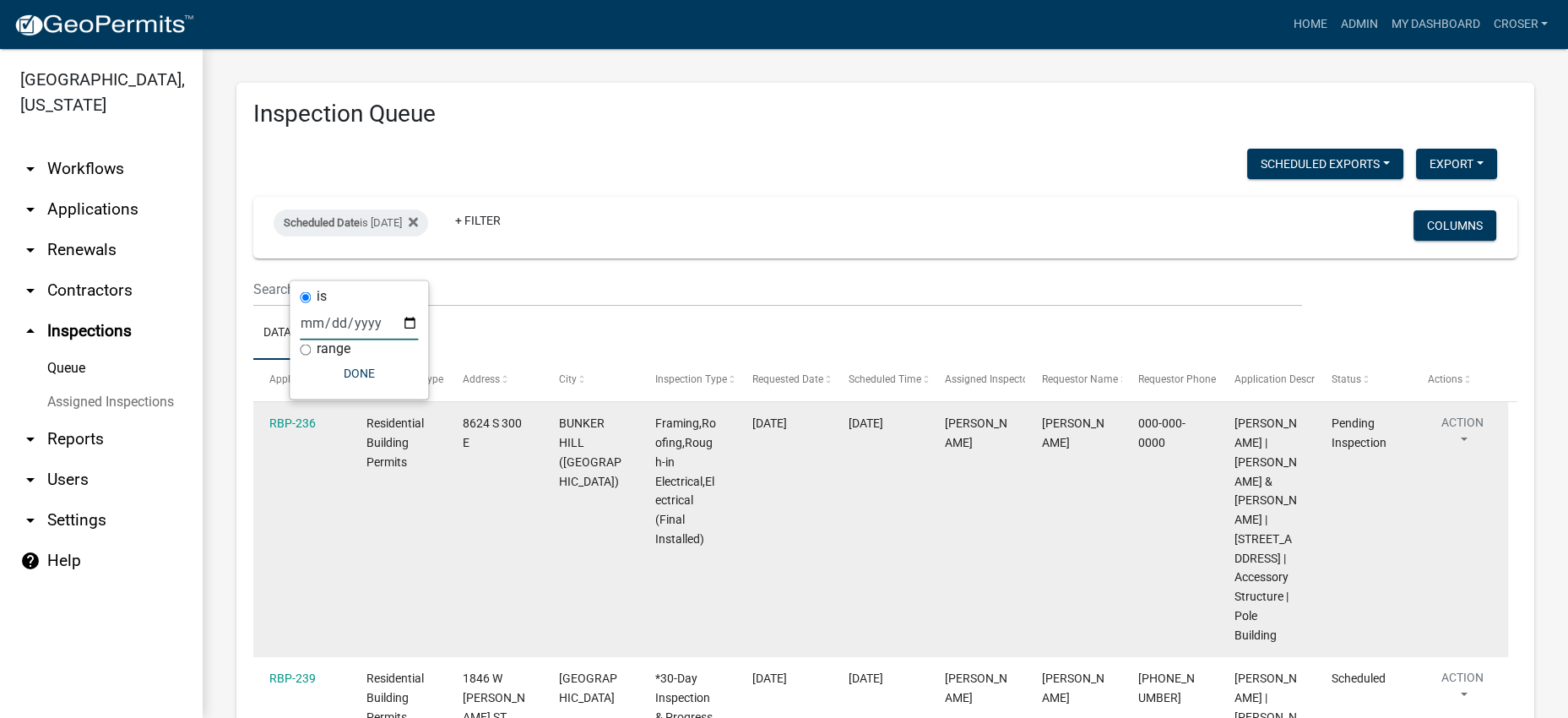
type input "[DATE]"
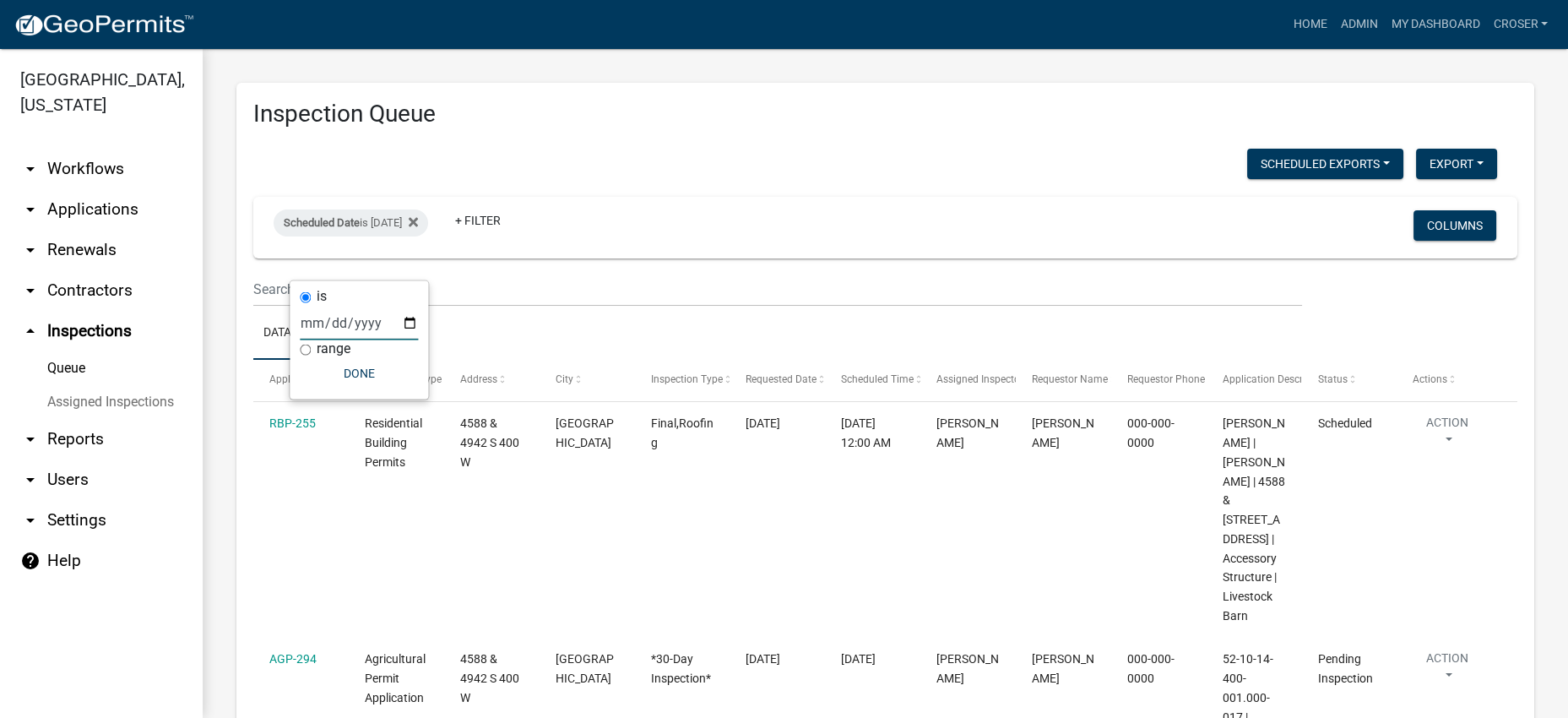
click at [792, 119] on h3 "Inspection Queue" at bounding box center [885, 114] width 1264 height 28
